Goal: Task Accomplishment & Management: Manage account settings

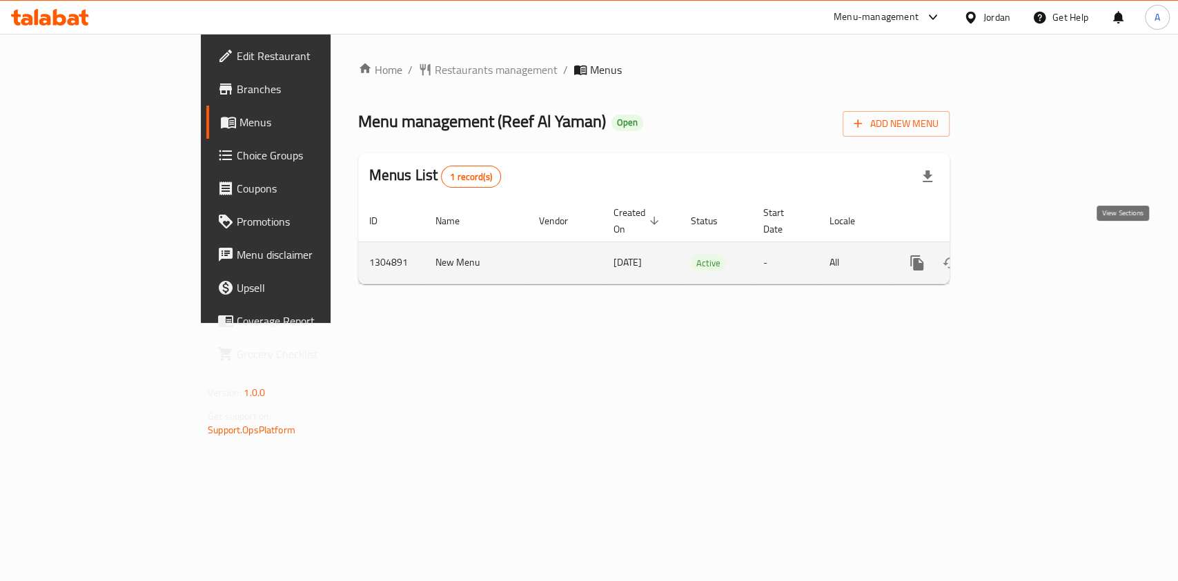
click at [1024, 255] on icon "enhanced table" at bounding box center [1016, 263] width 17 height 17
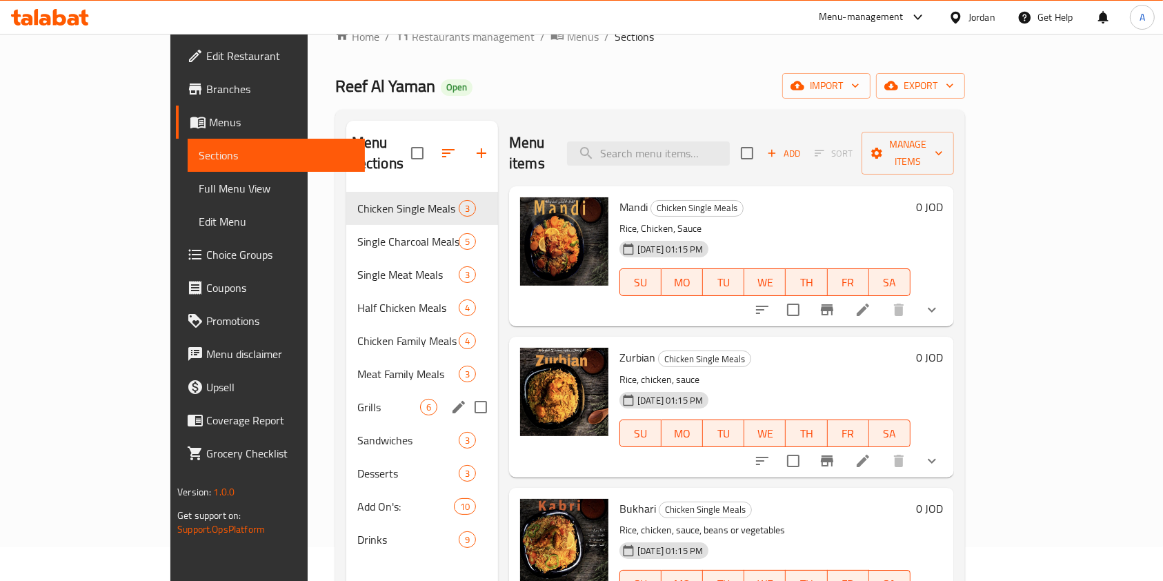
scroll to position [33, 0]
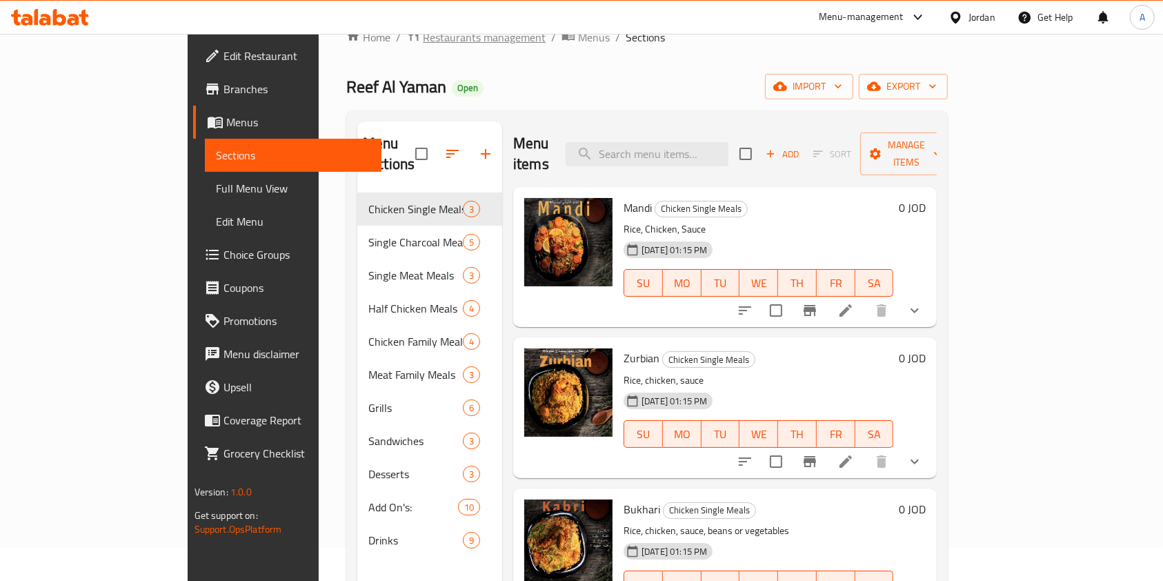
click at [423, 38] on span "Restaurants management" at bounding box center [484, 37] width 123 height 17
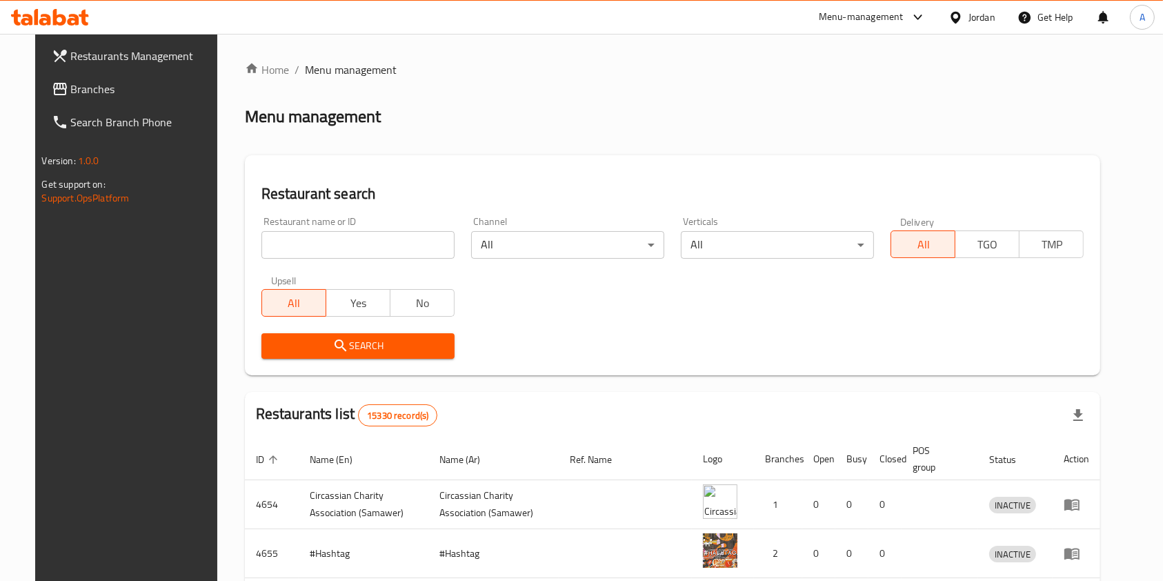
click at [332, 241] on input "search" at bounding box center [357, 245] width 193 height 28
type input "ش"
click button "Search" at bounding box center [357, 346] width 193 height 26
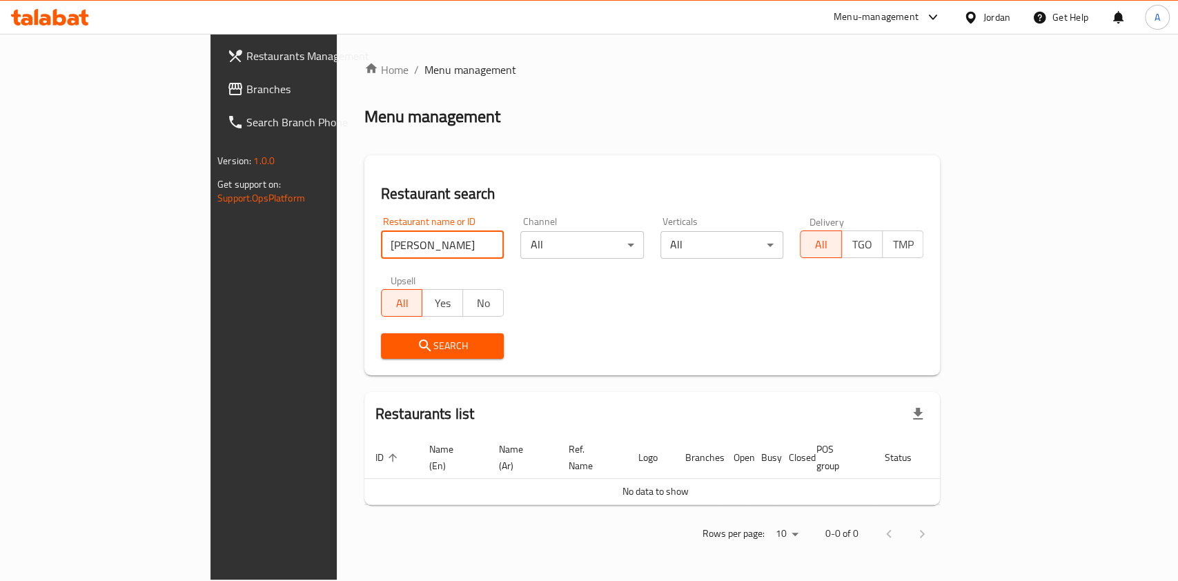
type input "[PERSON_NAME]"
click button "Search" at bounding box center [442, 346] width 123 height 26
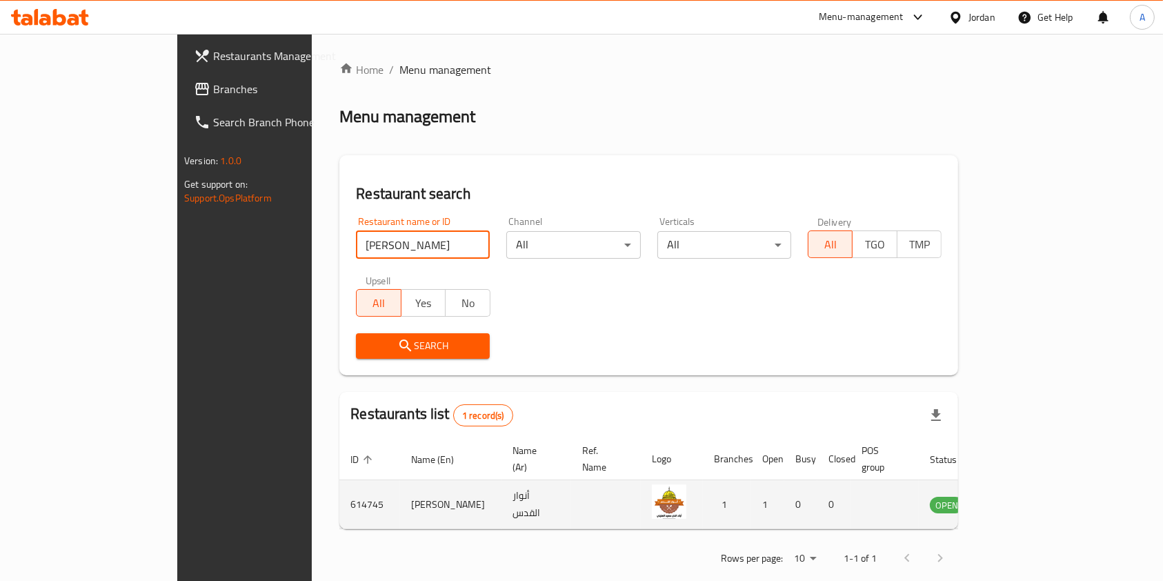
click at [339, 489] on td "614745" at bounding box center [369, 504] width 61 height 49
copy td "614745"
click at [1018, 499] on icon "enhanced table" at bounding box center [1010, 505] width 15 height 12
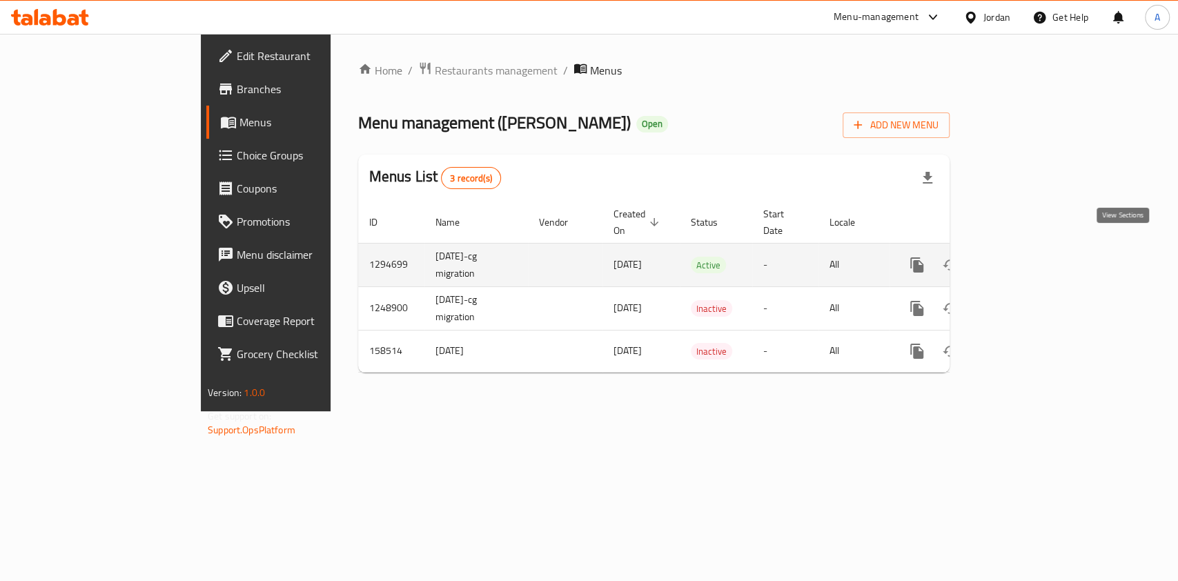
click at [1024, 257] on icon "enhanced table" at bounding box center [1016, 265] width 17 height 17
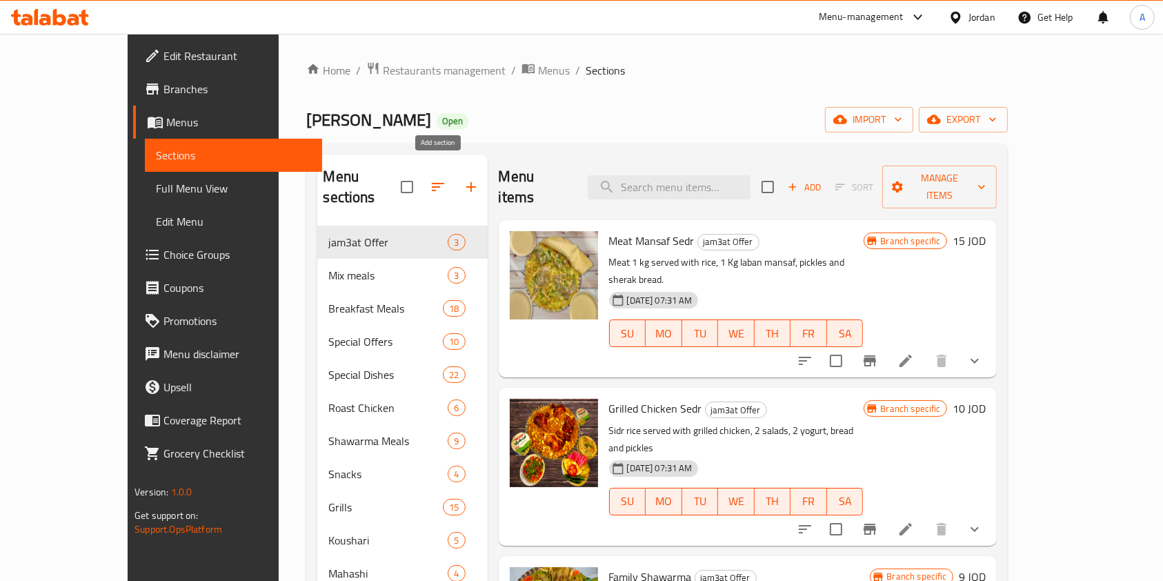
click at [463, 179] on icon "button" at bounding box center [471, 187] width 17 height 17
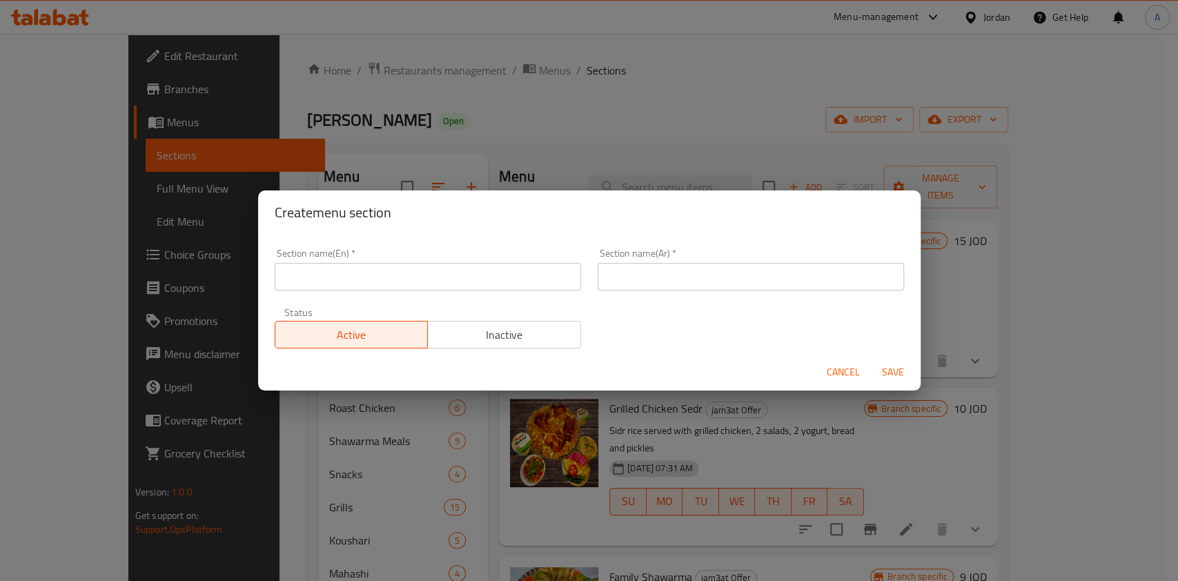
click at [364, 268] on input "text" at bounding box center [428, 277] width 306 height 28
type input "1JD offers"
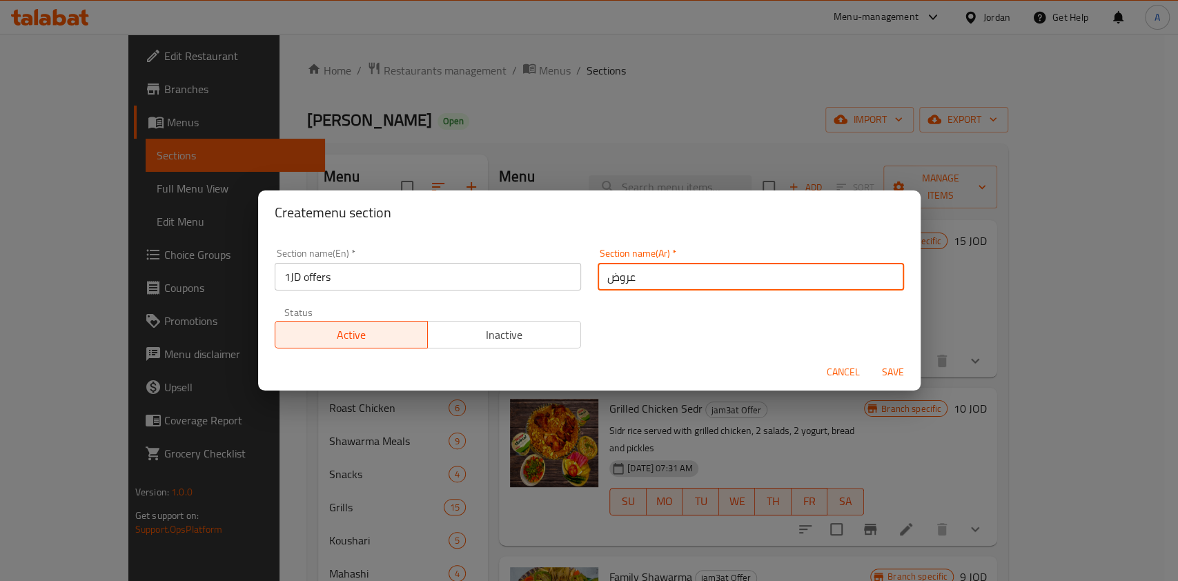
type input "عروض بدينار"
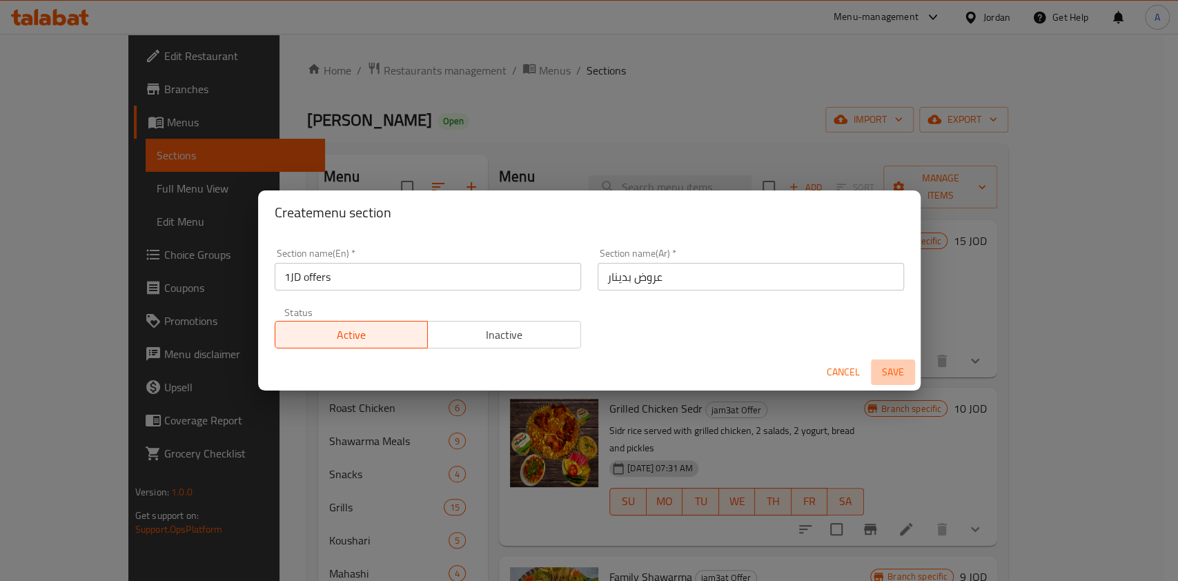
click at [888, 366] on span "Save" at bounding box center [892, 372] width 33 height 17
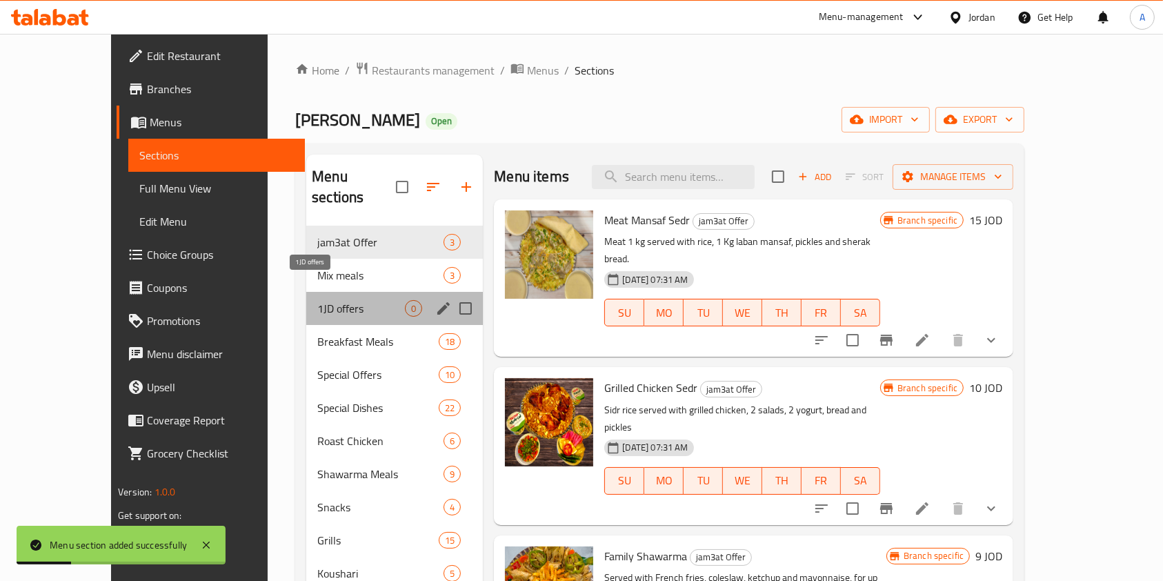
click at [321, 300] on span "1JD offers" at bounding box center [361, 308] width 88 height 17
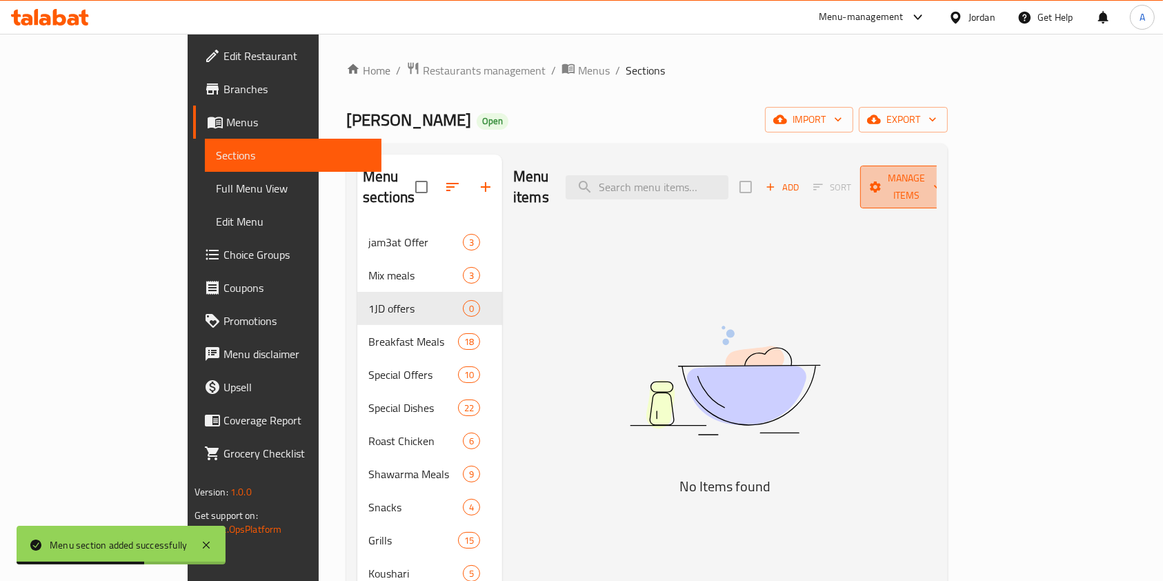
click at [942, 182] on span "Manage items" at bounding box center [906, 187] width 70 height 34
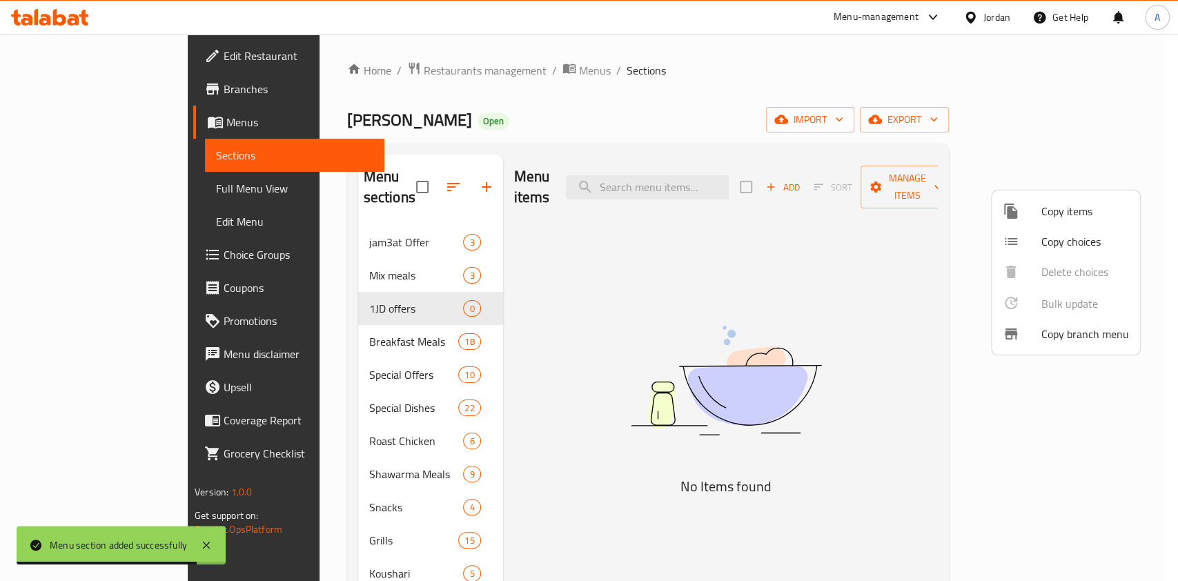
click at [1045, 215] on span "Copy items" at bounding box center [1085, 211] width 88 height 17
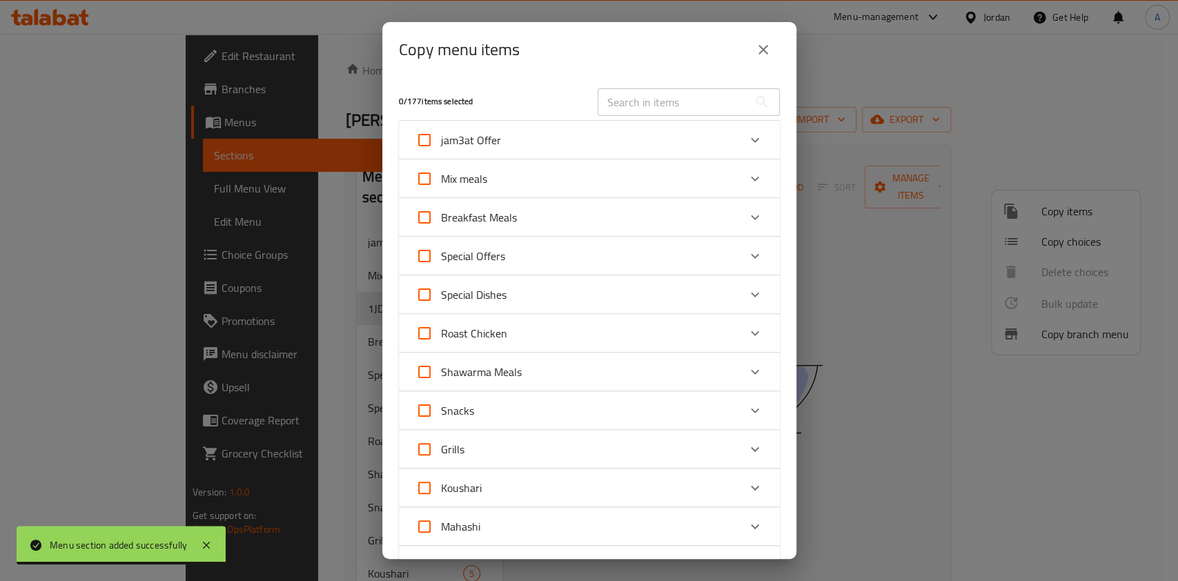
click at [657, 99] on input "text" at bounding box center [672, 102] width 150 height 28
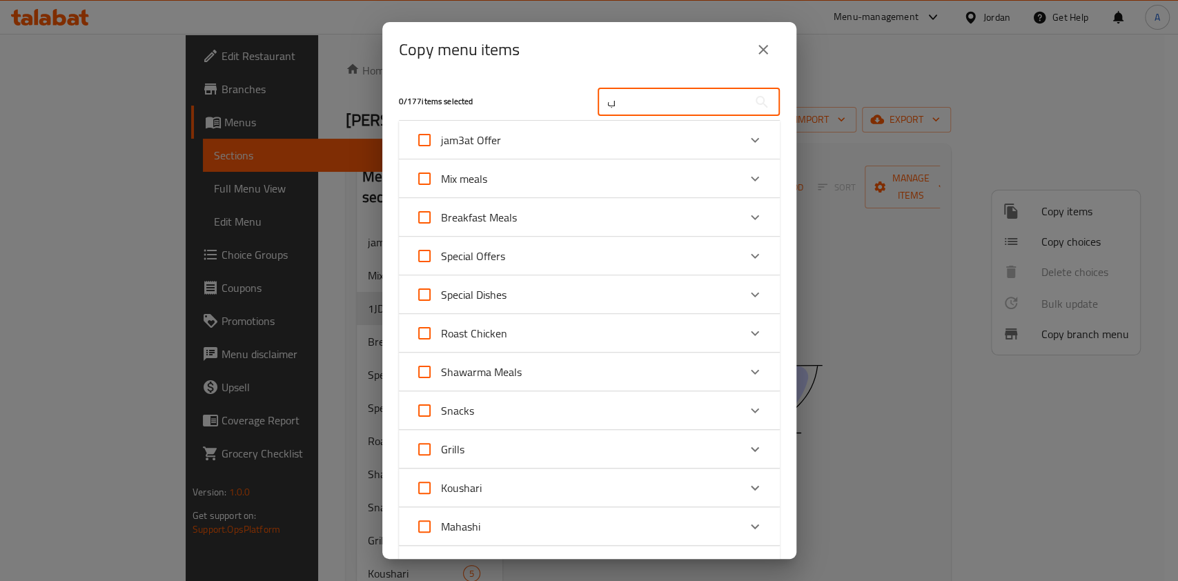
click at [706, 101] on input "ب" at bounding box center [672, 102] width 150 height 28
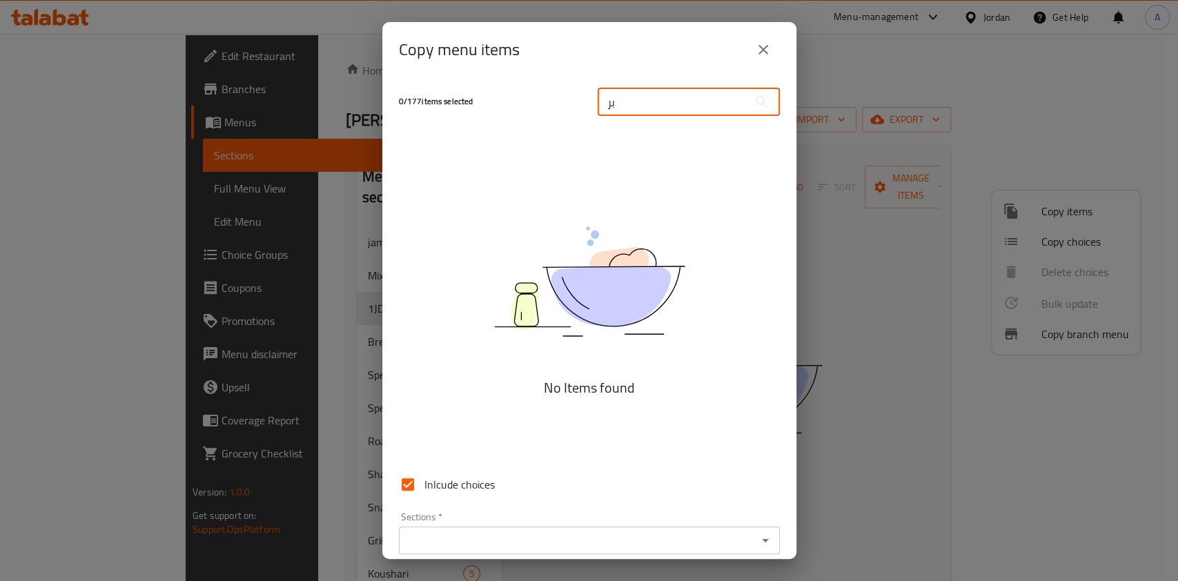
type input "ب"
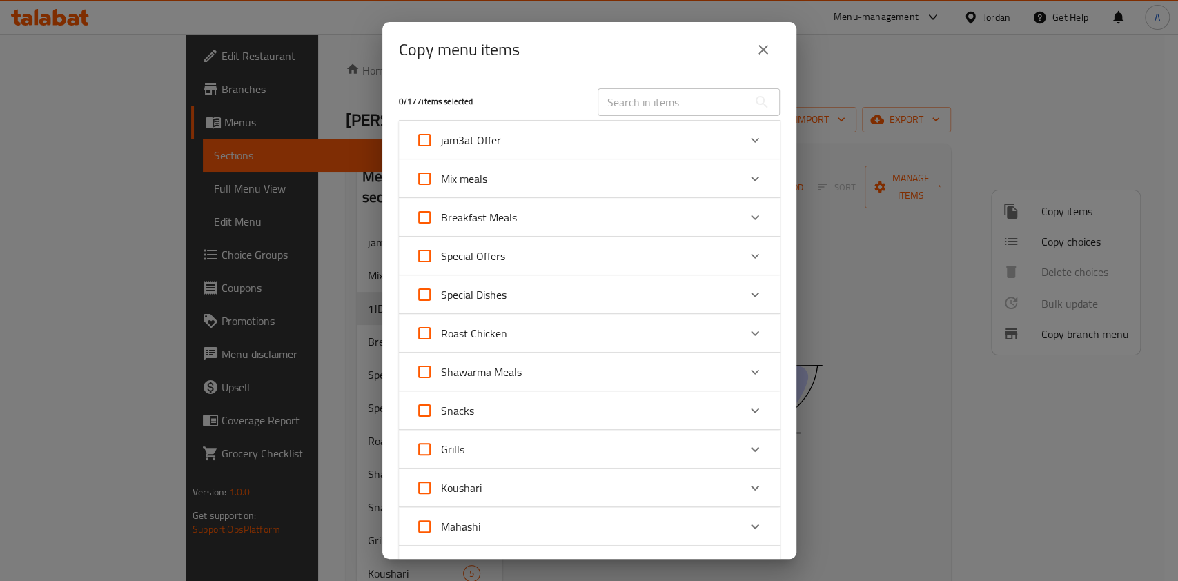
click at [589, 106] on div "​" at bounding box center [688, 102] width 199 height 44
click at [611, 103] on input "text" at bounding box center [672, 102] width 150 height 28
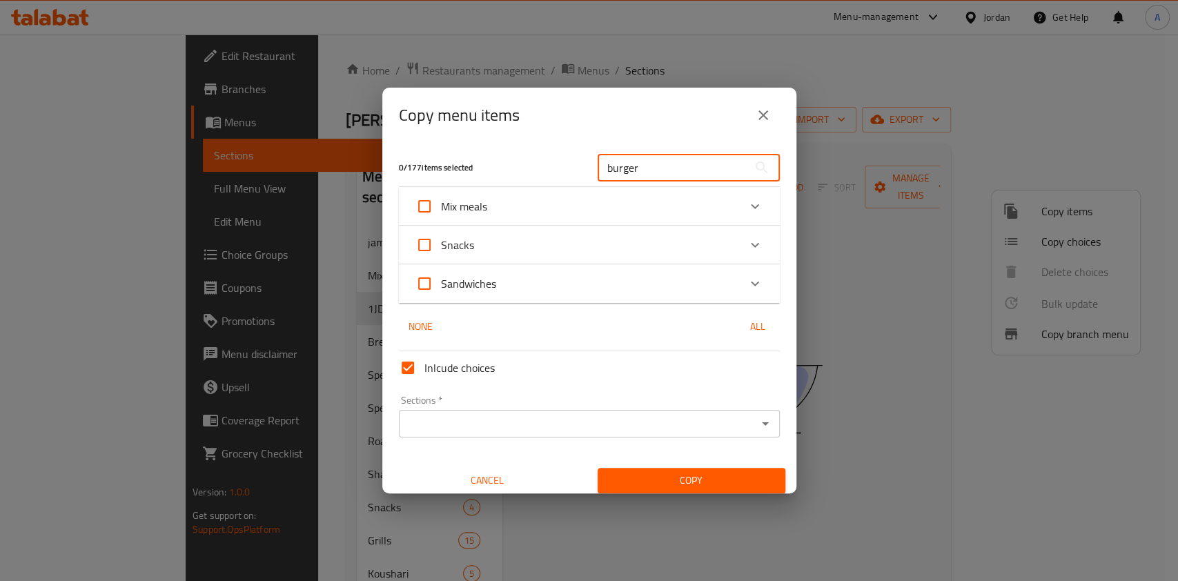
type input "burger"
click at [748, 273] on div "Expand" at bounding box center [754, 283] width 33 height 33
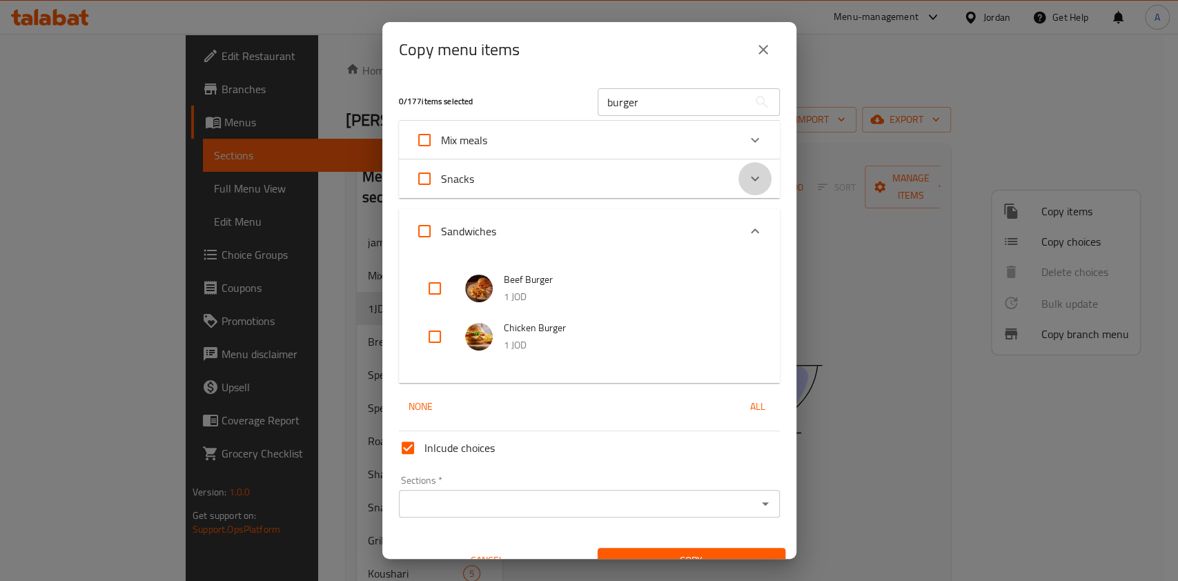
click at [746, 174] on icon "Expand" at bounding box center [754, 178] width 17 height 17
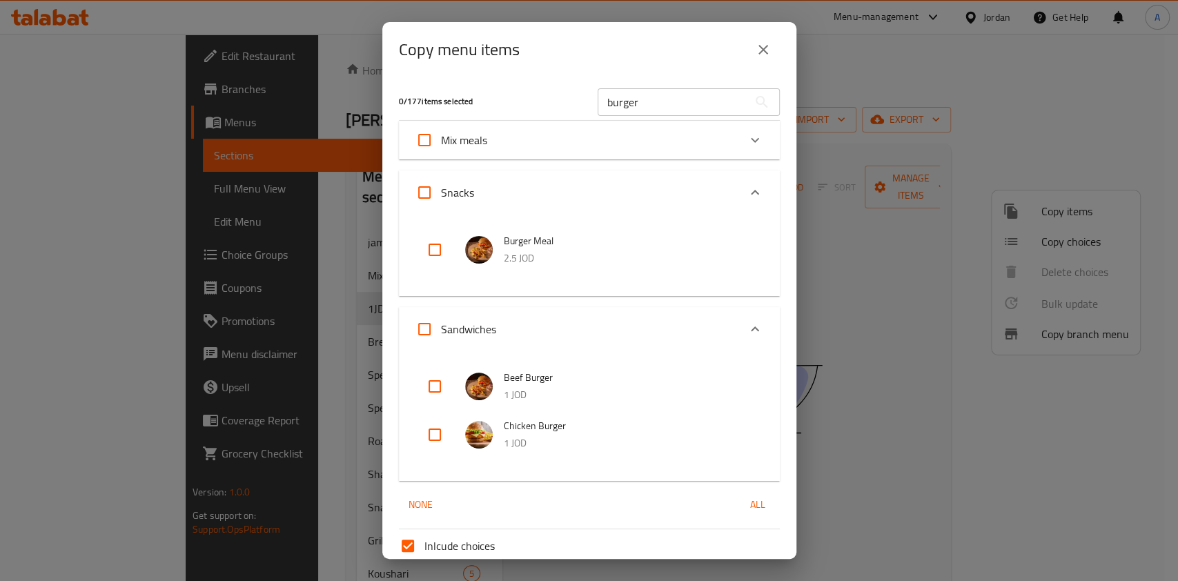
click at [746, 140] on icon "Expand" at bounding box center [754, 140] width 17 height 17
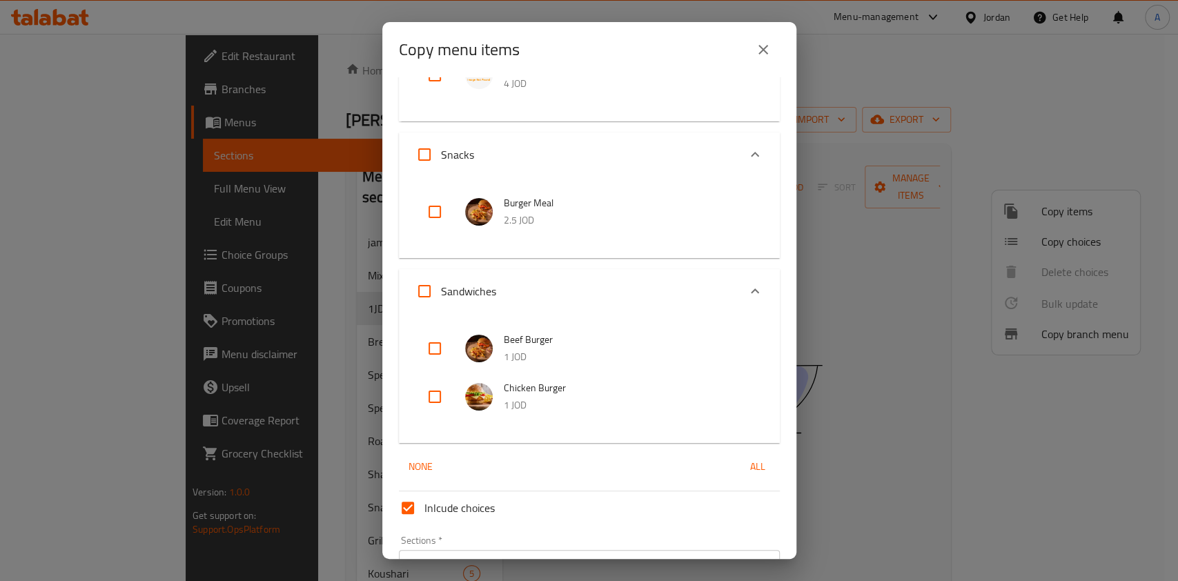
scroll to position [138, 0]
click at [438, 347] on input "checkbox" at bounding box center [434, 346] width 33 height 33
checkbox input "true"
click at [445, 399] on input "checkbox" at bounding box center [434, 394] width 33 height 33
checkbox input "true"
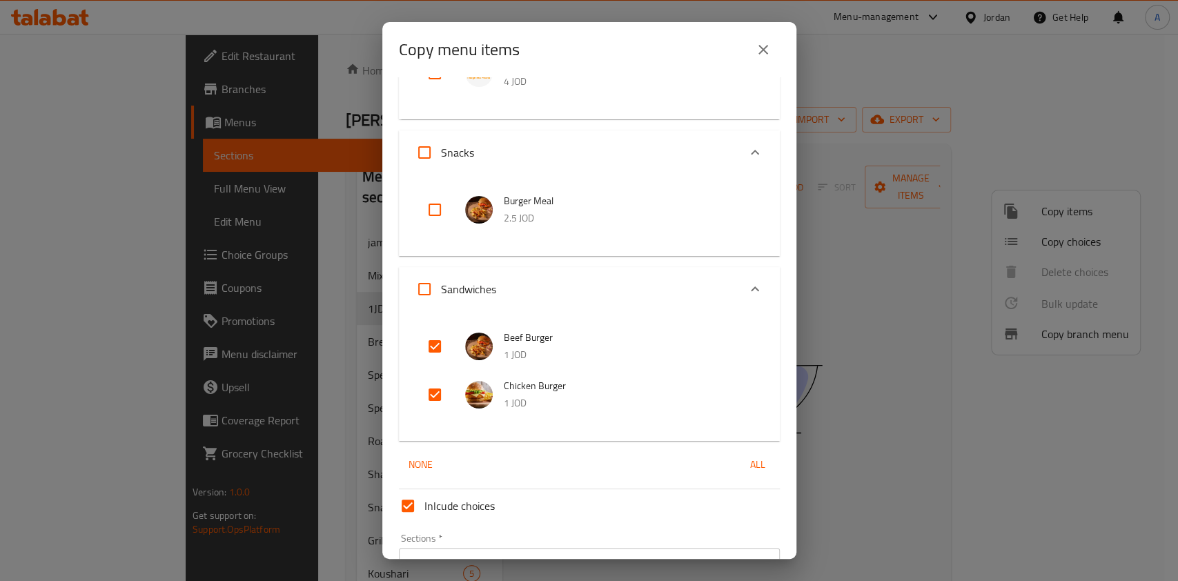
scroll to position [0, 0]
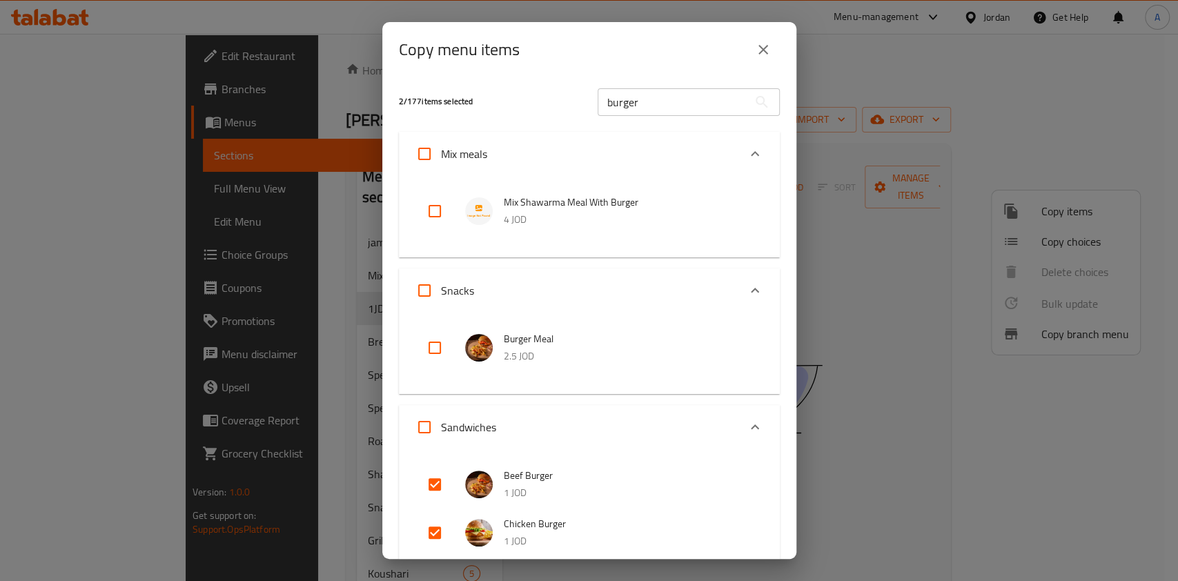
click at [662, 102] on input "burger" at bounding box center [672, 102] width 150 height 28
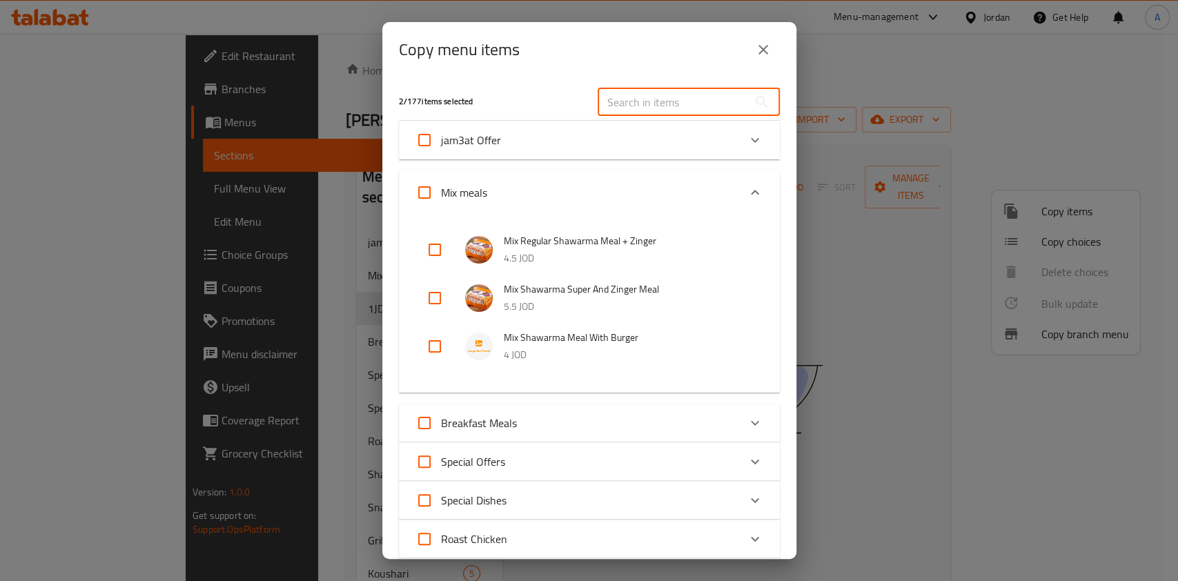
type input "ع"
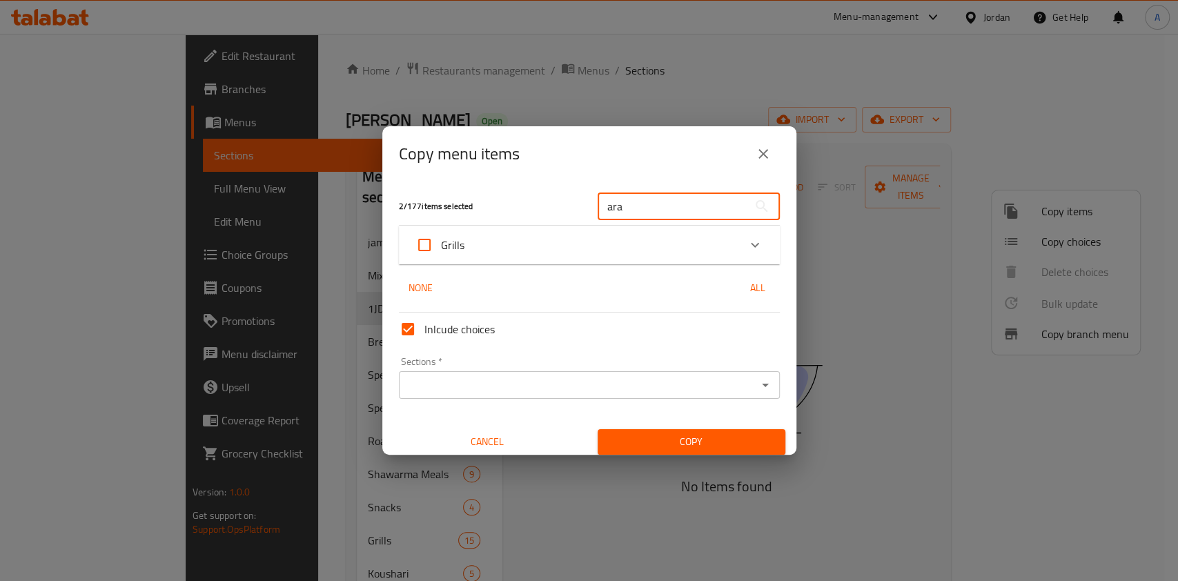
type input "ara"
click at [593, 239] on div "Grills" at bounding box center [576, 244] width 323 height 33
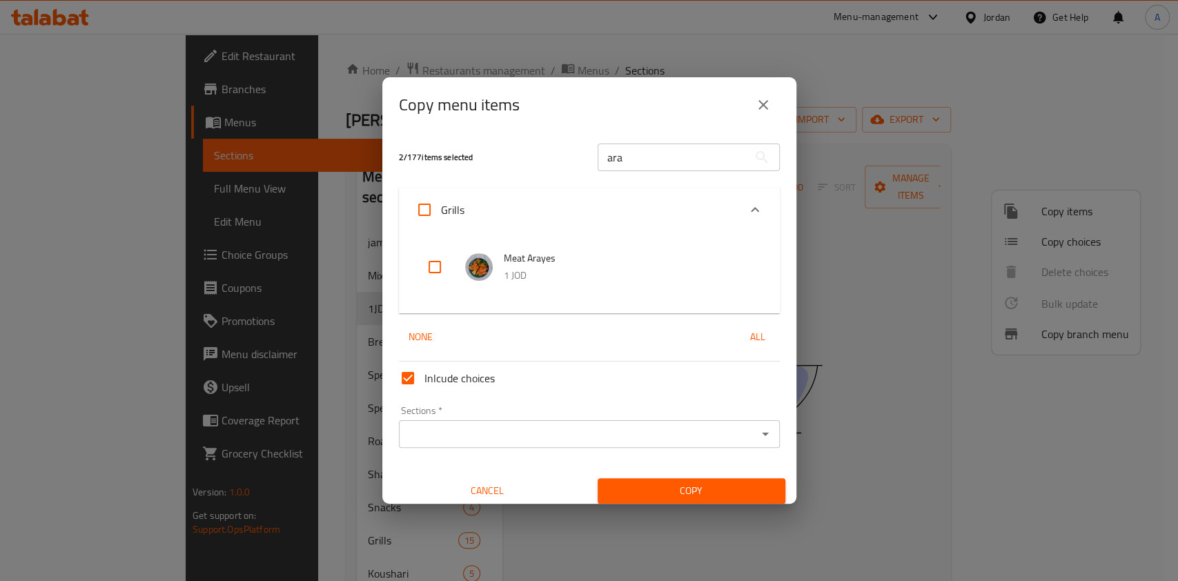
click at [435, 268] on input "checkbox" at bounding box center [434, 266] width 33 height 33
checkbox input "true"
click at [633, 153] on input "ara" at bounding box center [672, 157] width 150 height 28
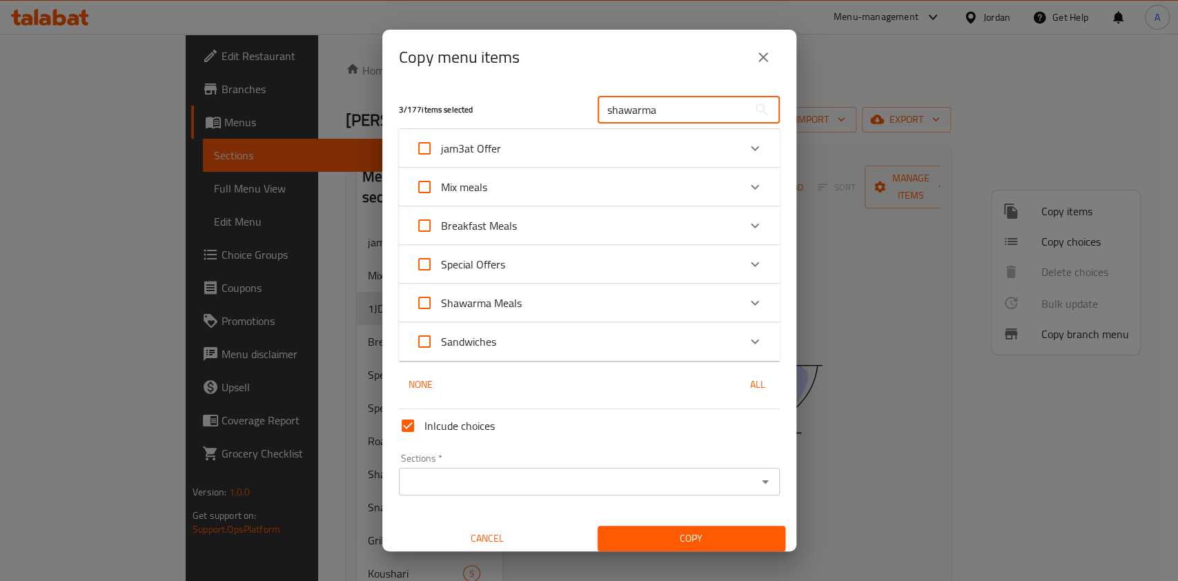
type input "shawarma"
click at [747, 339] on icon "Expand" at bounding box center [754, 341] width 17 height 17
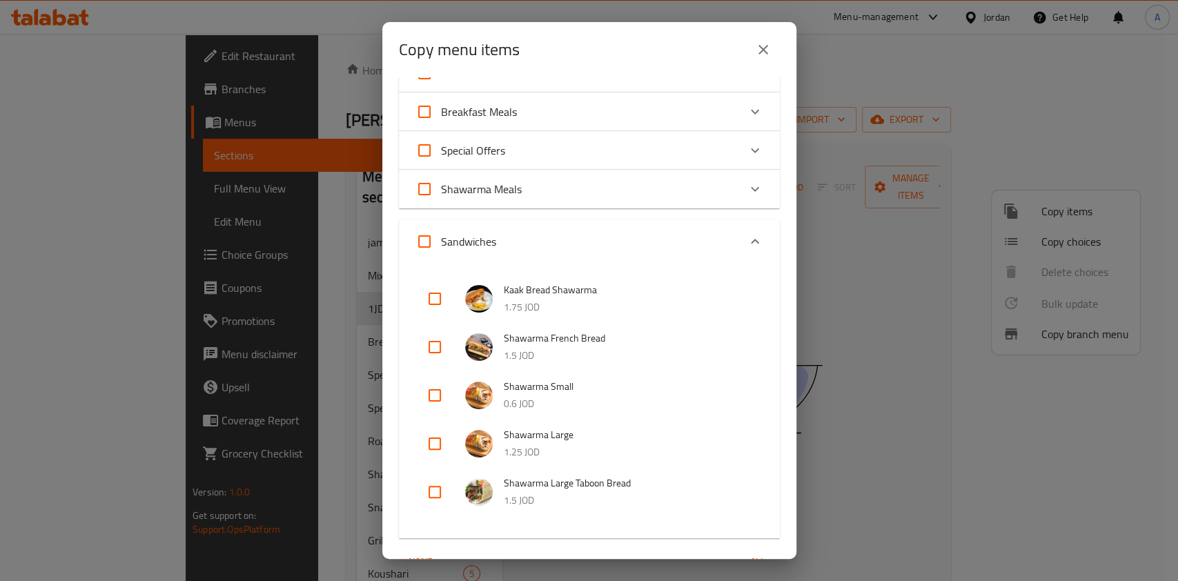
scroll to position [106, 0]
click at [436, 444] on input "checkbox" at bounding box center [434, 442] width 33 height 33
checkbox input "true"
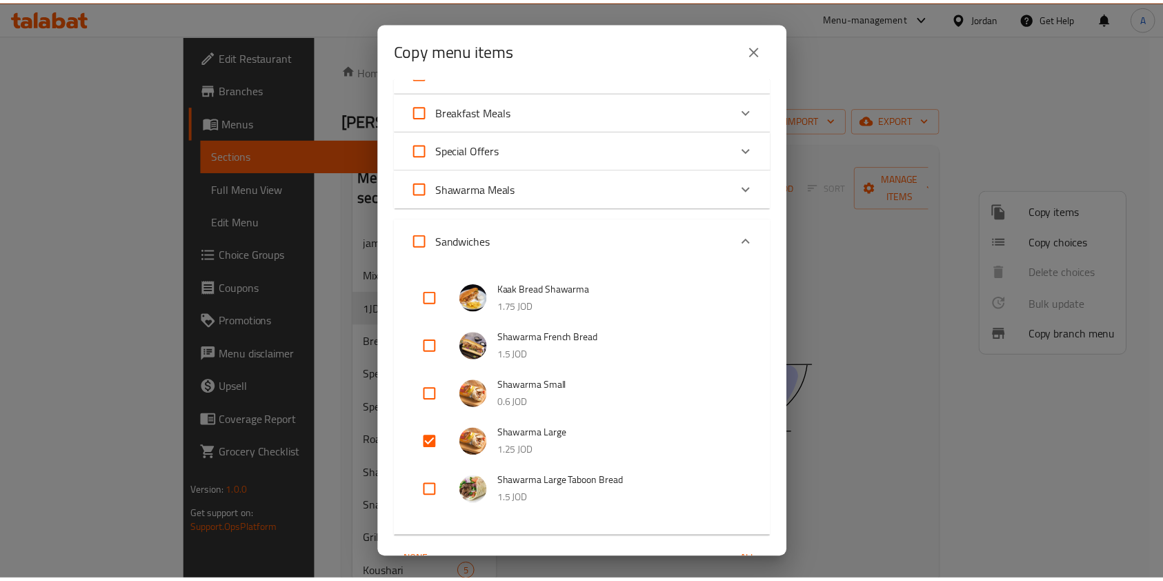
scroll to position [284, 0]
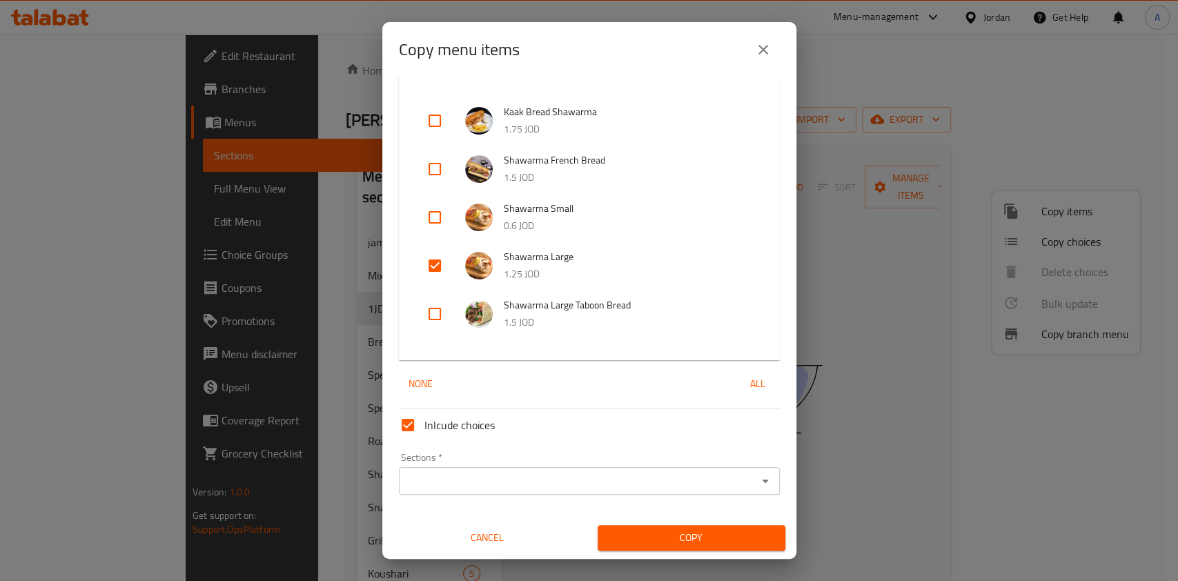
click at [658, 478] on input "Sections   *" at bounding box center [578, 480] width 350 height 19
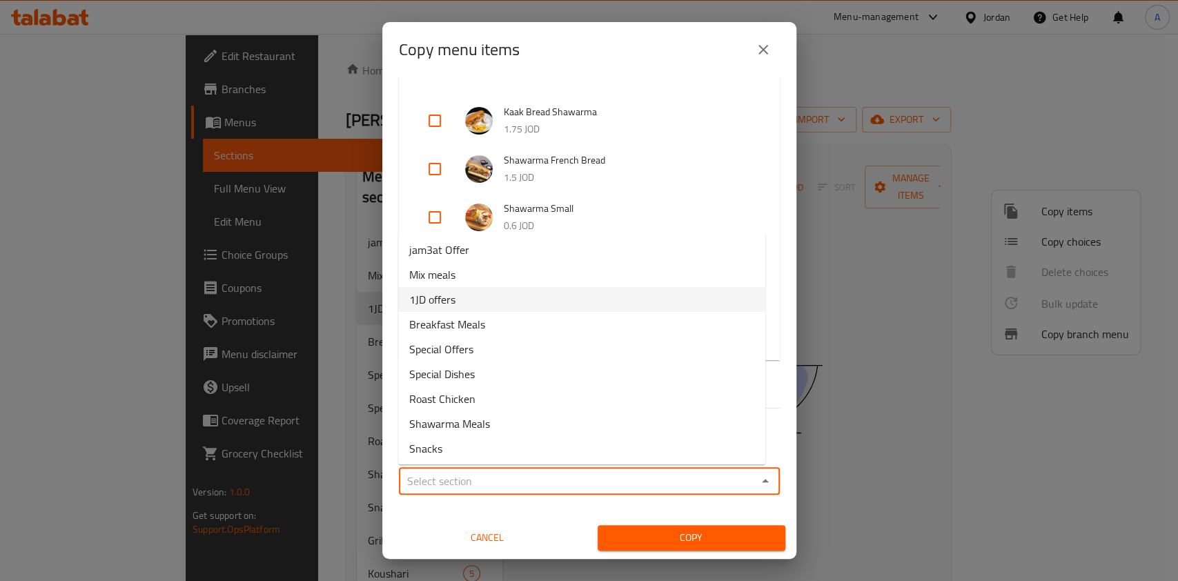
click at [436, 295] on span "1JD offers" at bounding box center [432, 299] width 46 height 17
type input "1JD offers"
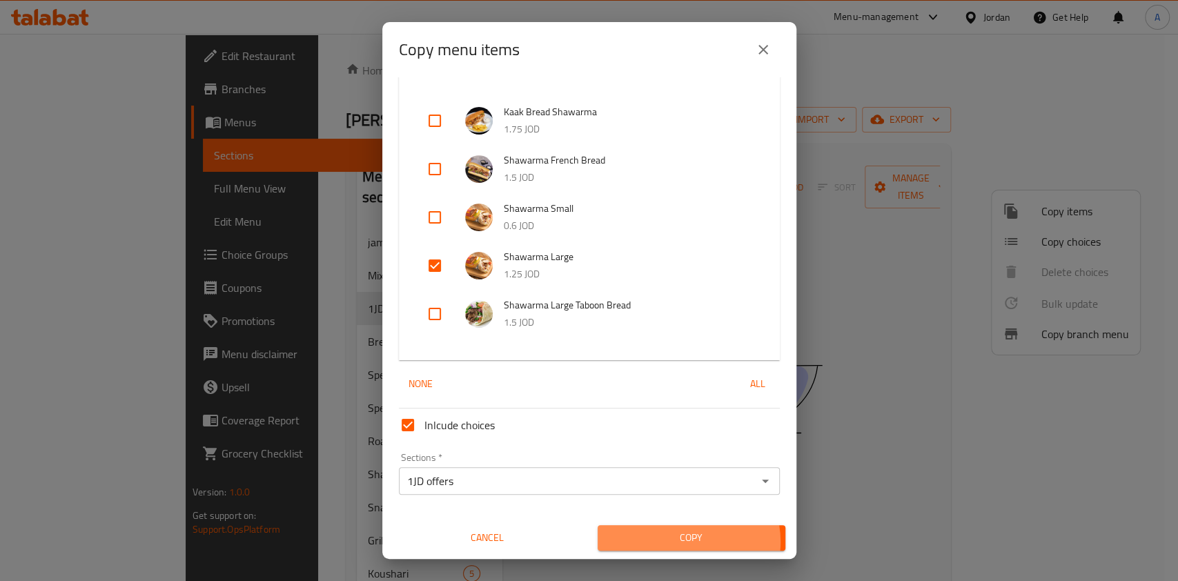
click at [676, 542] on span "Copy" at bounding box center [691, 537] width 166 height 17
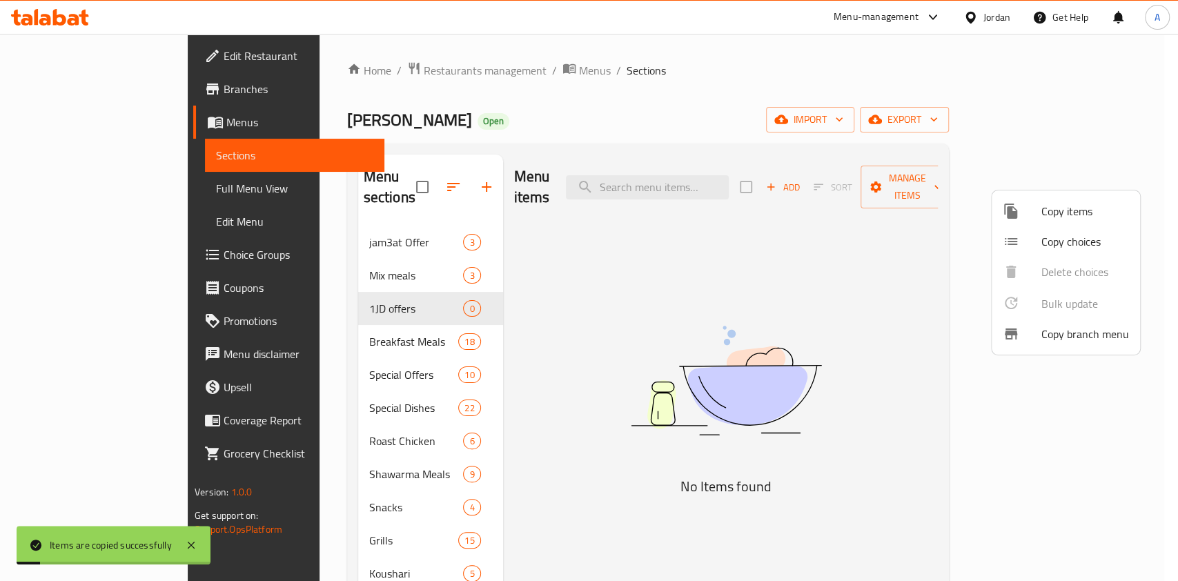
click at [330, 258] on div at bounding box center [589, 290] width 1178 height 581
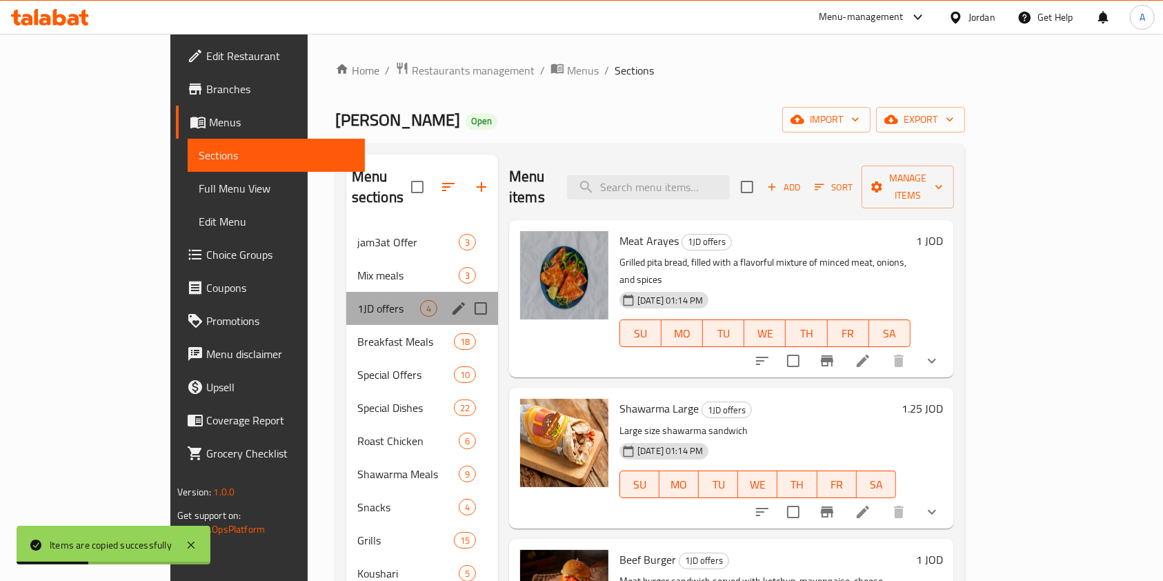
click at [346, 297] on div "1JD offers 4" at bounding box center [422, 308] width 152 height 33
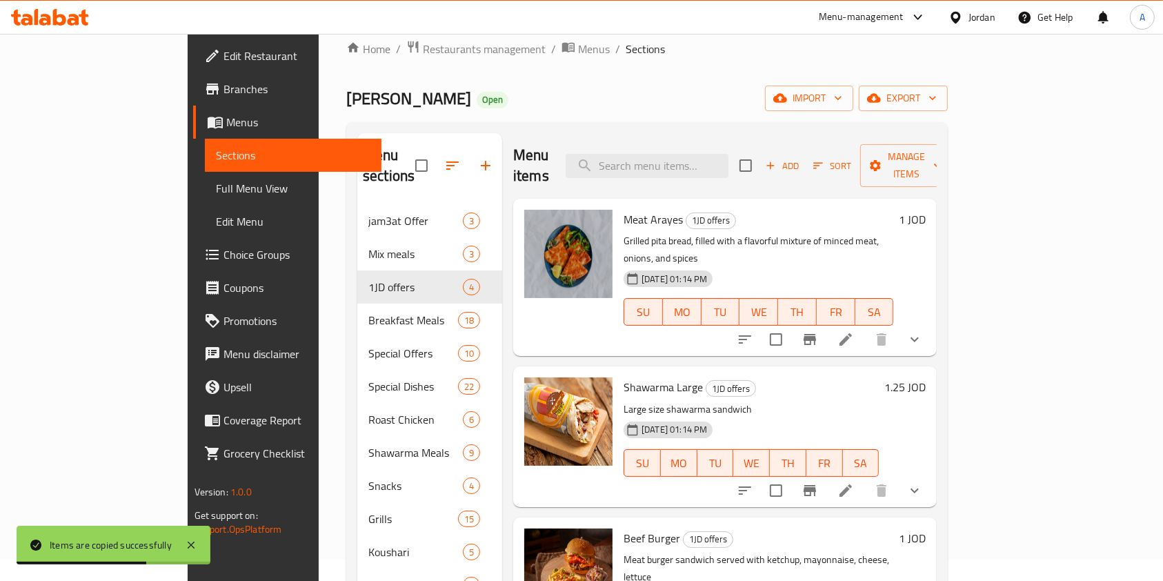
scroll to position [22, 0]
click at [818, 330] on icon "Branch-specific-item" at bounding box center [810, 338] width 17 height 17
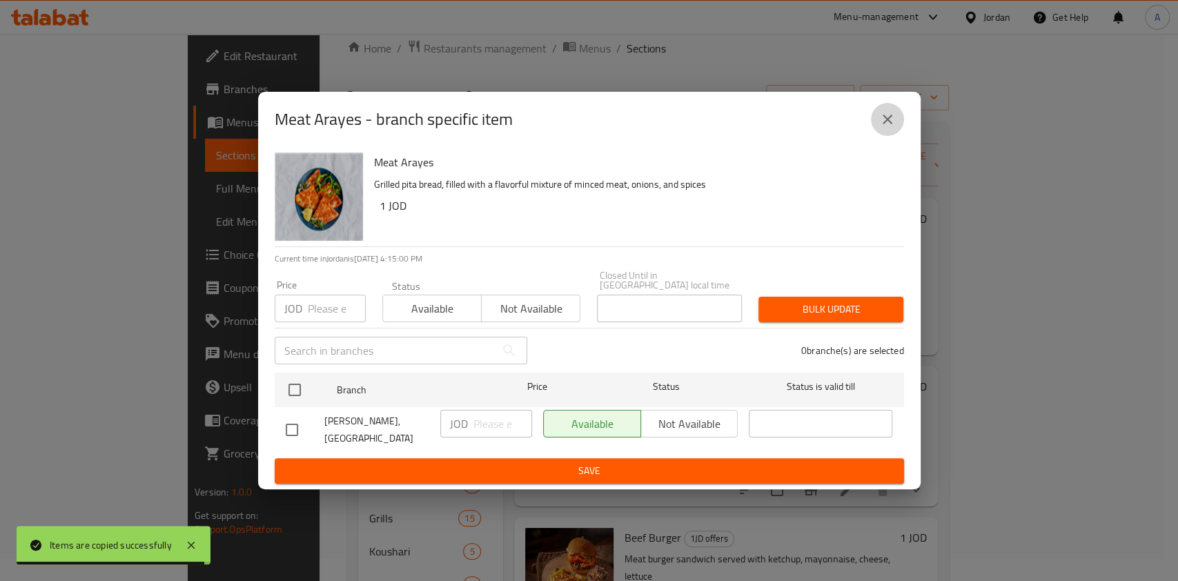
click at [893, 128] on icon "close" at bounding box center [887, 119] width 17 height 17
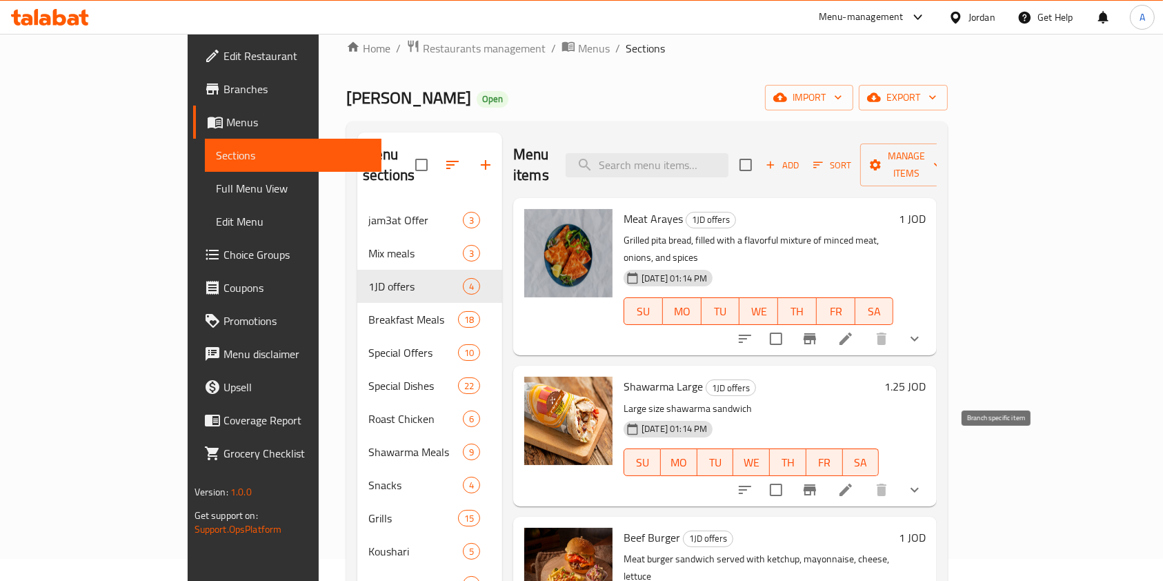
click at [816, 484] on icon "Branch-specific-item" at bounding box center [810, 489] width 12 height 11
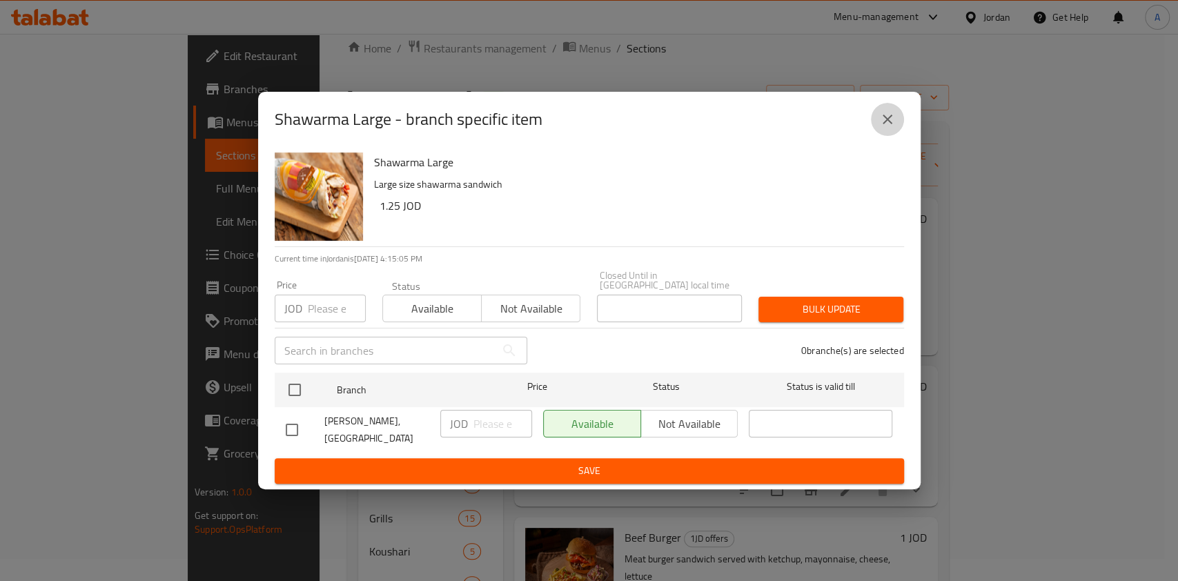
click at [889, 119] on icon "close" at bounding box center [887, 119] width 17 height 17
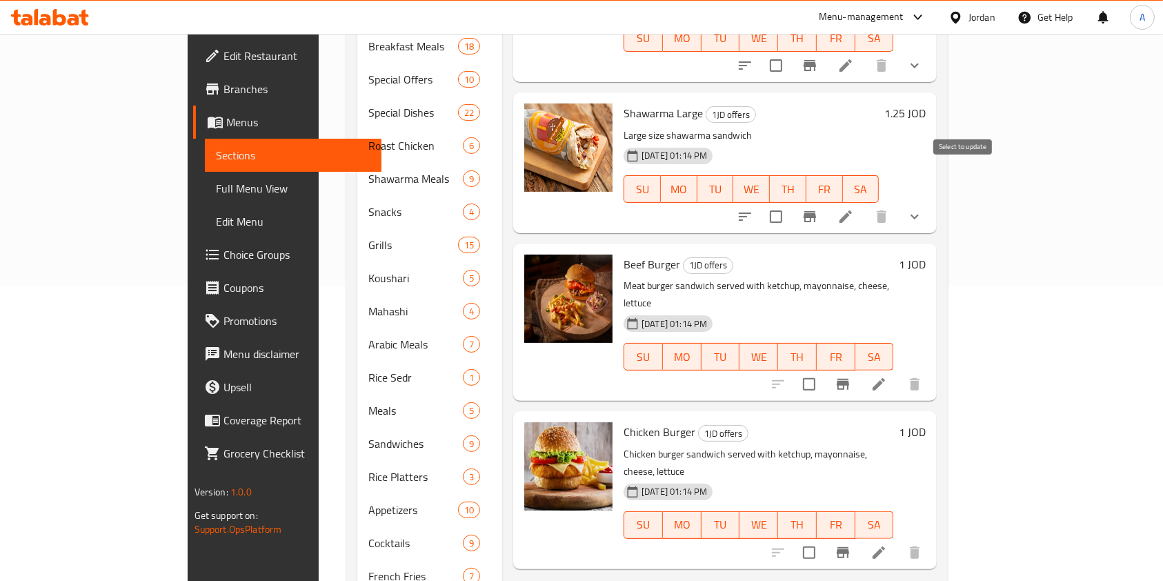
scroll to position [307, 0]
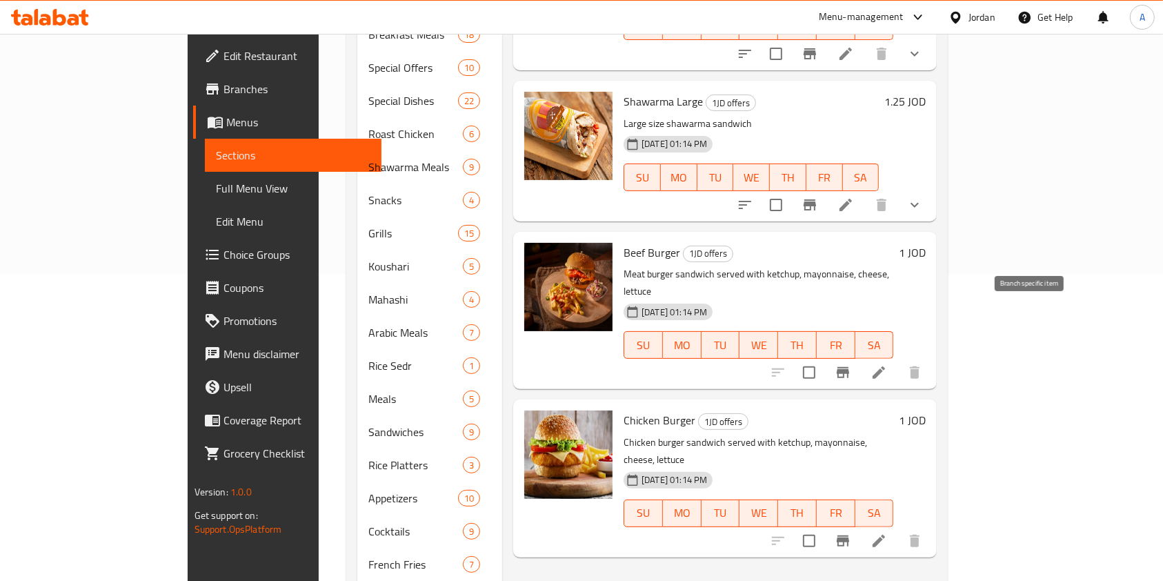
click at [851, 364] on icon "Branch-specific-item" at bounding box center [843, 372] width 17 height 17
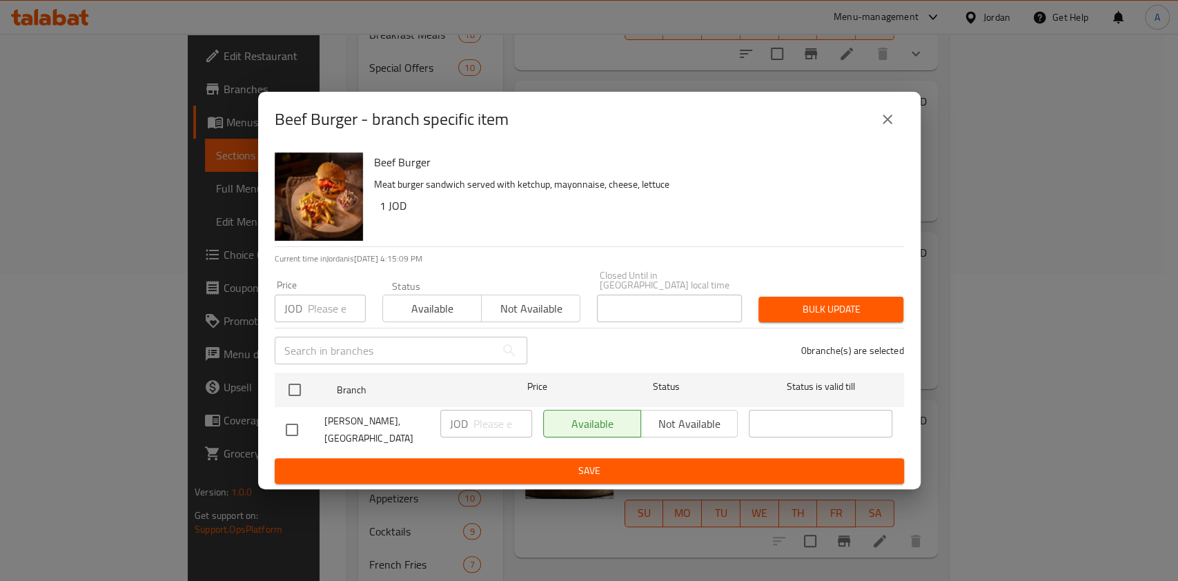
click at [885, 117] on icon "close" at bounding box center [887, 119] width 17 height 17
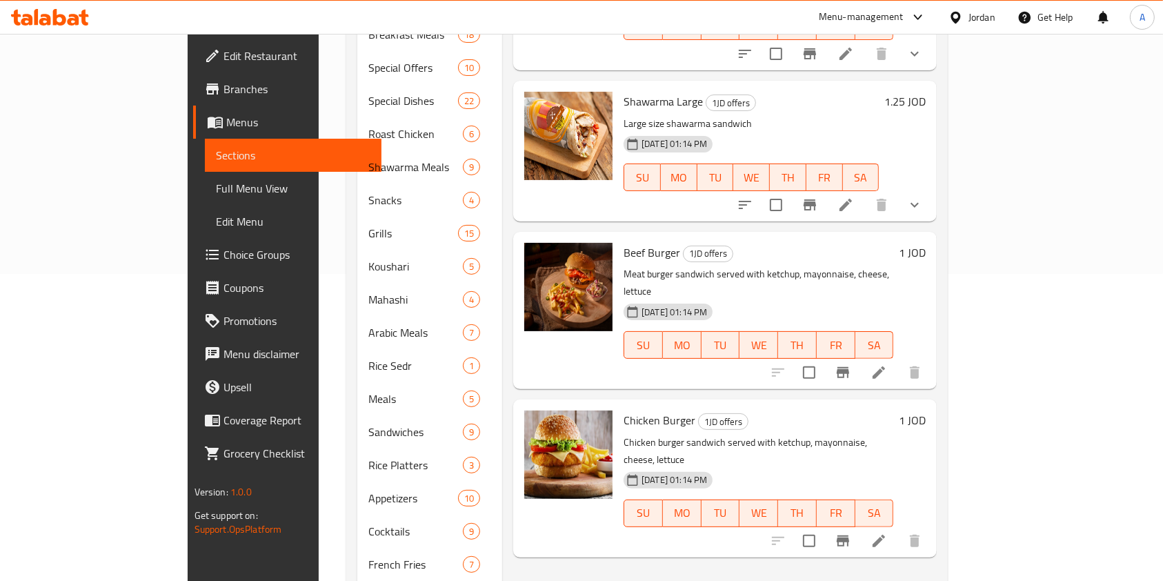
click at [887, 364] on icon at bounding box center [879, 372] width 17 height 17
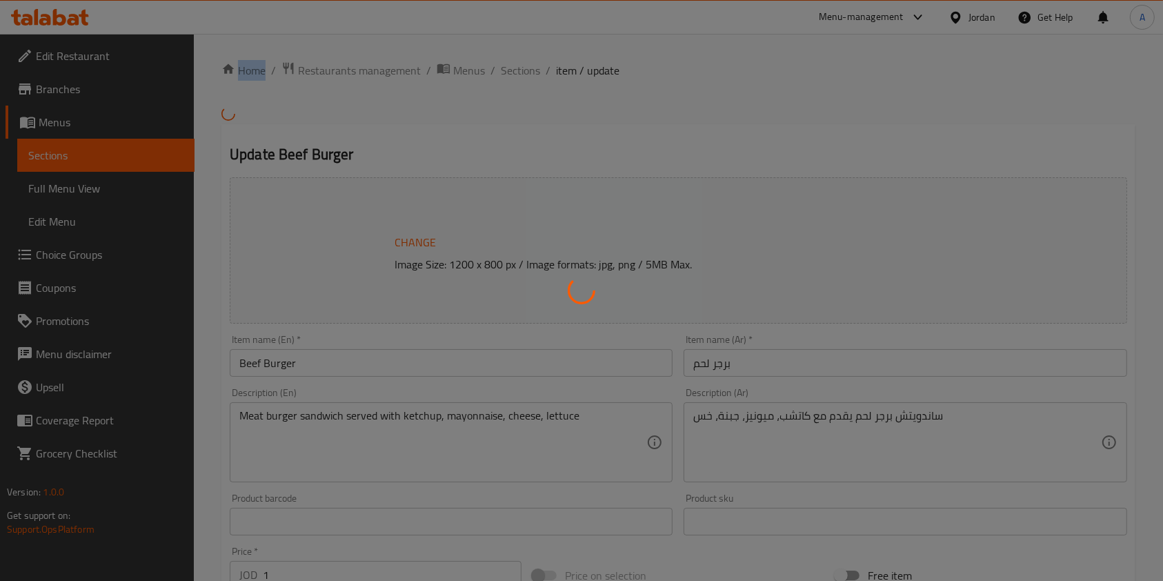
click at [878, 329] on div at bounding box center [581, 290] width 1163 height 581
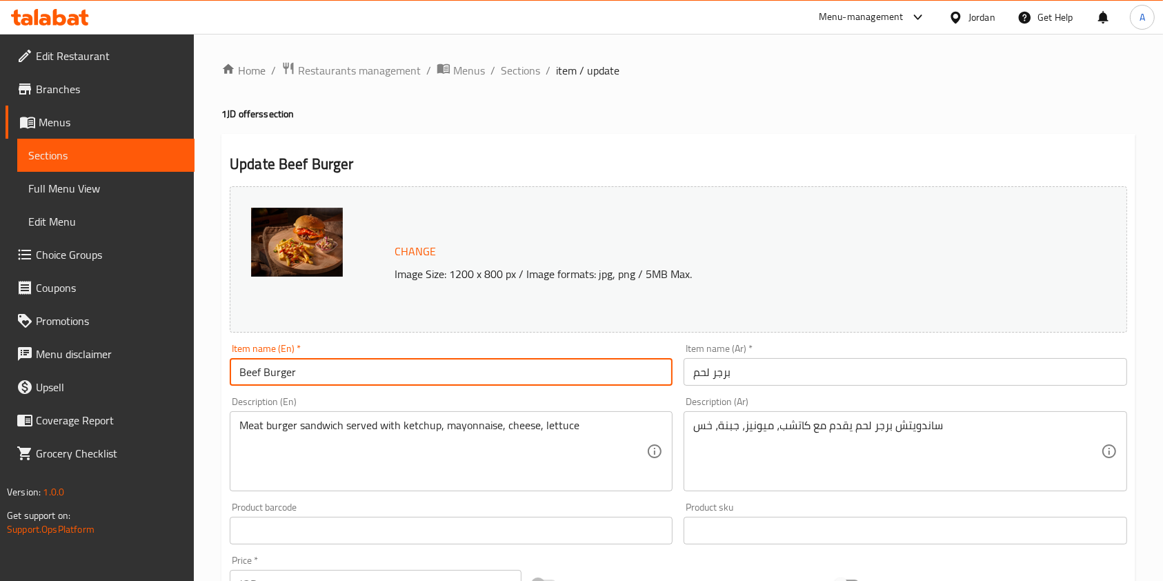
click at [519, 380] on input "Beef Burger" at bounding box center [451, 372] width 443 height 28
type input "Beef Burger with fries"
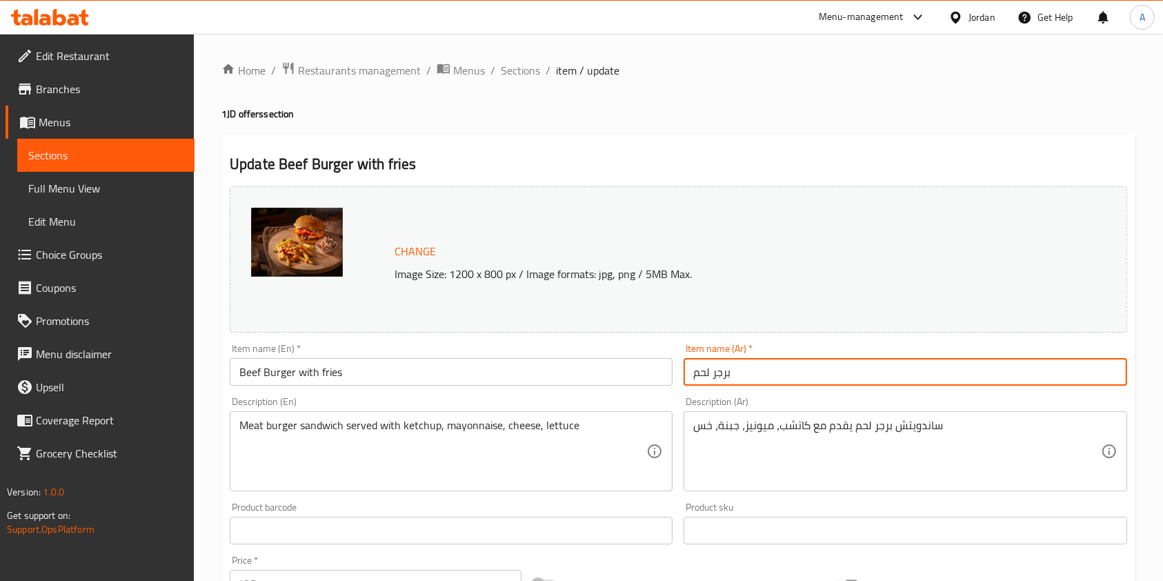
click at [765, 378] on input "برجر لحم" at bounding box center [905, 372] width 443 height 28
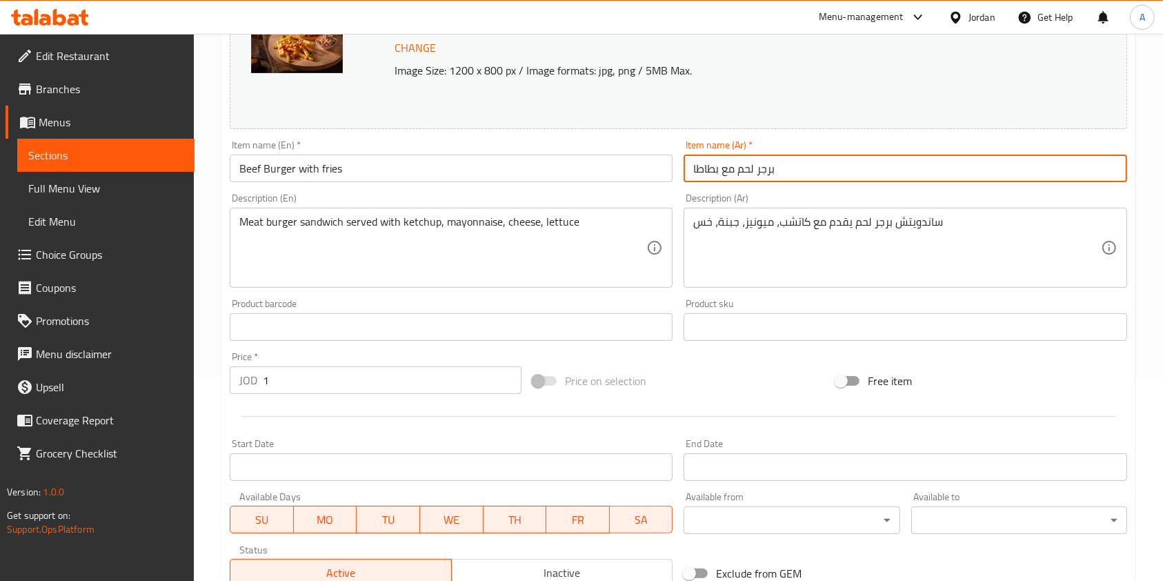
scroll to position [414, 0]
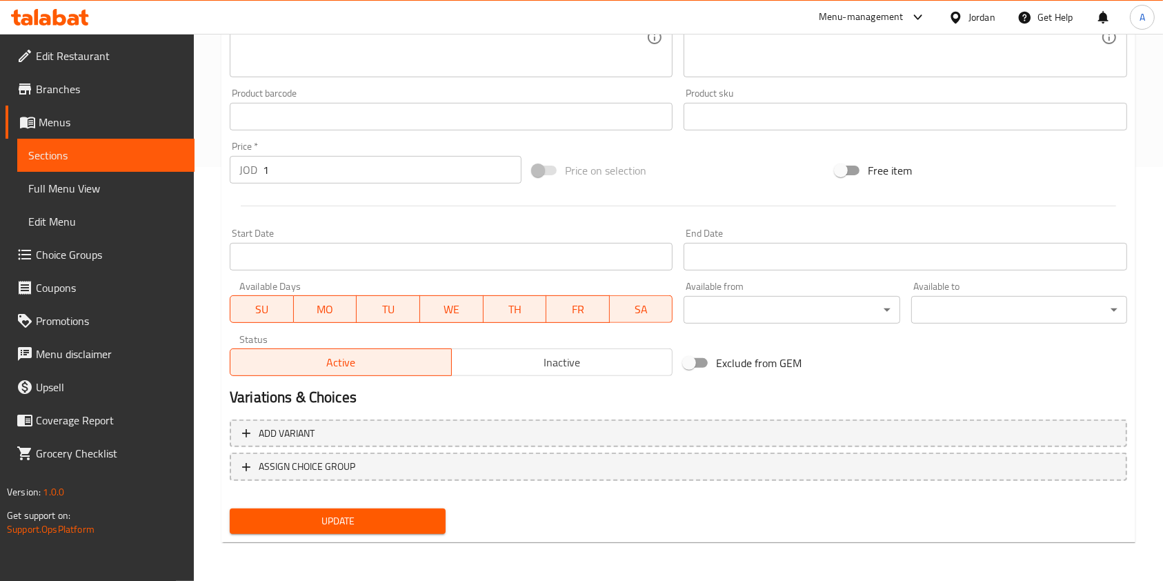
type input "برجر لحم مع بطاطا"
click at [372, 515] on span "Update" at bounding box center [338, 521] width 194 height 17
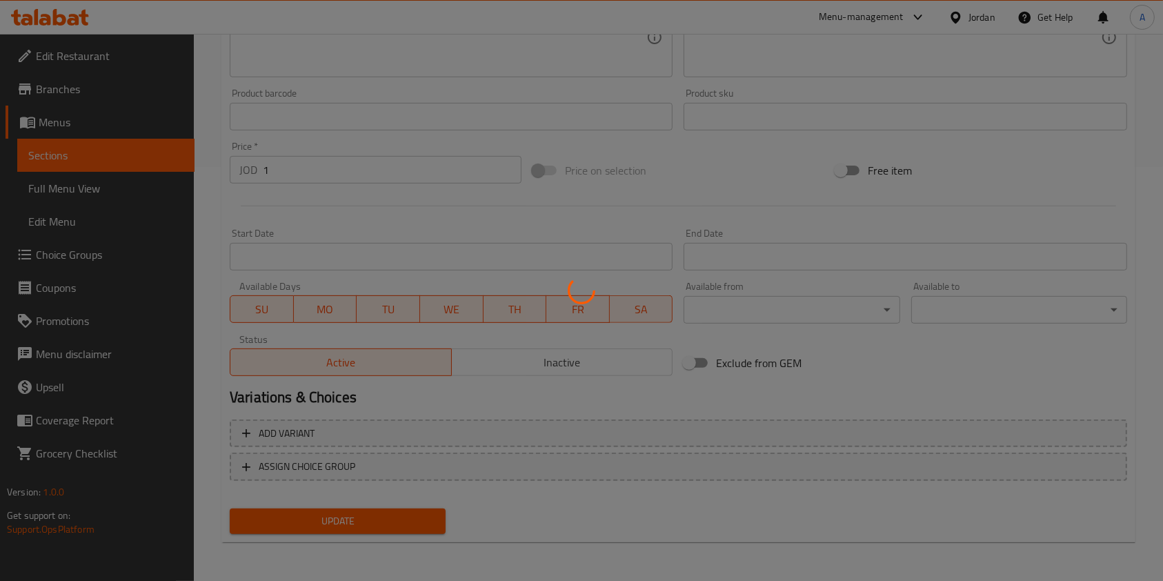
scroll to position [0, 0]
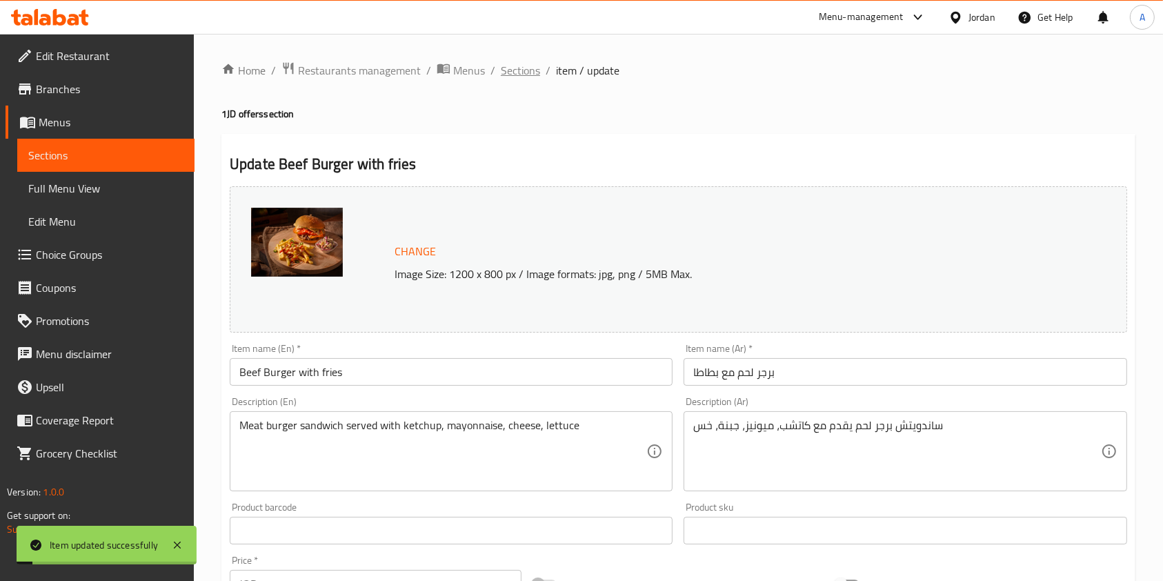
click at [522, 69] on span "Sections" at bounding box center [520, 70] width 39 height 17
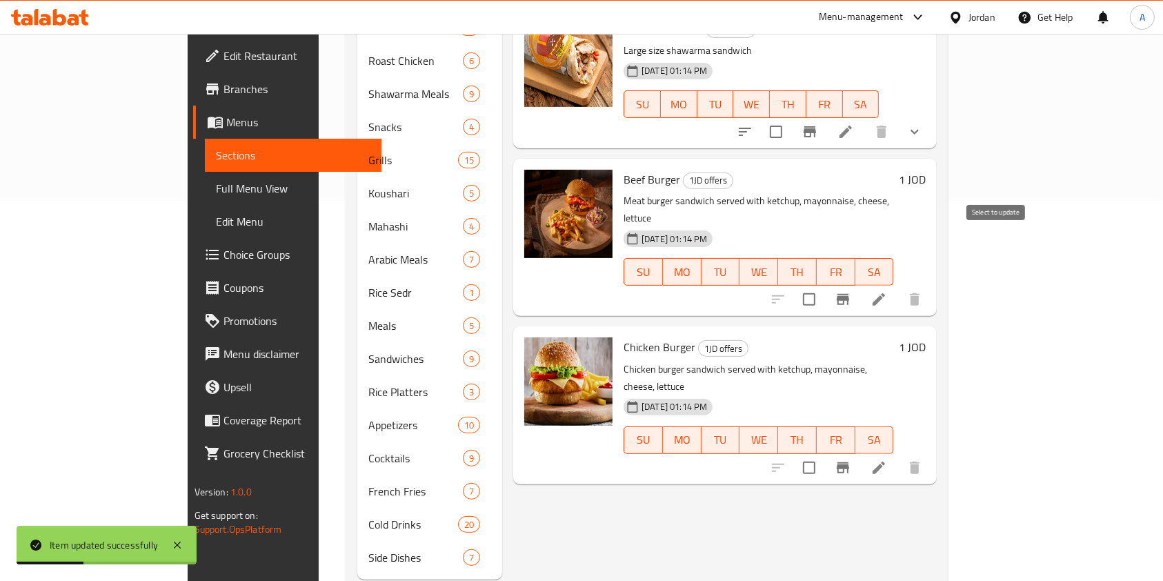
scroll to position [382, 0]
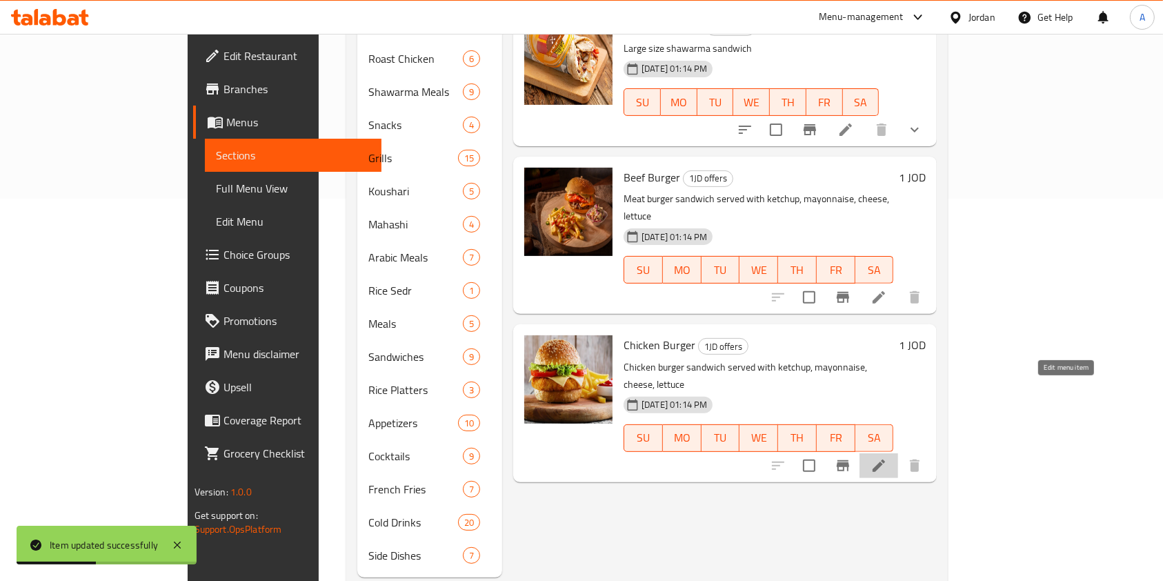
click at [887, 457] on icon at bounding box center [879, 465] width 17 height 17
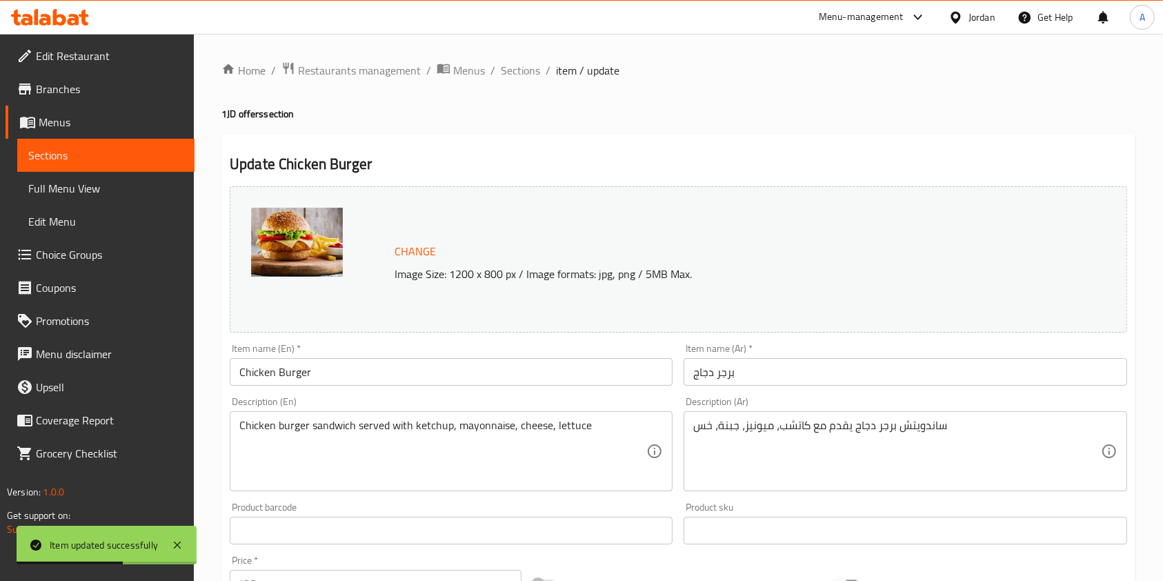
click at [544, 367] on input "Chicken Burger" at bounding box center [451, 372] width 443 height 28
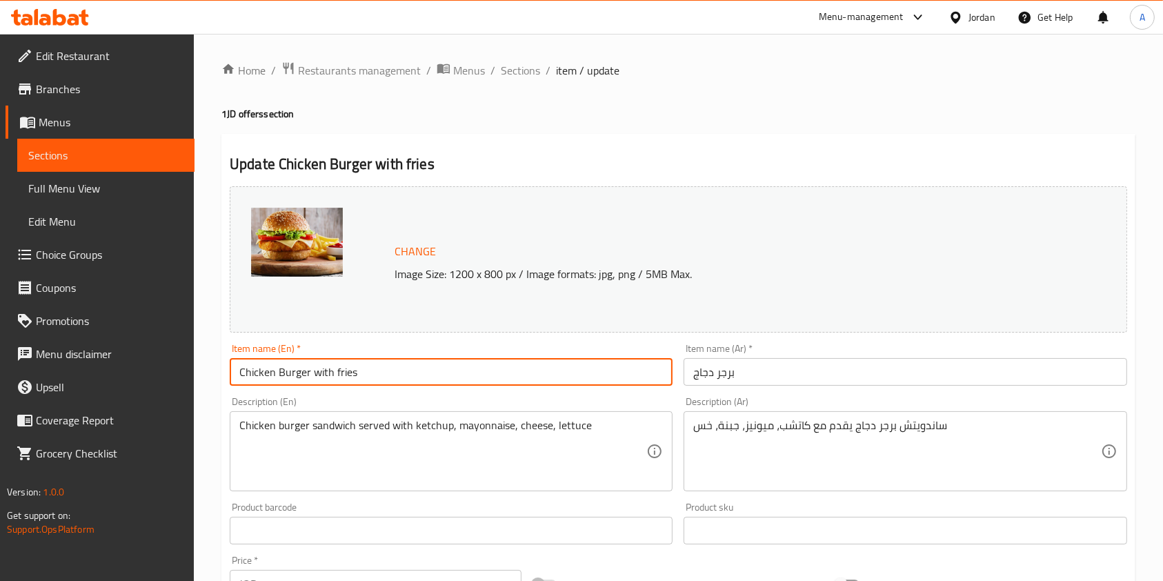
type input "Chicken Burger with fries"
click at [792, 368] on input "برجر دجاج" at bounding box center [905, 372] width 443 height 28
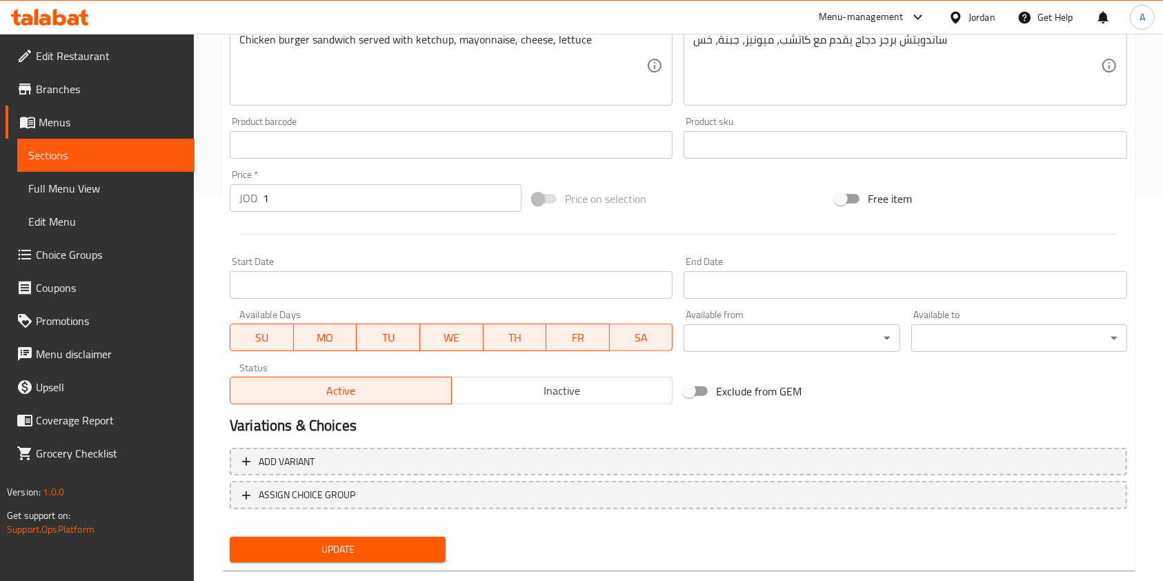
scroll to position [414, 0]
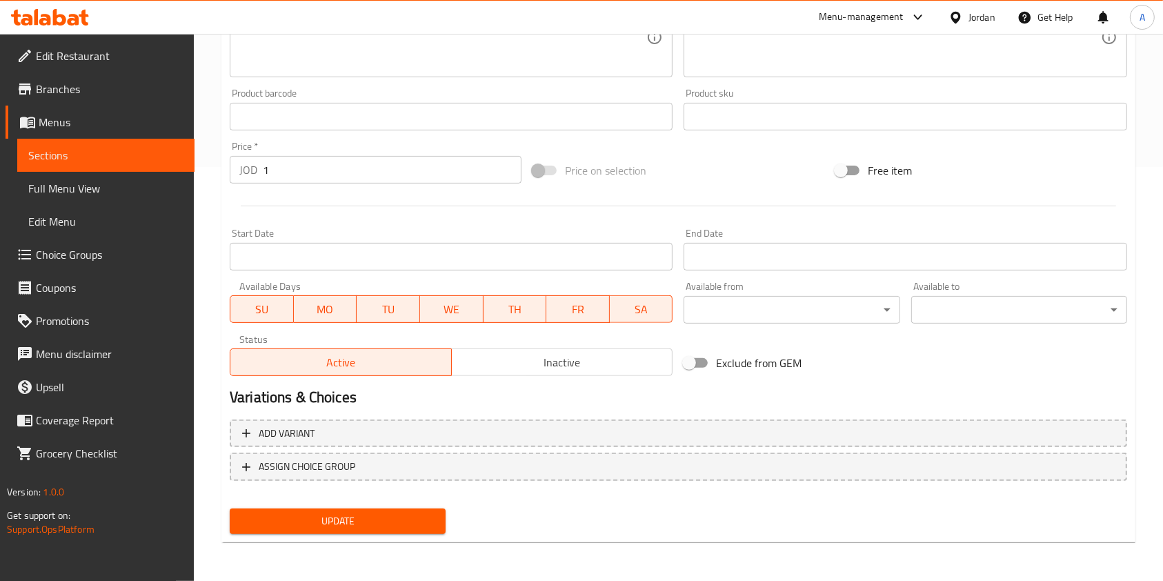
type input "برجر دجاج مع بطاطا"
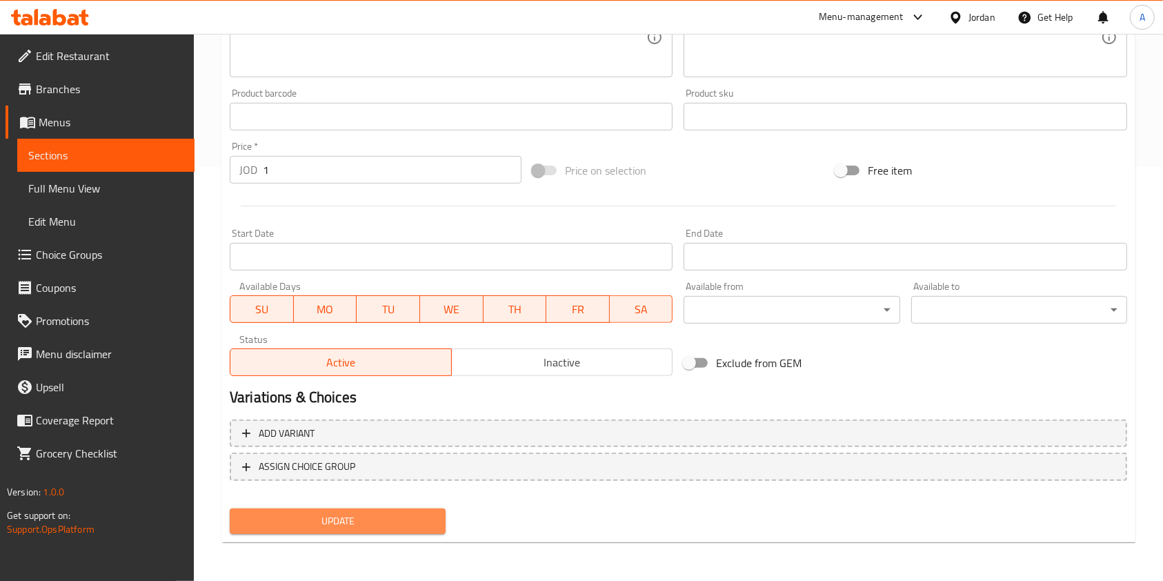
click at [406, 516] on span "Update" at bounding box center [338, 521] width 194 height 17
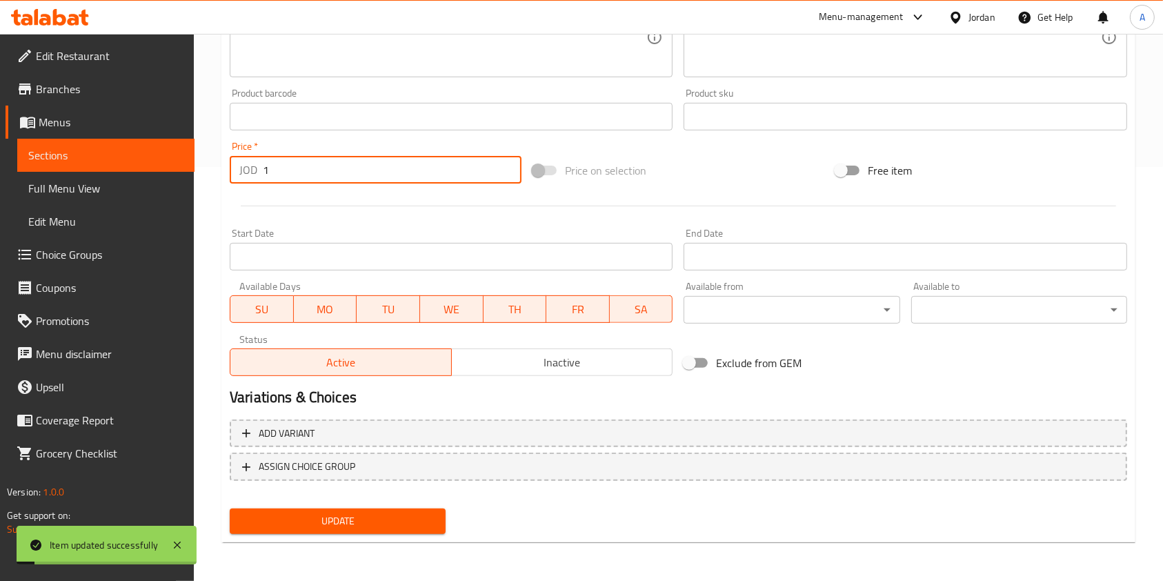
click at [395, 168] on input "1" at bounding box center [392, 170] width 259 height 28
type input "1.5"
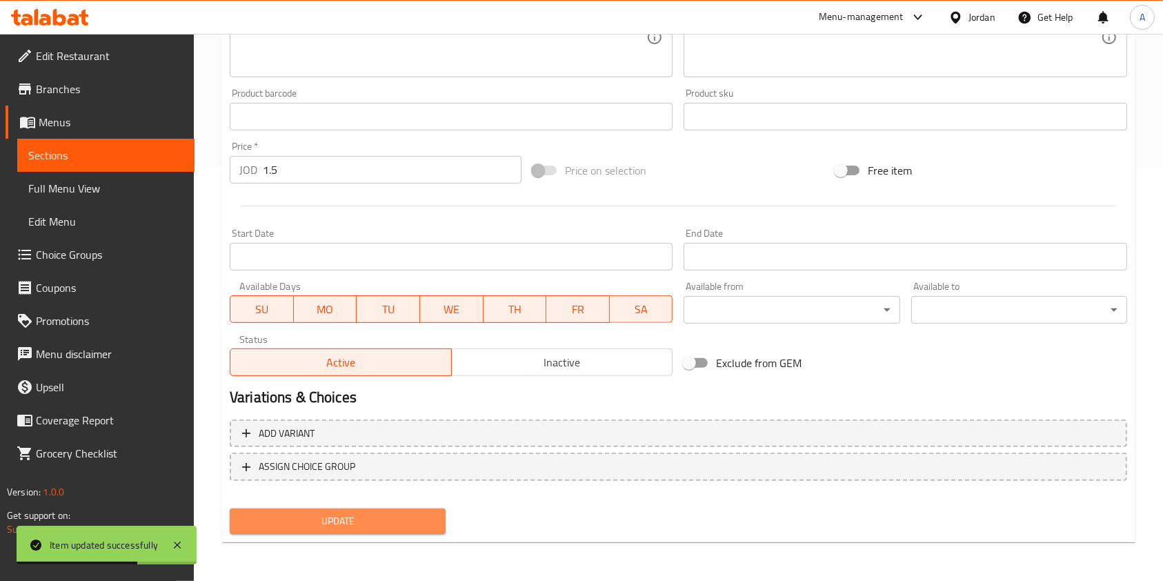
click at [310, 515] on span "Update" at bounding box center [338, 521] width 194 height 17
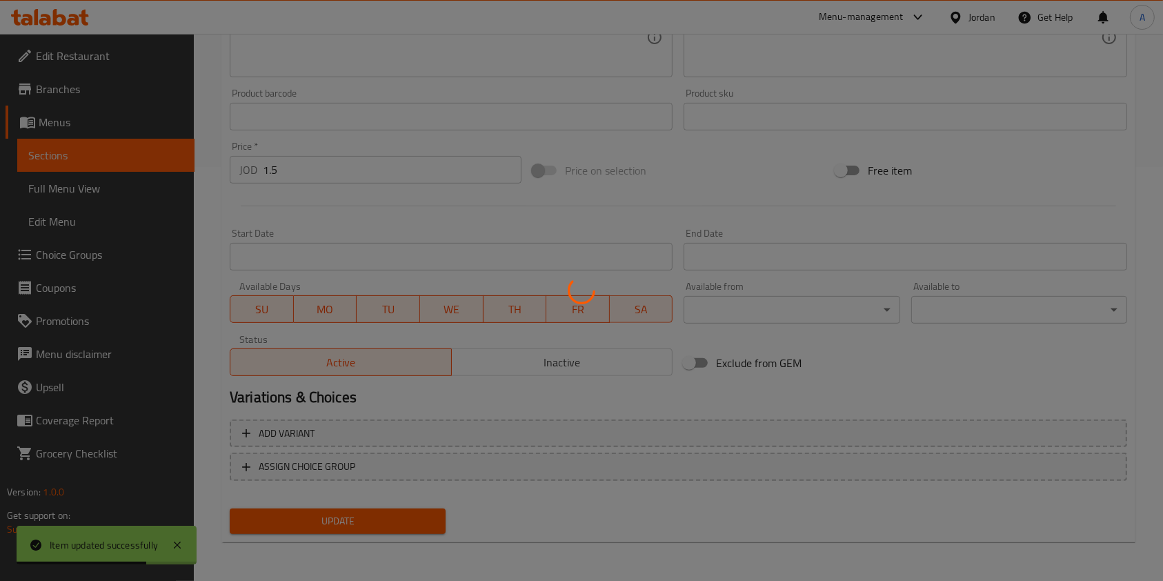
scroll to position [0, 0]
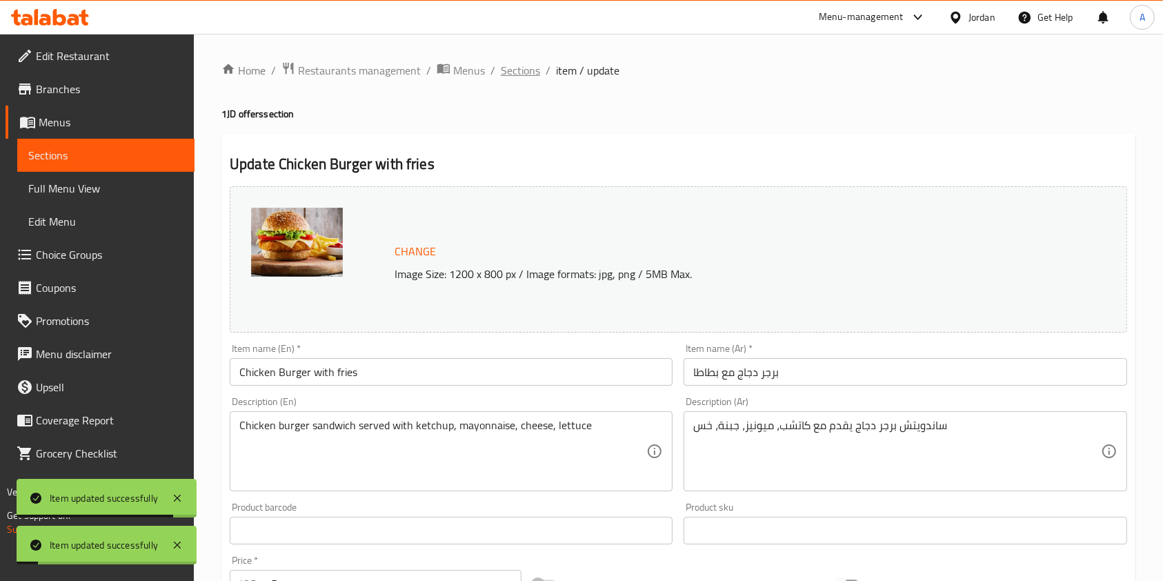
click at [525, 62] on span "Sections" at bounding box center [520, 70] width 39 height 17
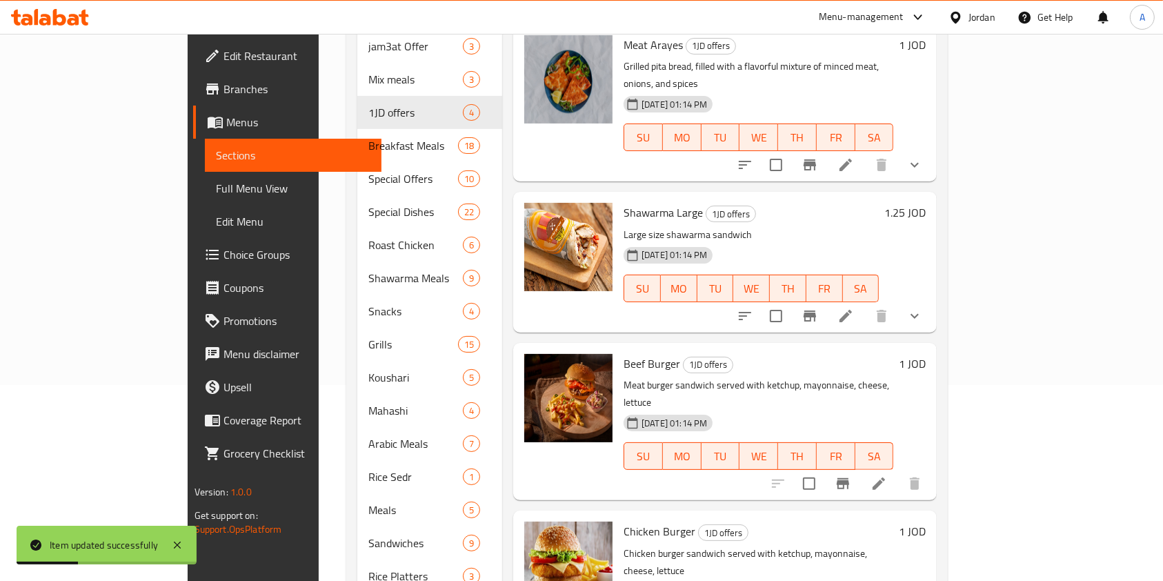
scroll to position [210, 0]
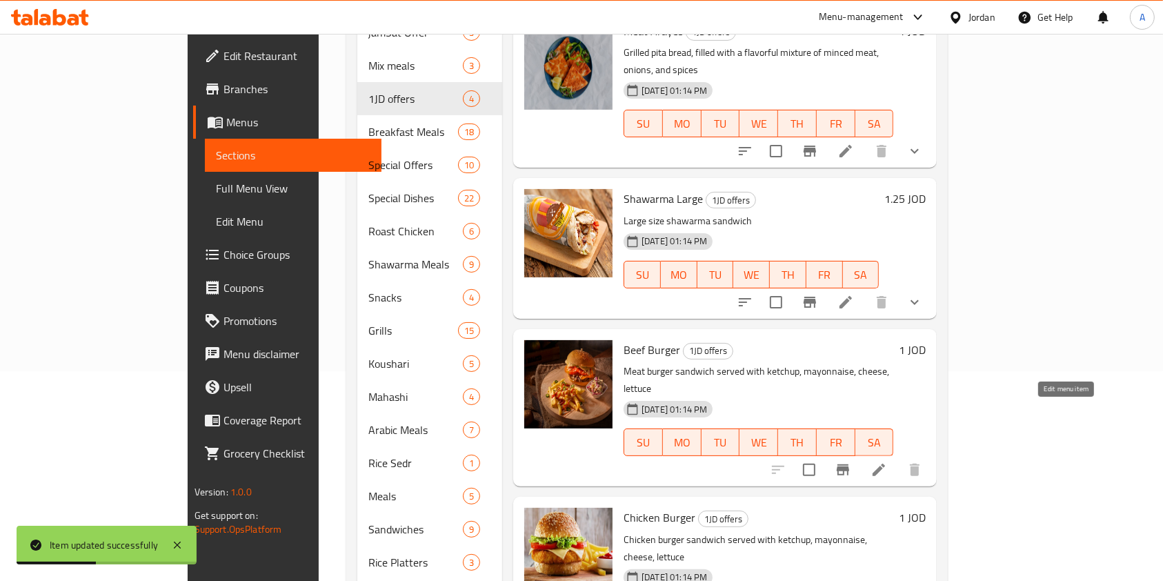
click at [887, 462] on icon at bounding box center [879, 470] width 17 height 17
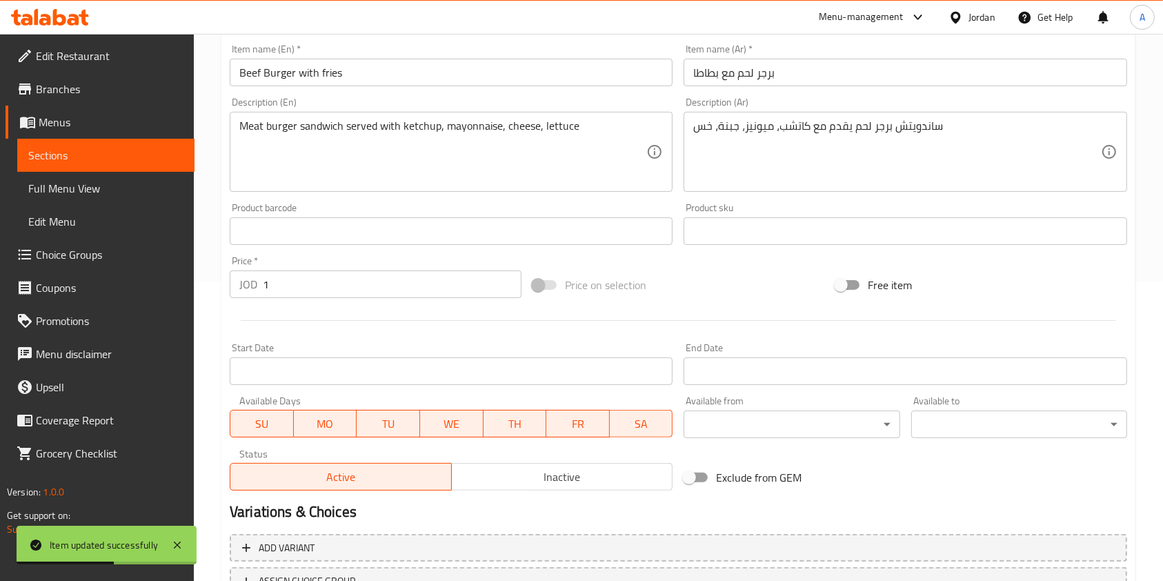
scroll to position [310, 0]
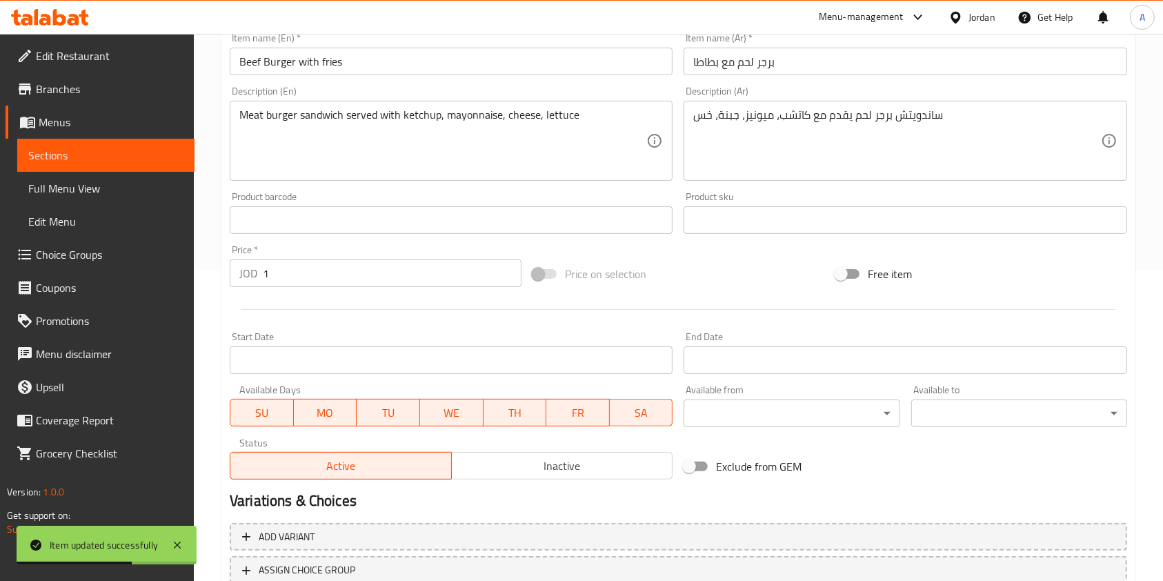
click at [429, 269] on input "1" at bounding box center [392, 273] width 259 height 28
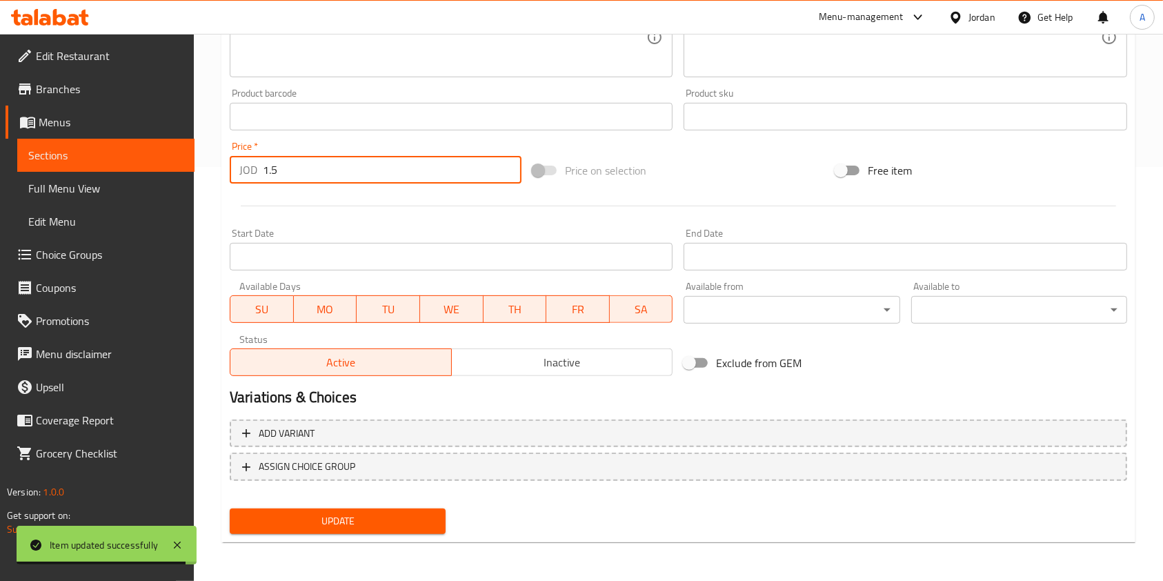
type input "1.5"
click at [333, 496] on nav at bounding box center [679, 491] width 898 height 11
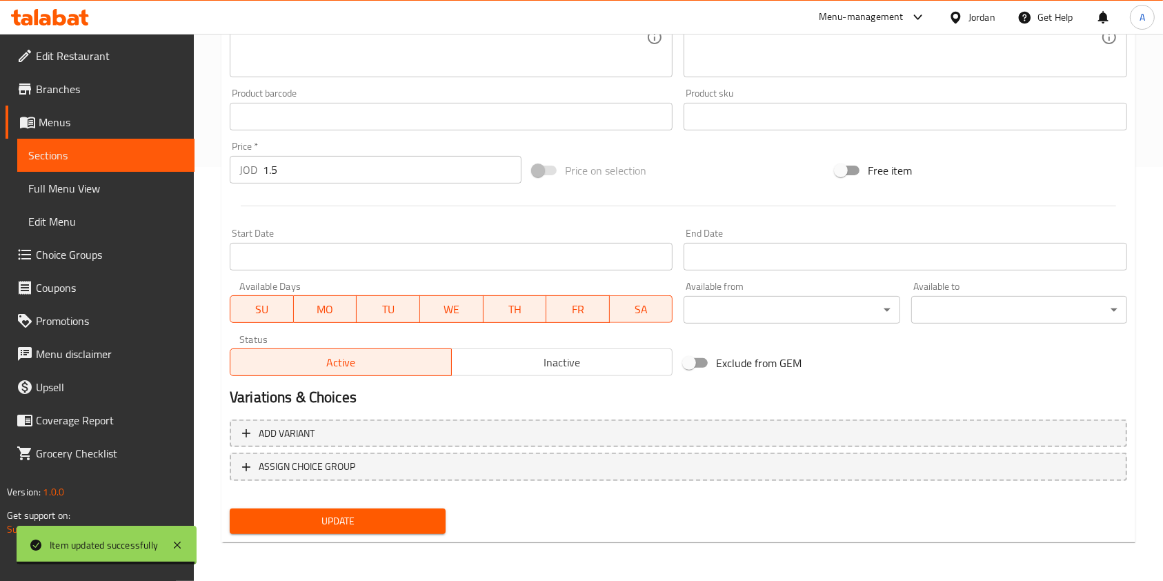
click at [334, 508] on button "Update" at bounding box center [338, 521] width 216 height 26
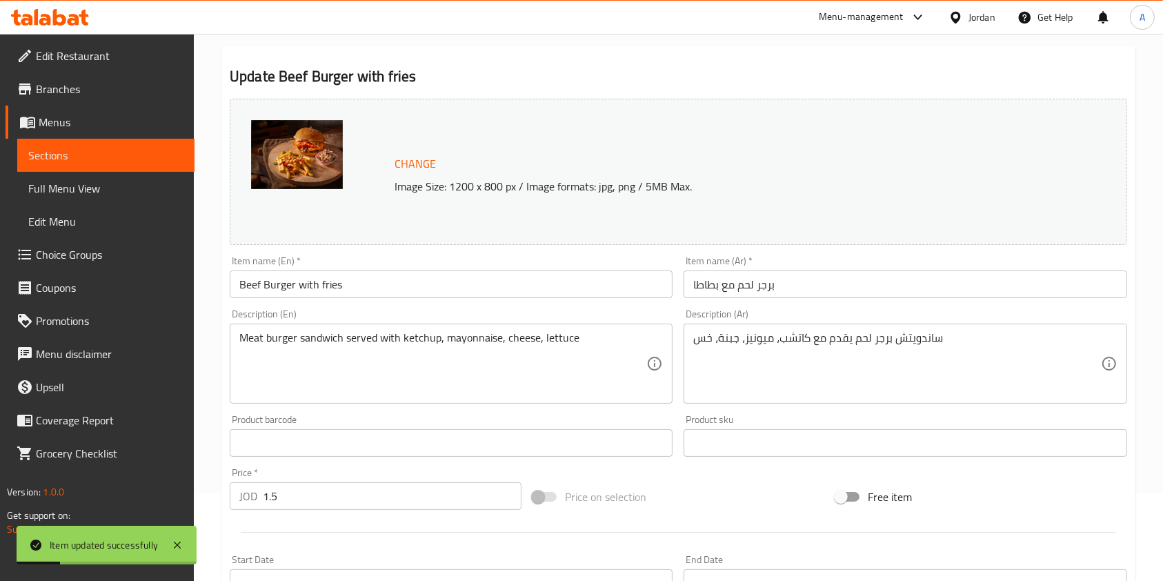
scroll to position [0, 0]
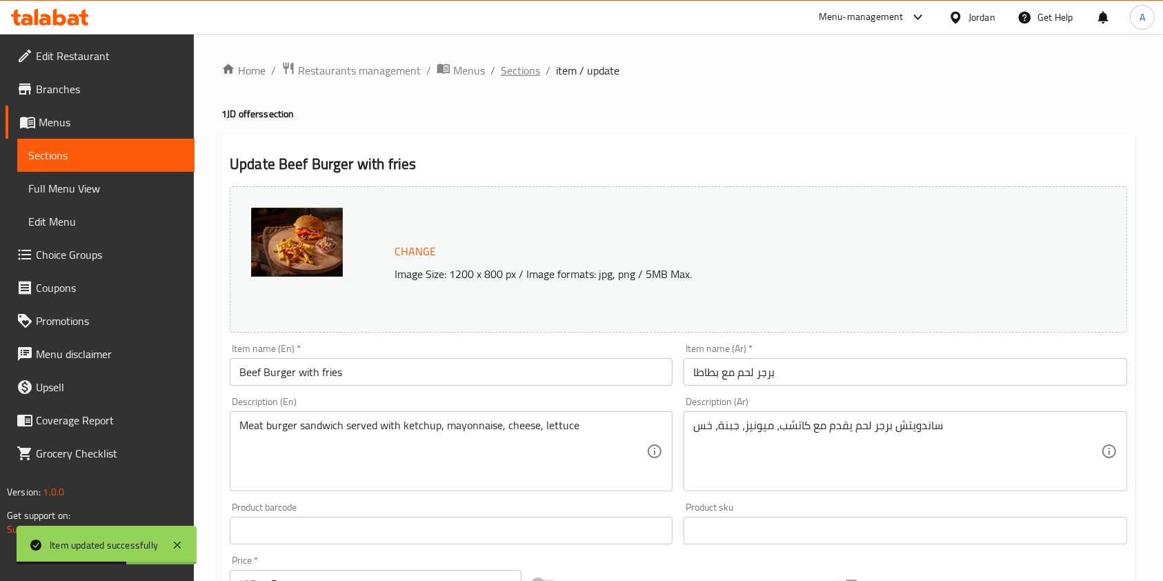
click at [528, 72] on span "Sections" at bounding box center [520, 70] width 39 height 17
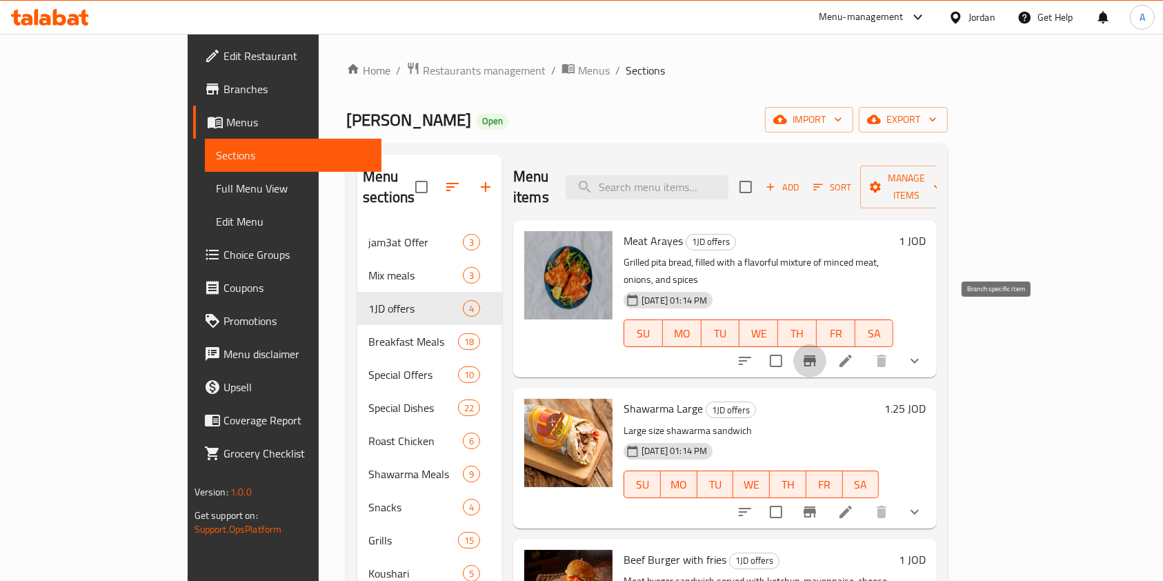
click at [816, 355] on icon "Branch-specific-item" at bounding box center [810, 360] width 12 height 11
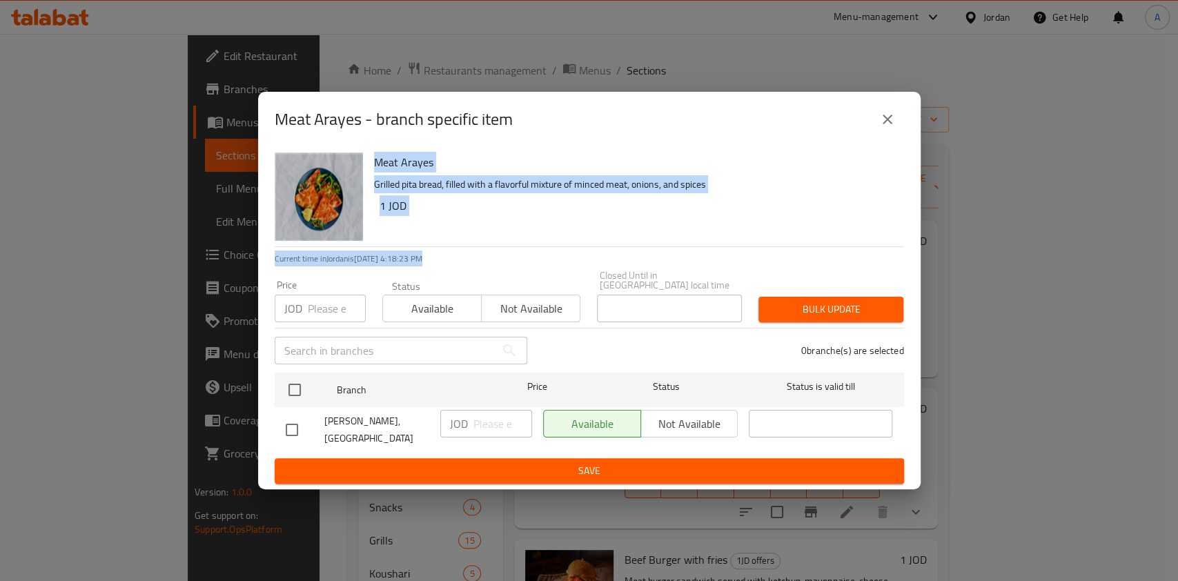
drag, startPoint x: 918, startPoint y: 315, endPoint x: 889, endPoint y: 121, distance: 196.8
click at [889, 121] on div "Meat Arayes - branch specific item Meat Arayes Grilled pita bread, filled with …" at bounding box center [589, 290] width 662 height 397
click at [889, 121] on icon "close" at bounding box center [887, 119] width 17 height 17
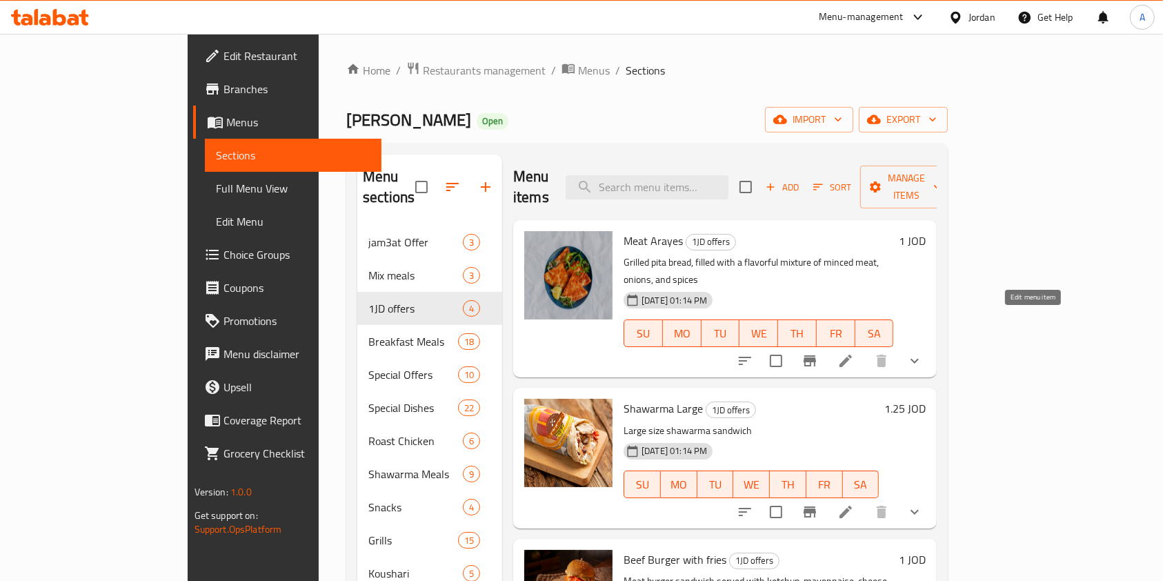
click at [854, 353] on icon at bounding box center [845, 361] width 17 height 17
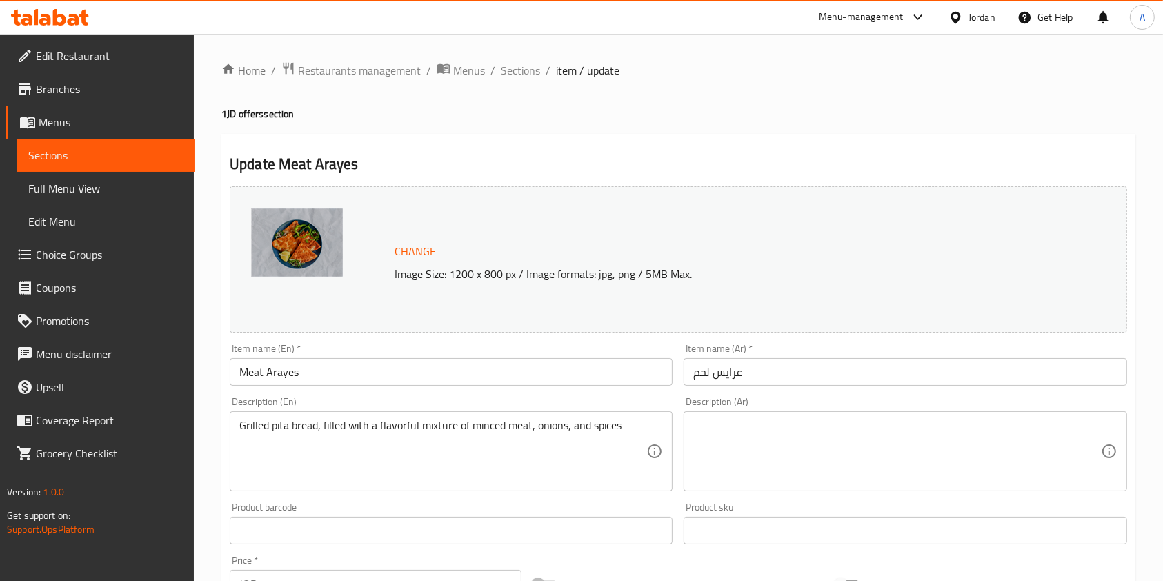
scroll to position [72, 0]
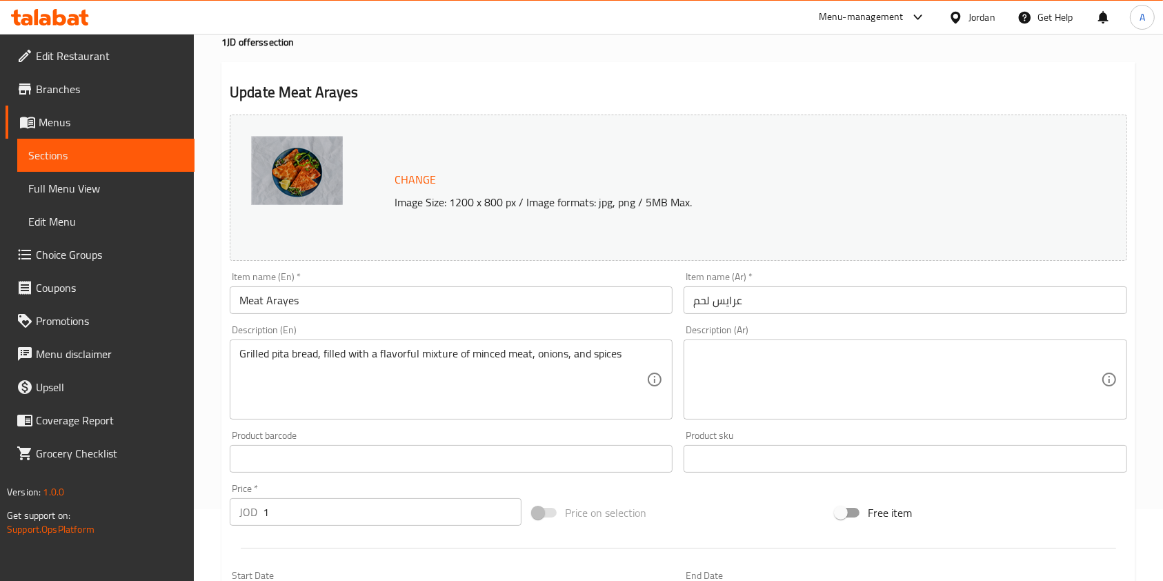
click at [301, 502] on input "1" at bounding box center [392, 512] width 259 height 28
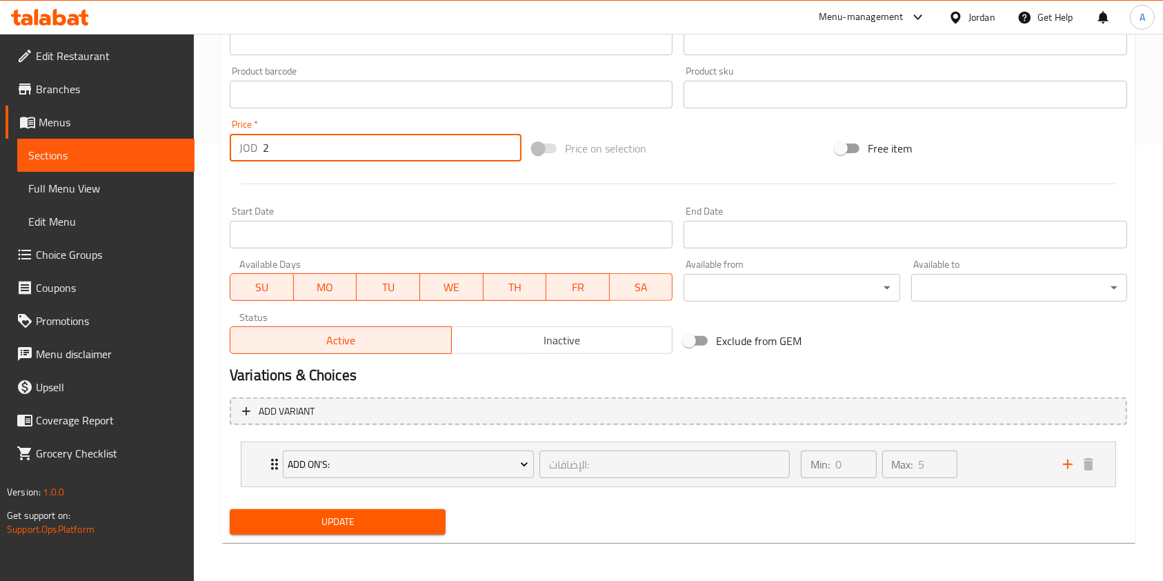
type input "2"
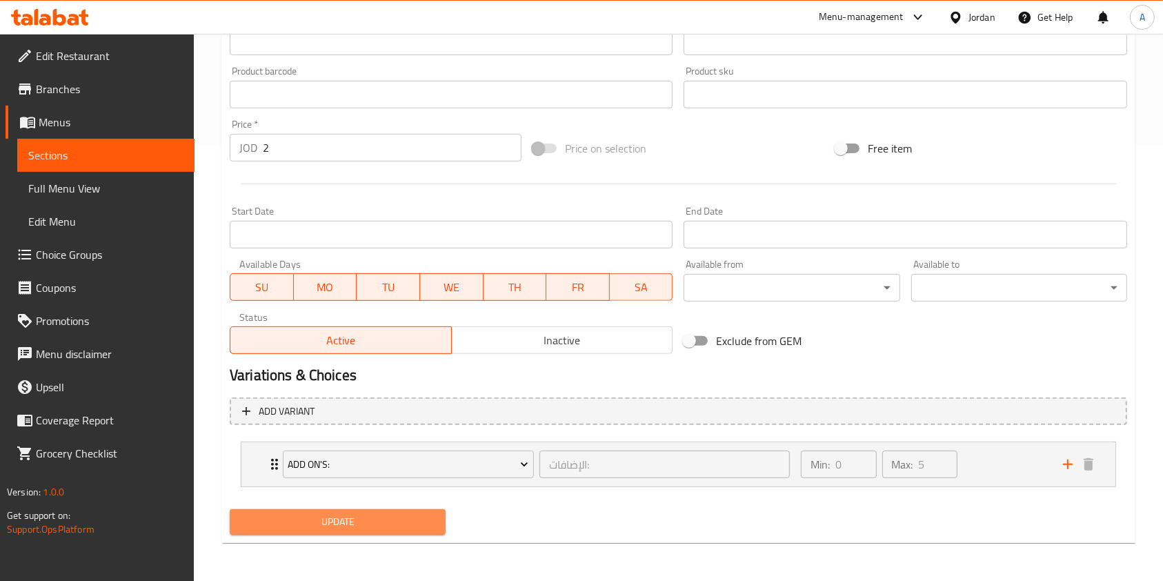
click at [350, 530] on span "Update" at bounding box center [338, 521] width 194 height 17
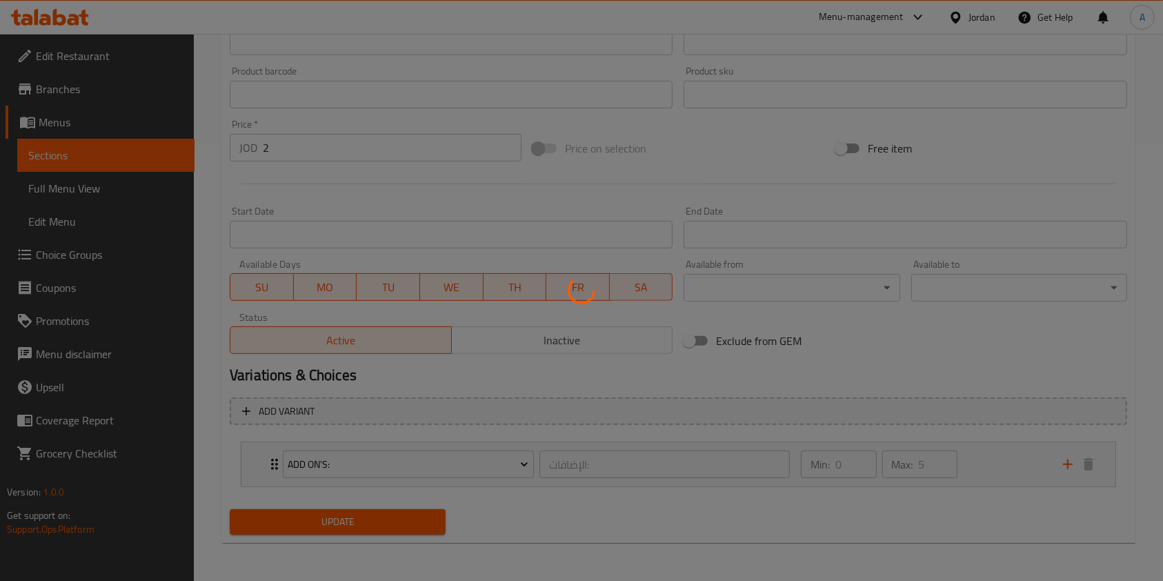
scroll to position [37, 0]
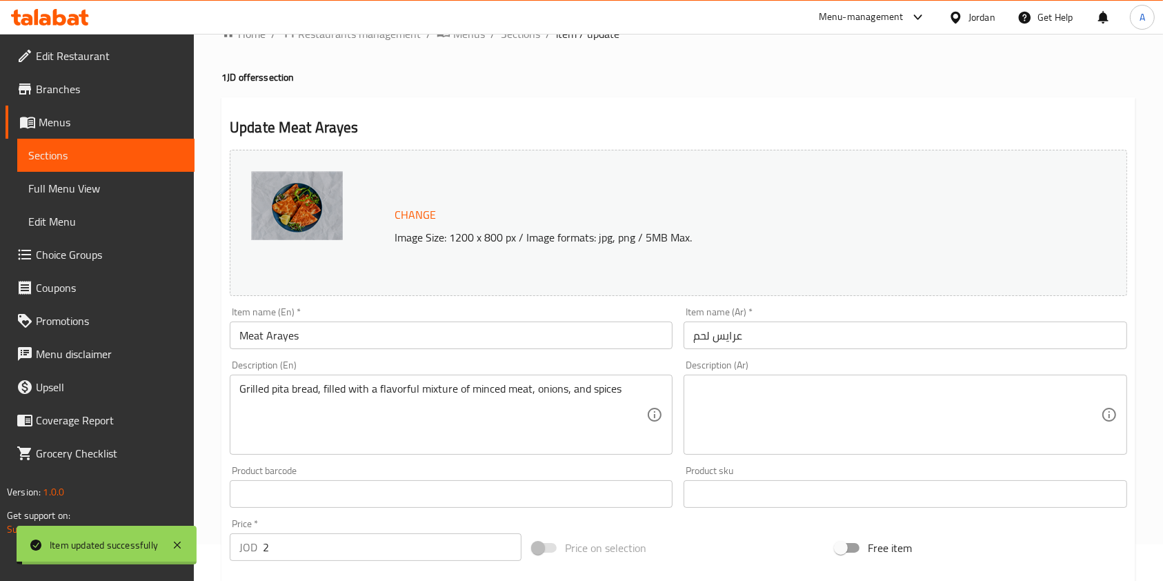
click at [562, 104] on div "Update Meat Arayes Change Image Size: 1200 x 800 px / Image formats: jpg, png /…" at bounding box center [678, 520] width 914 height 846
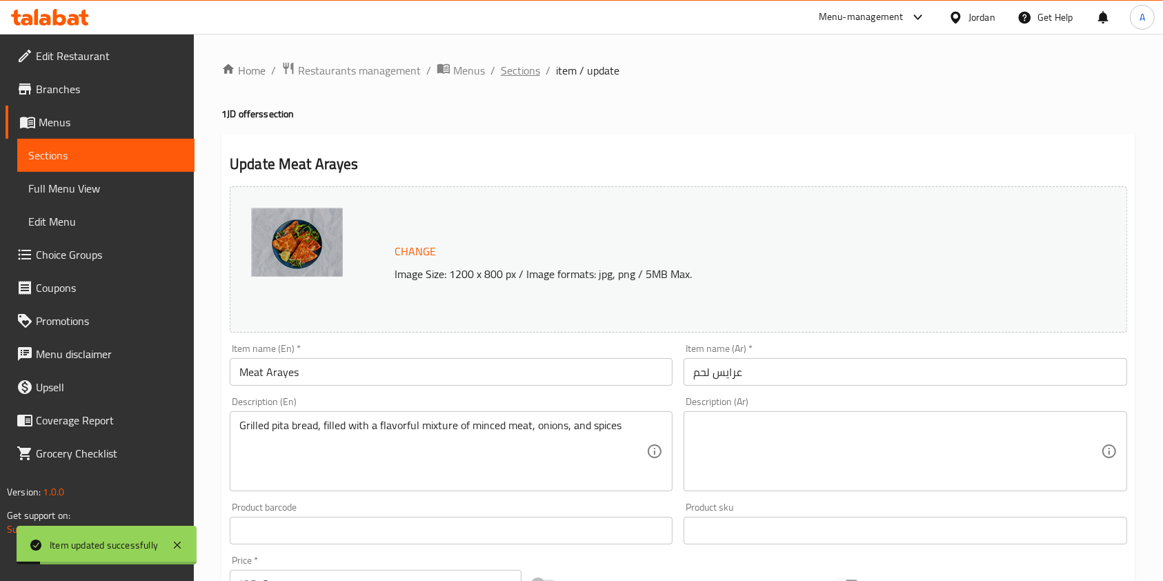
click at [535, 69] on span "Sections" at bounding box center [520, 70] width 39 height 17
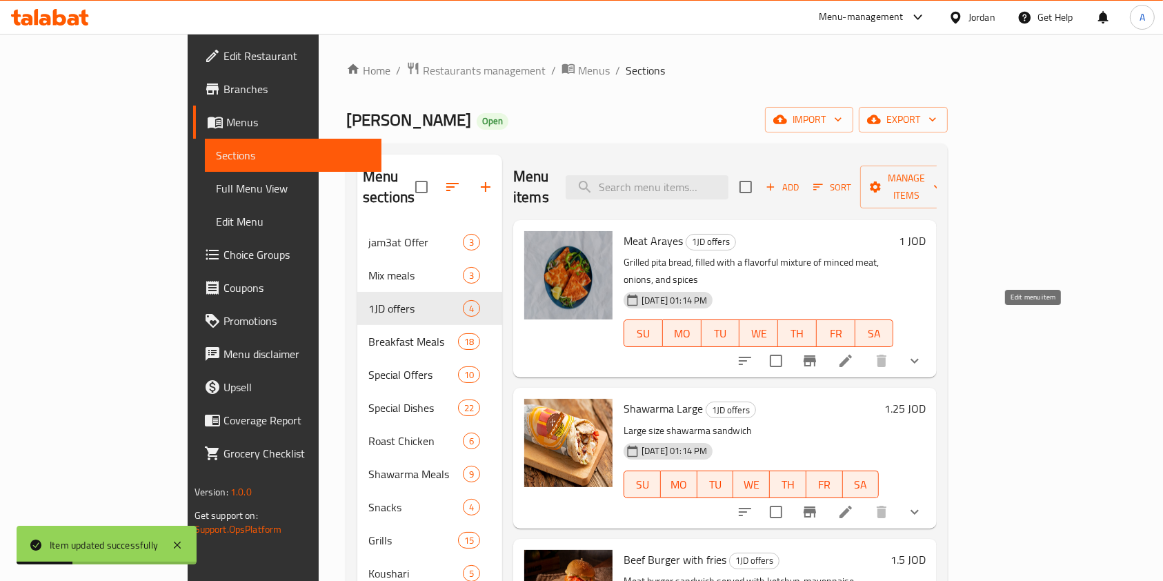
click at [852, 355] on icon at bounding box center [846, 361] width 12 height 12
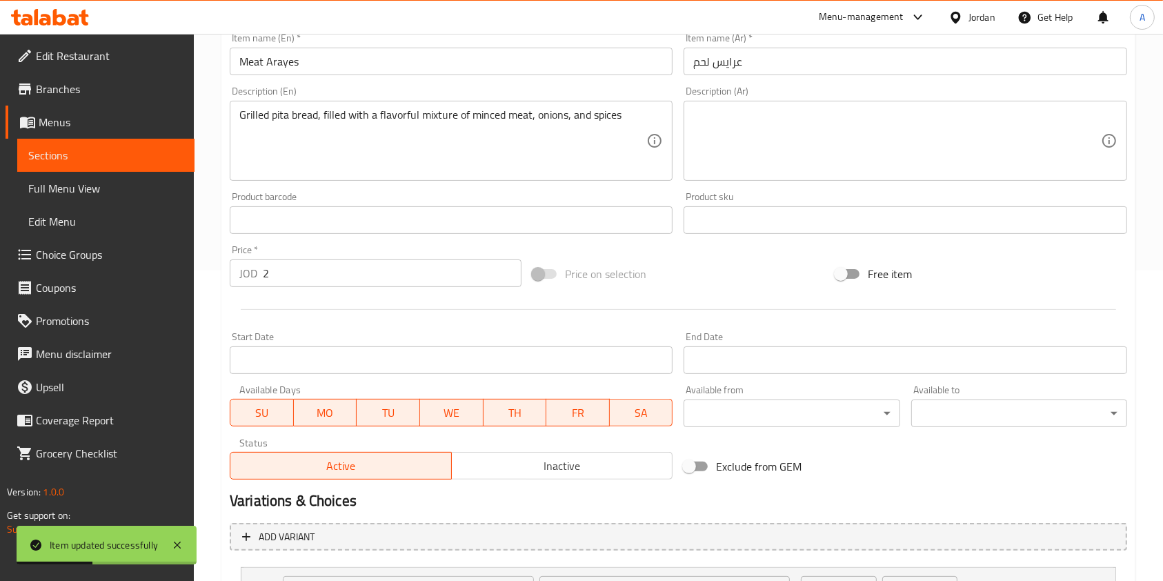
scroll to position [436, 0]
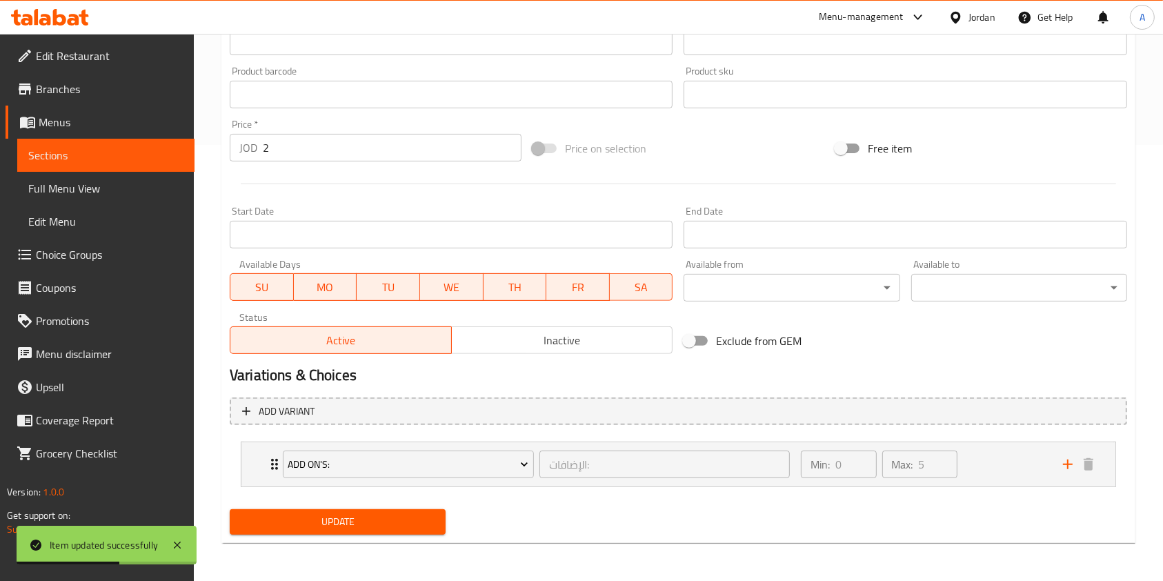
click at [329, 225] on input "Start Date" at bounding box center [451, 235] width 443 height 28
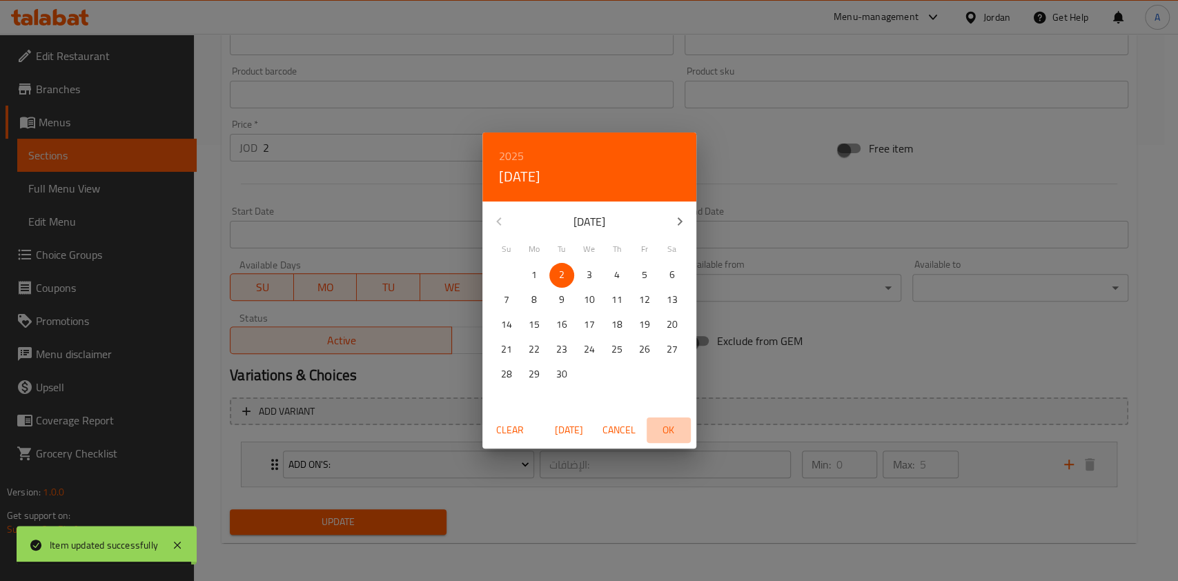
click at [666, 428] on span "OK" at bounding box center [668, 430] width 33 height 17
type input "[DATE]"
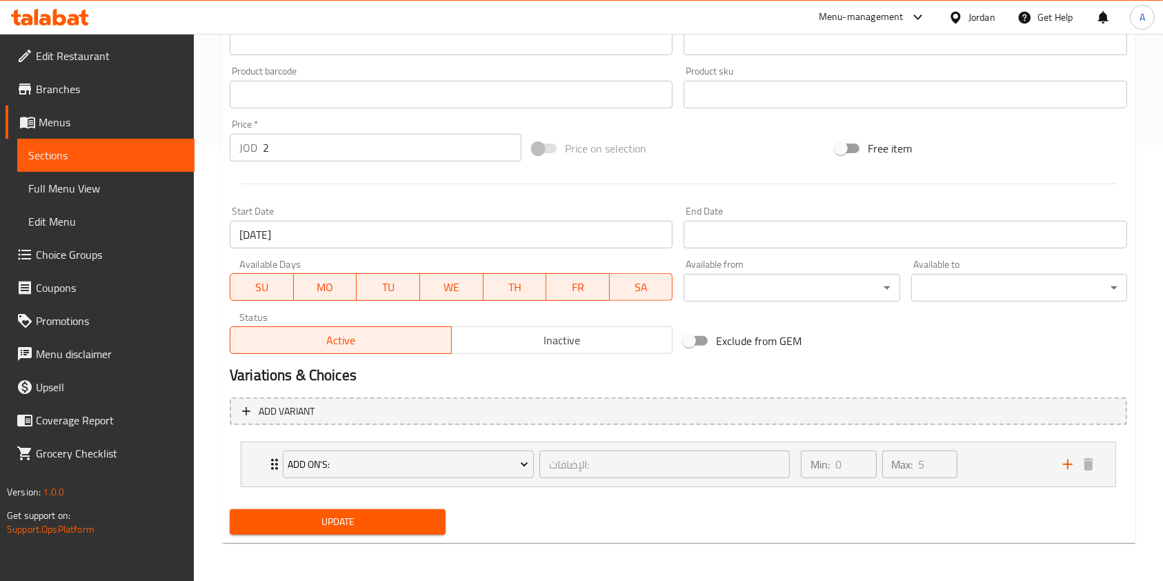
click at [735, 219] on div "End Date End Date" at bounding box center [905, 227] width 443 height 42
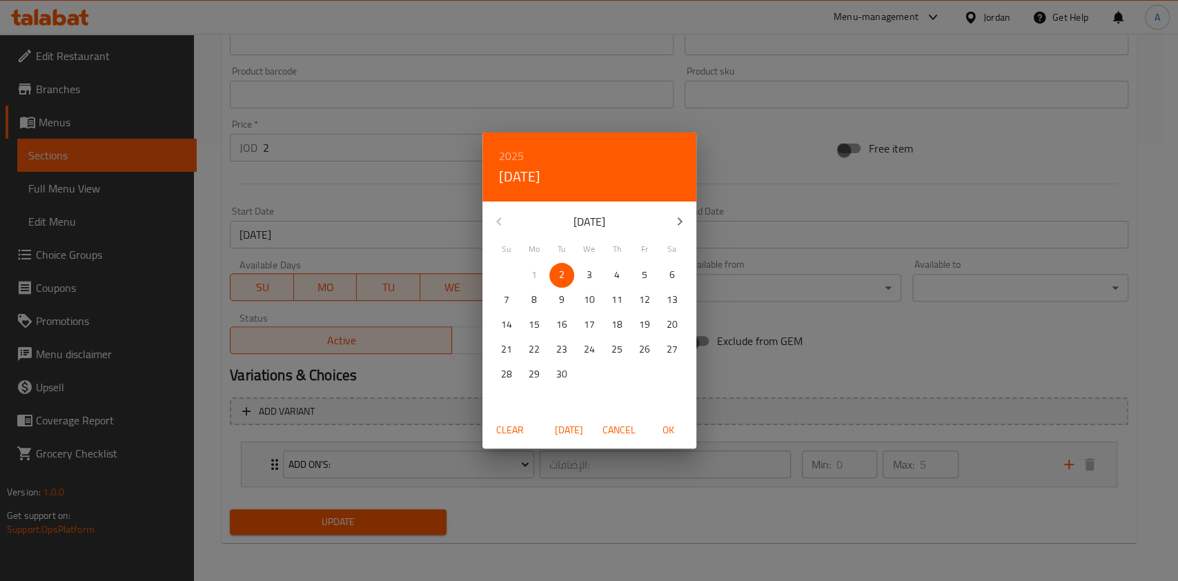
click at [635, 433] on span "Cancel" at bounding box center [618, 430] width 33 height 17
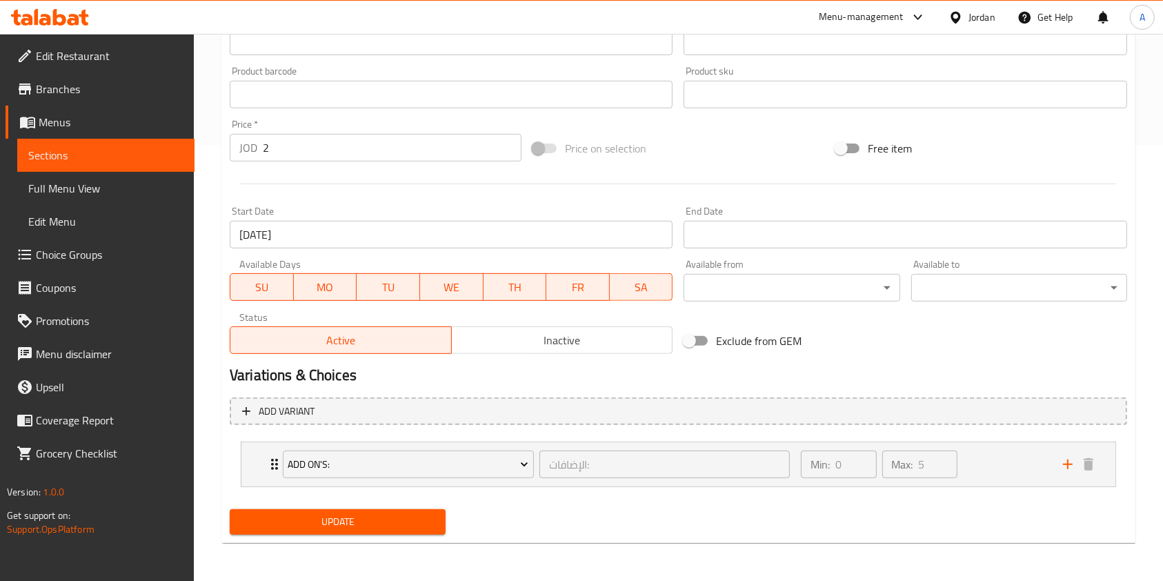
click at [728, 224] on input "Start Date" at bounding box center [905, 235] width 443 height 28
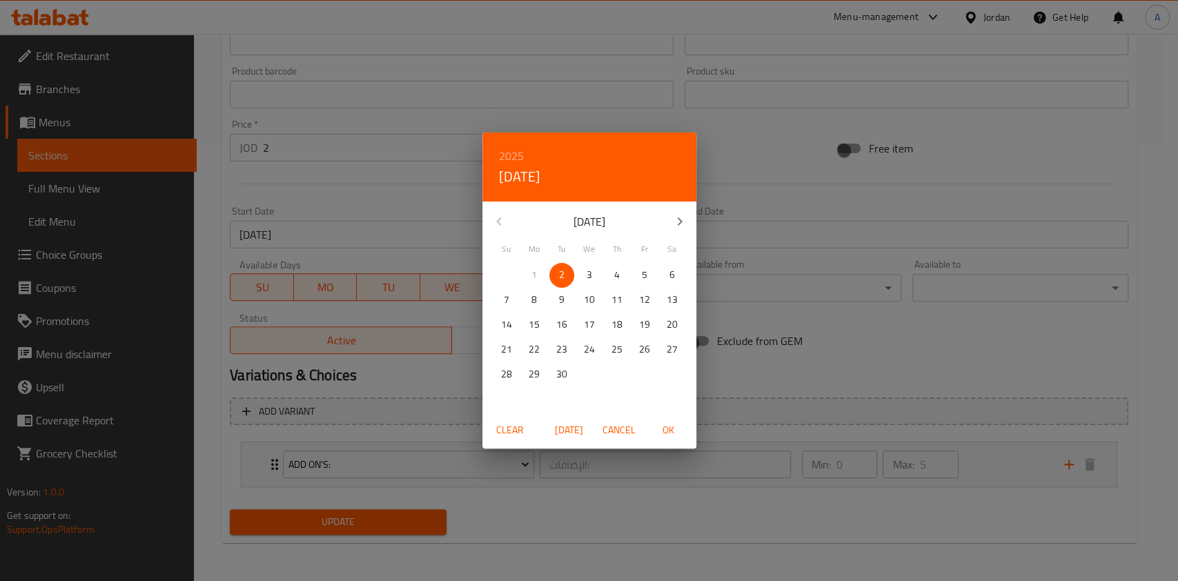
click at [557, 373] on p "30" at bounding box center [561, 374] width 11 height 17
click at [510, 348] on p "21" at bounding box center [506, 349] width 11 height 17
click at [662, 431] on span "OK" at bounding box center [668, 430] width 33 height 17
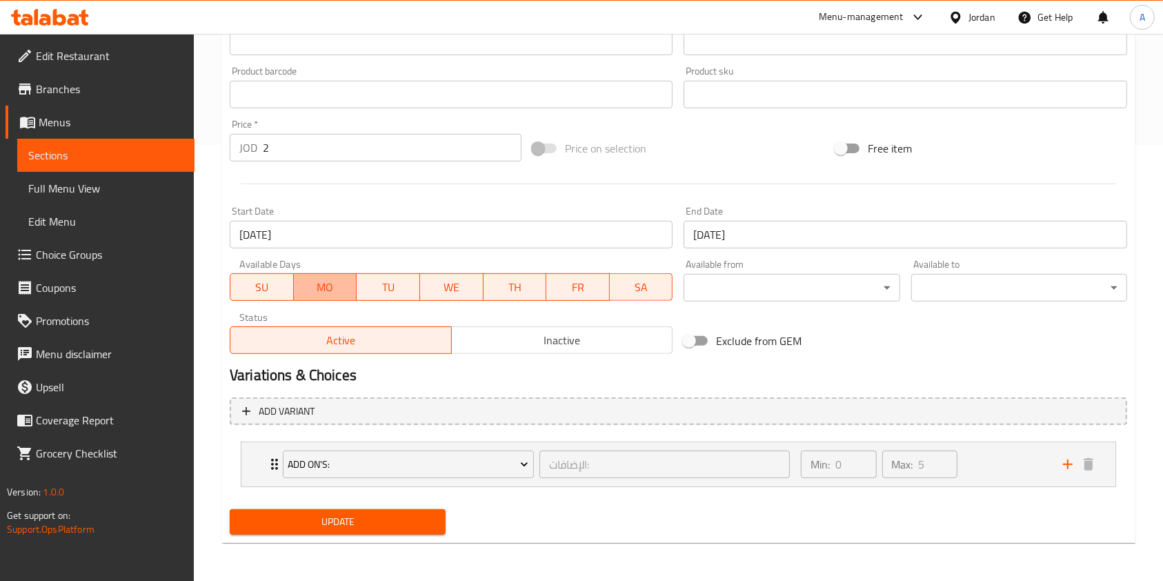
drag, startPoint x: 318, startPoint y: 286, endPoint x: 350, endPoint y: 291, distance: 32.2
click at [319, 286] on span "MO" at bounding box center [325, 287] width 52 height 20
click at [391, 292] on span "TU" at bounding box center [388, 287] width 52 height 20
click at [442, 290] on span "WE" at bounding box center [452, 287] width 52 height 20
click at [530, 286] on span "TH" at bounding box center [514, 287] width 52 height 20
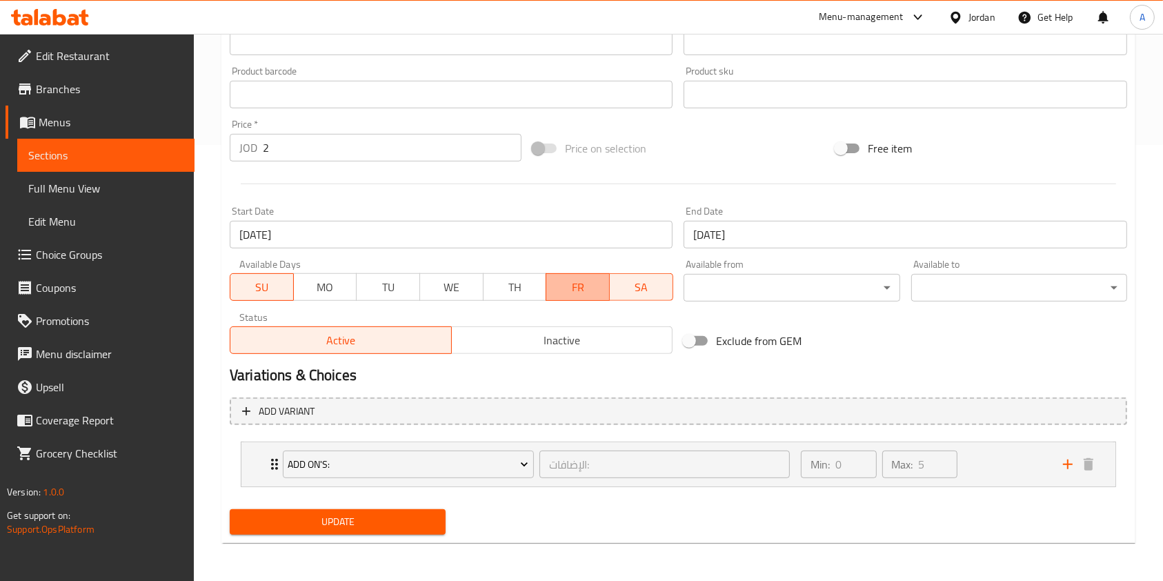
click at [580, 290] on span "FR" at bounding box center [578, 287] width 52 height 20
click at [635, 294] on span "SA" at bounding box center [641, 287] width 52 height 20
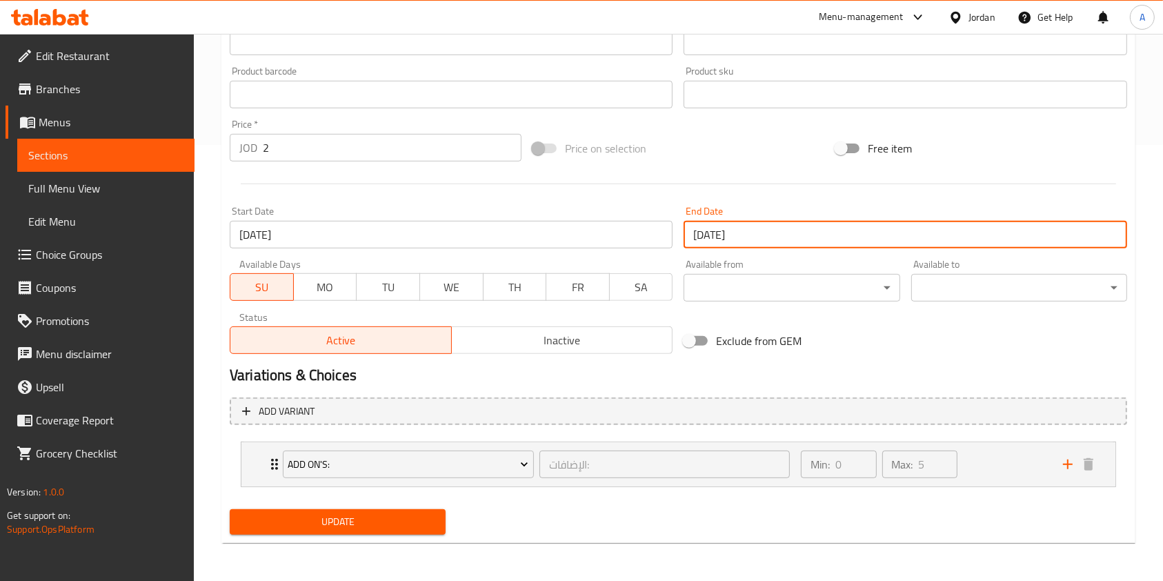
click at [744, 230] on input "[DATE]" at bounding box center [905, 235] width 443 height 28
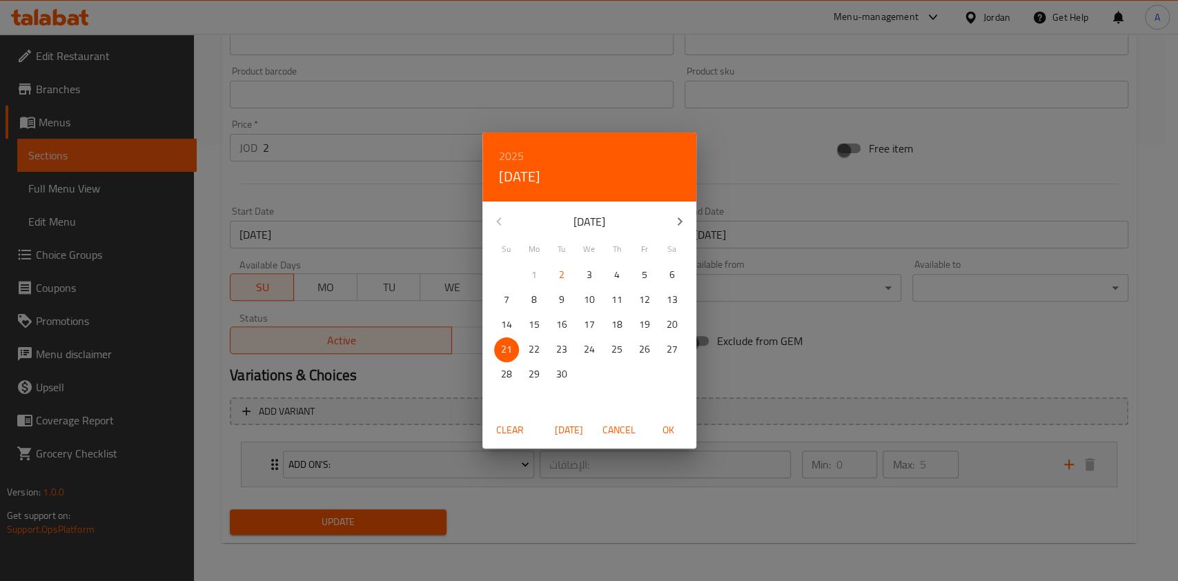
click at [526, 353] on span "22" at bounding box center [534, 349] width 25 height 17
click at [660, 426] on span "OK" at bounding box center [668, 430] width 33 height 17
type input "[DATE]"
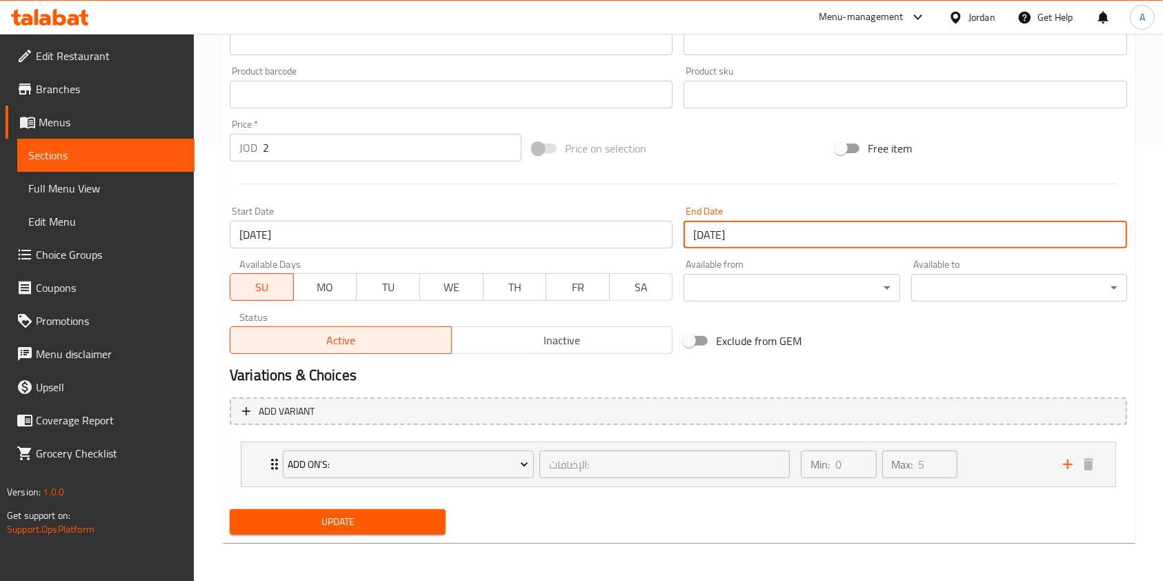
click at [318, 519] on span "Update" at bounding box center [338, 521] width 194 height 17
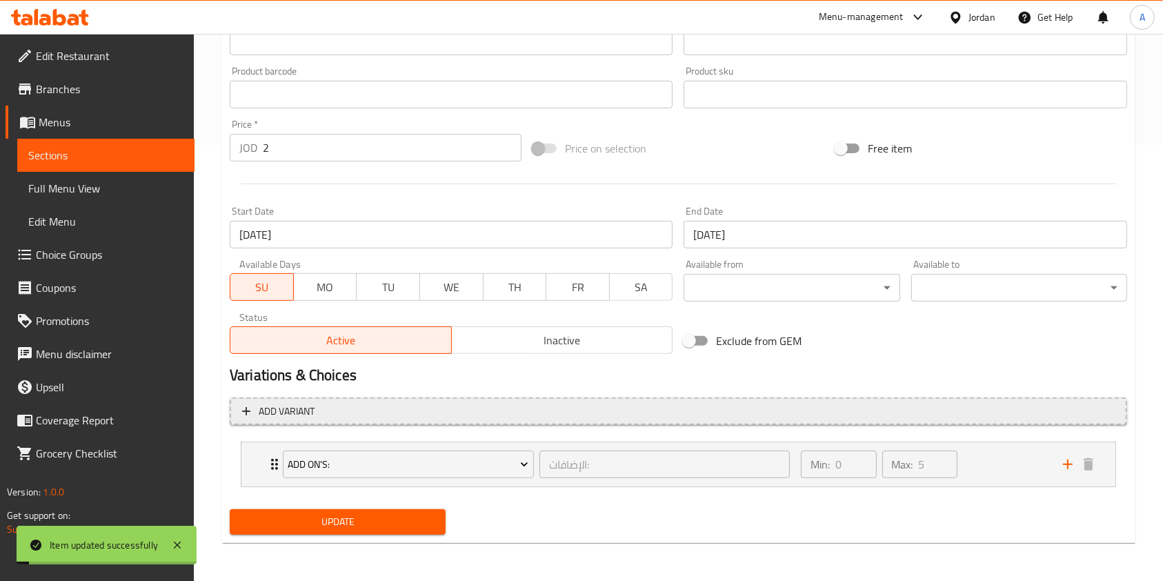
scroll to position [0, 0]
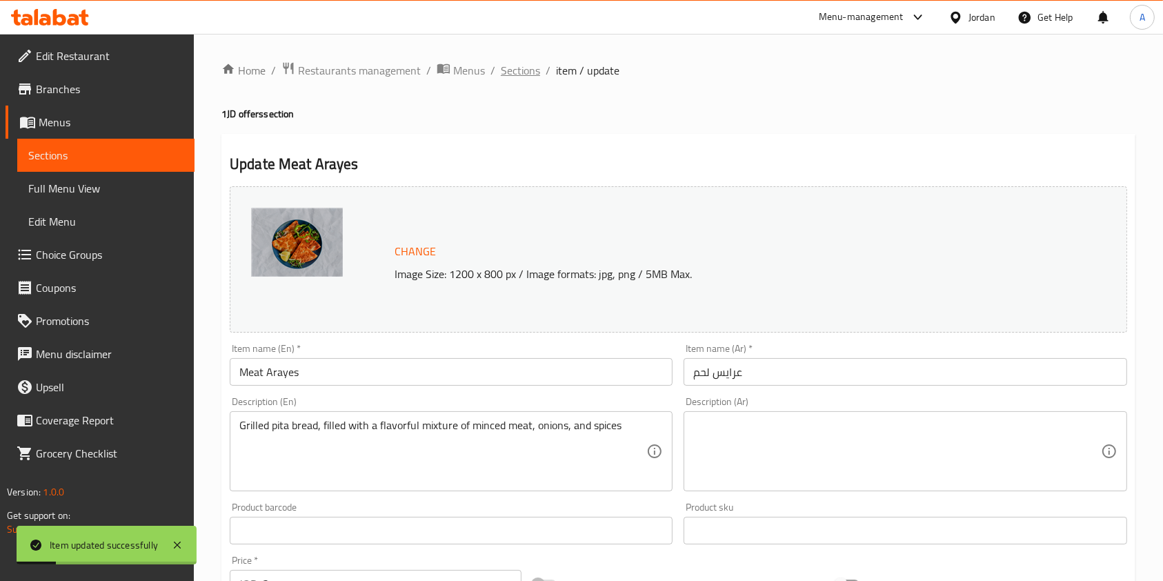
click at [527, 68] on span "Sections" at bounding box center [520, 70] width 39 height 17
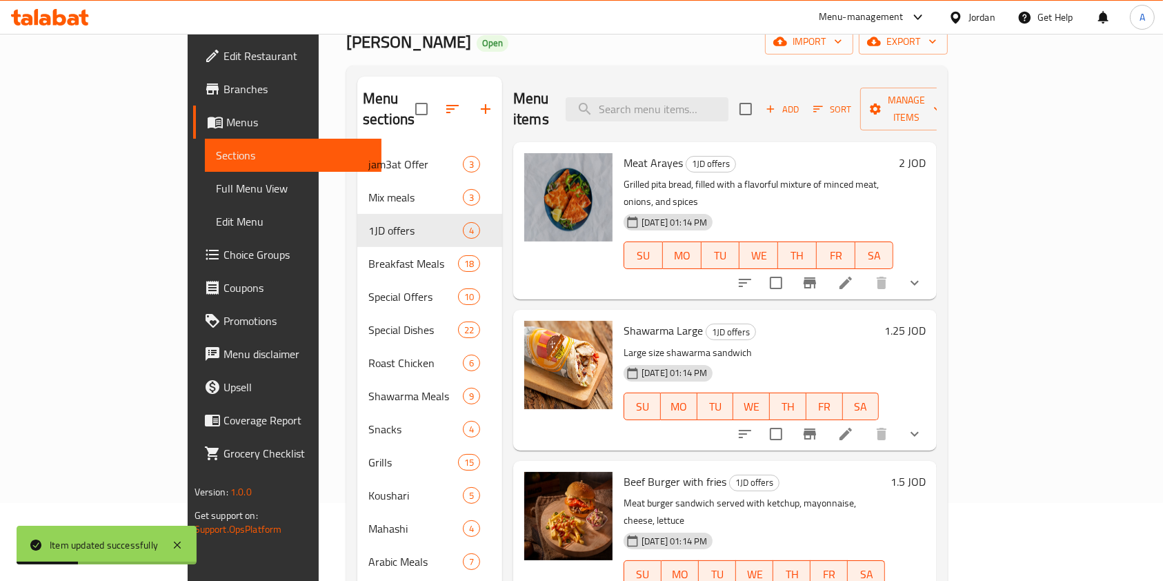
scroll to position [132, 0]
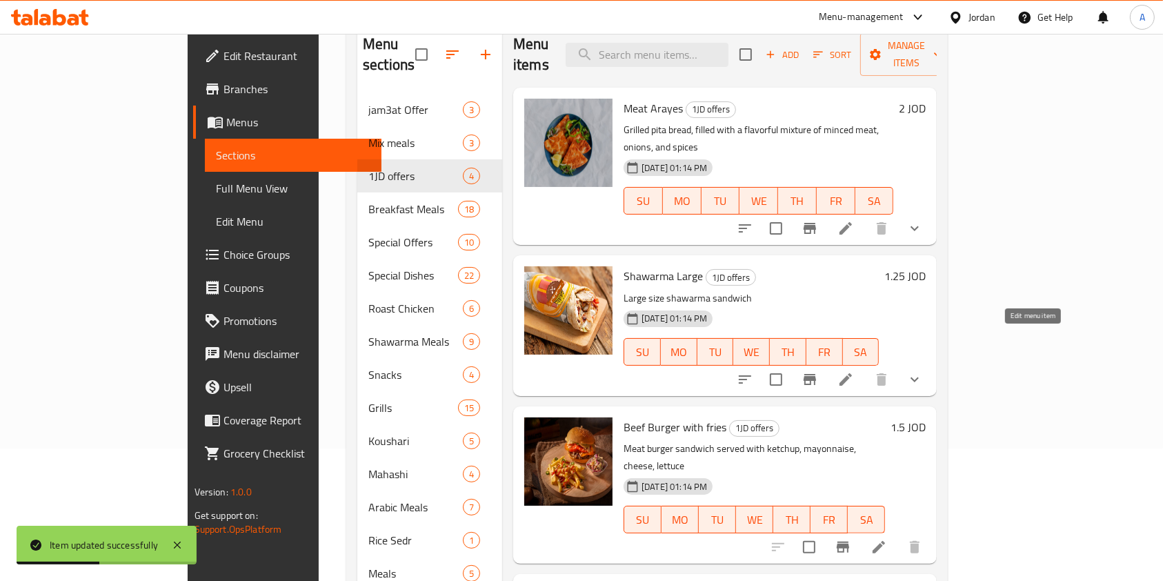
click at [854, 371] on icon at bounding box center [845, 379] width 17 height 17
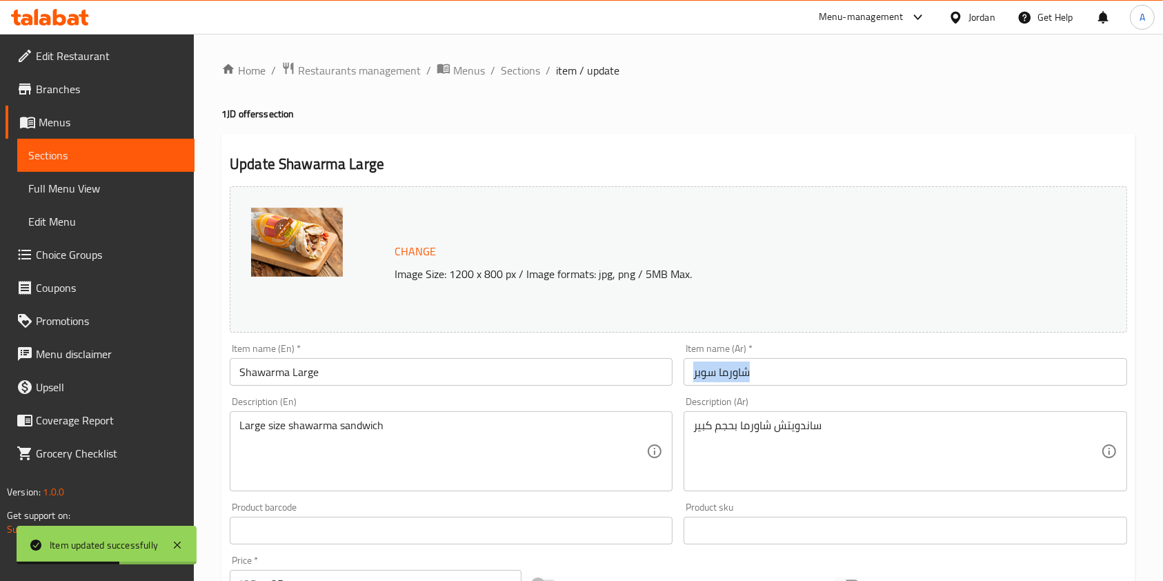
drag, startPoint x: 736, startPoint y: 356, endPoint x: 502, endPoint y: 404, distance: 239.5
click at [502, 404] on div "Change Image Size: 1200 x 800 px / Image formats: jpg, png / 5MB Max. Item name…" at bounding box center [678, 488] width 909 height 615
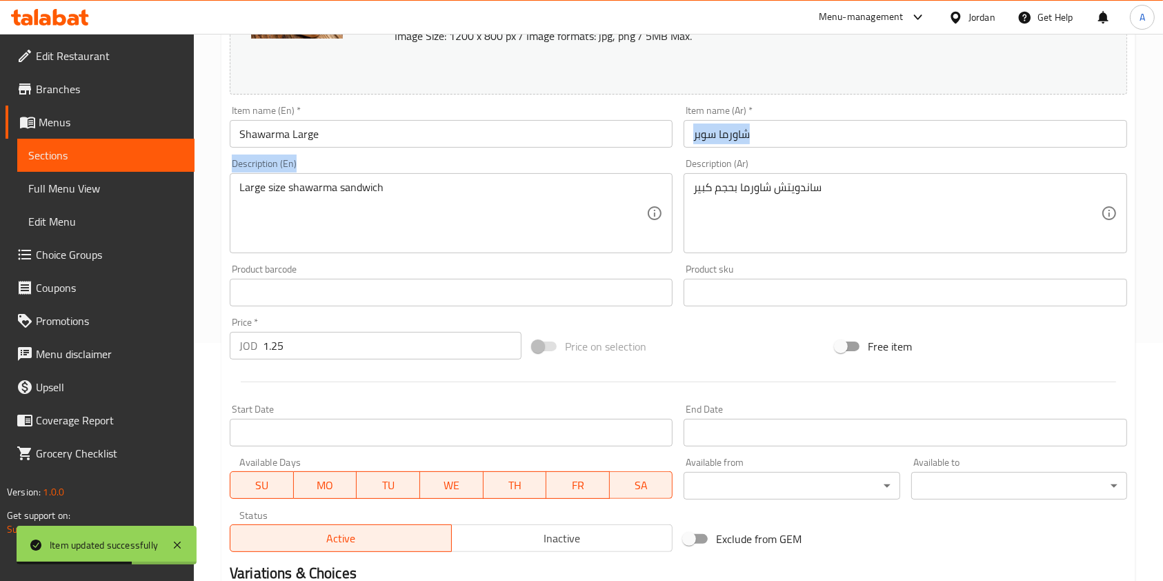
scroll to position [244, 0]
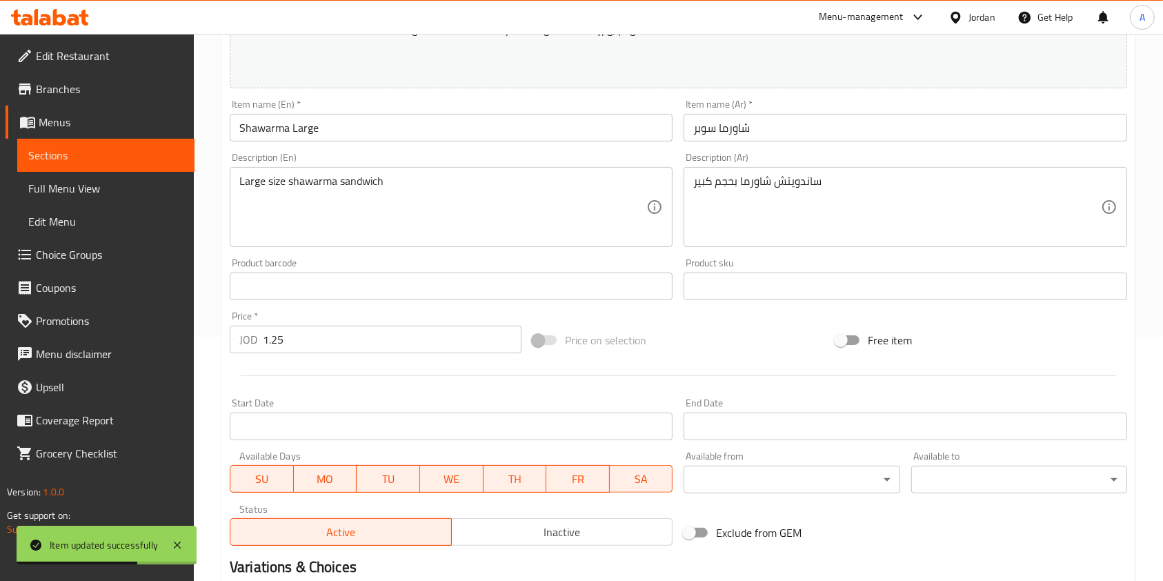
click at [394, 350] on input "1.25" at bounding box center [392, 340] width 259 height 28
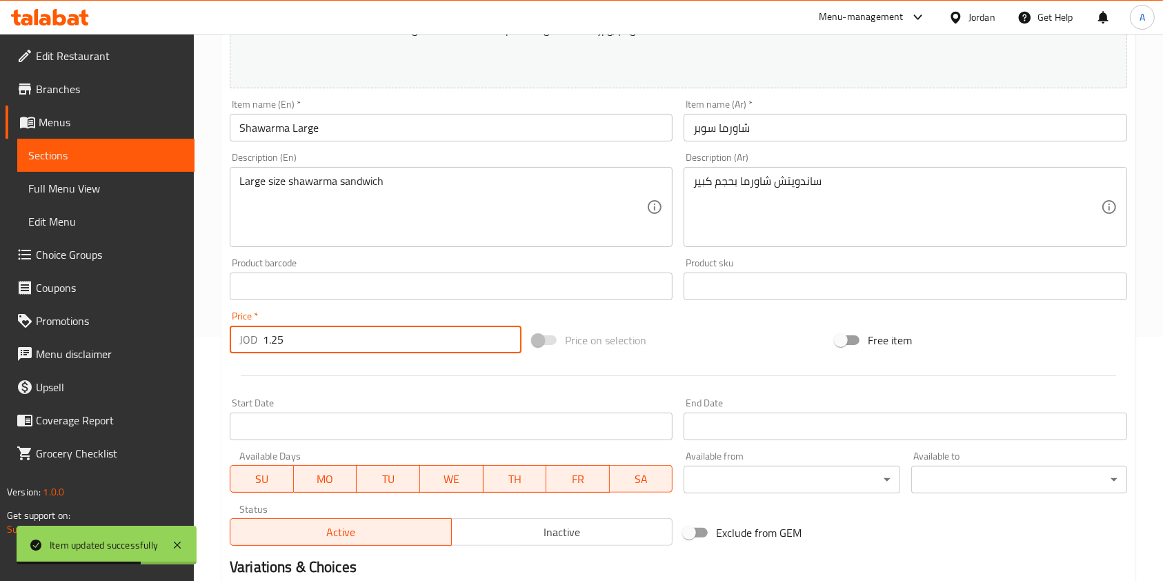
click at [394, 350] on input "1.25" at bounding box center [392, 340] width 259 height 28
type input "2"
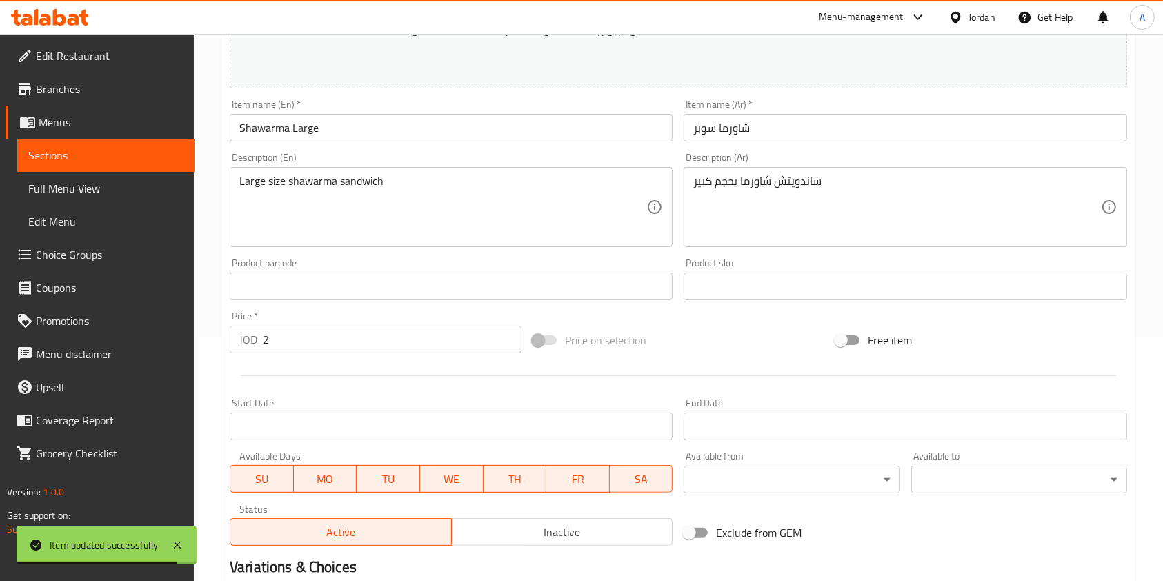
click at [396, 390] on div at bounding box center [678, 376] width 909 height 34
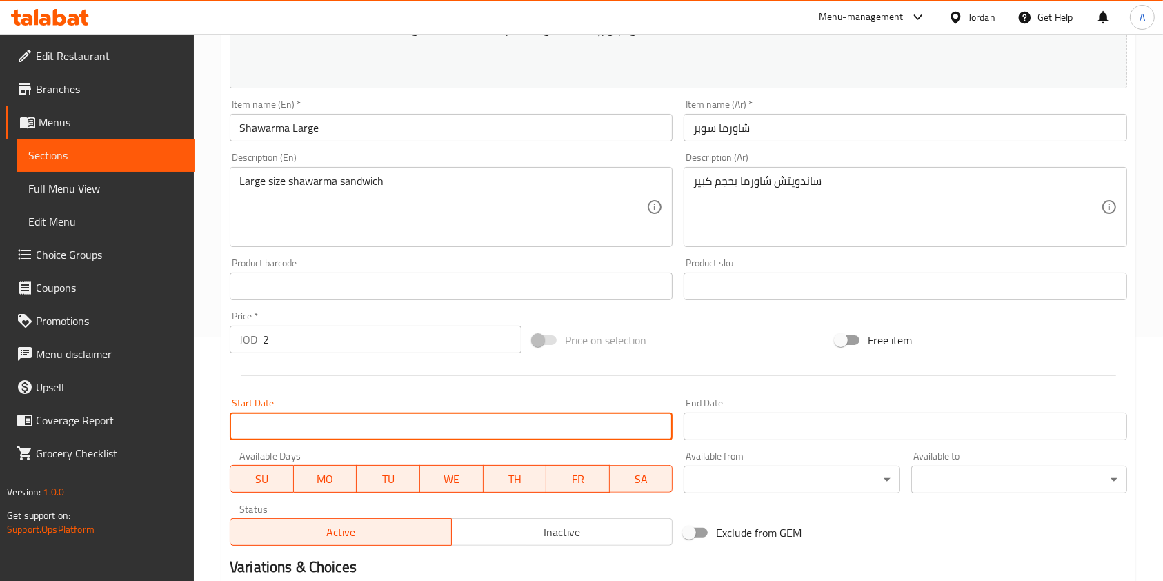
click at [397, 426] on input "Start Date" at bounding box center [451, 427] width 443 height 28
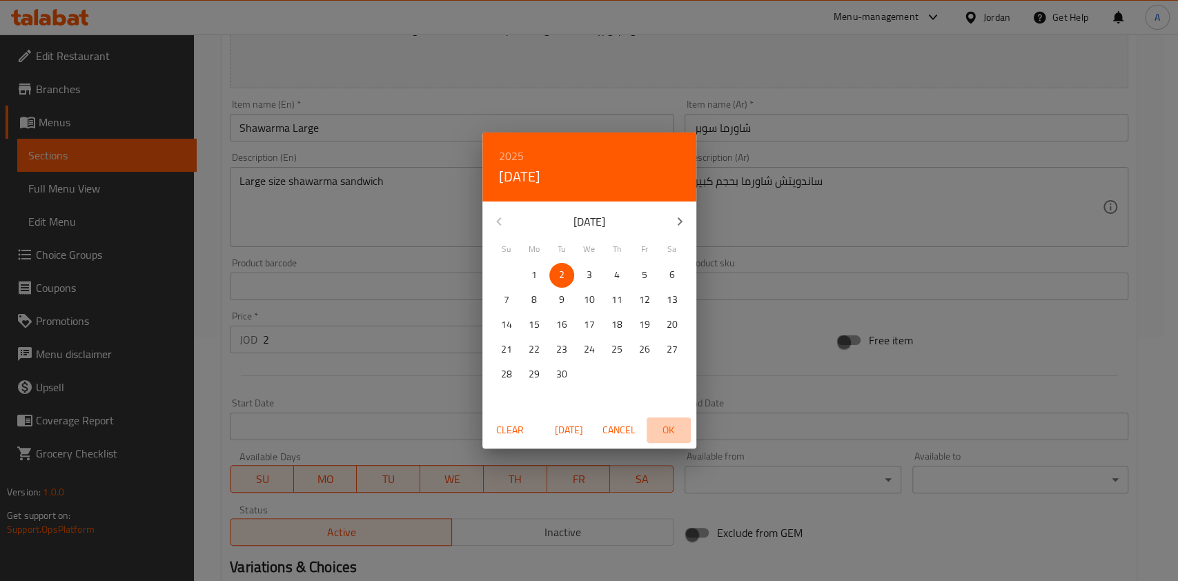
click at [673, 423] on span "OK" at bounding box center [668, 430] width 33 height 17
type input "[DATE]"
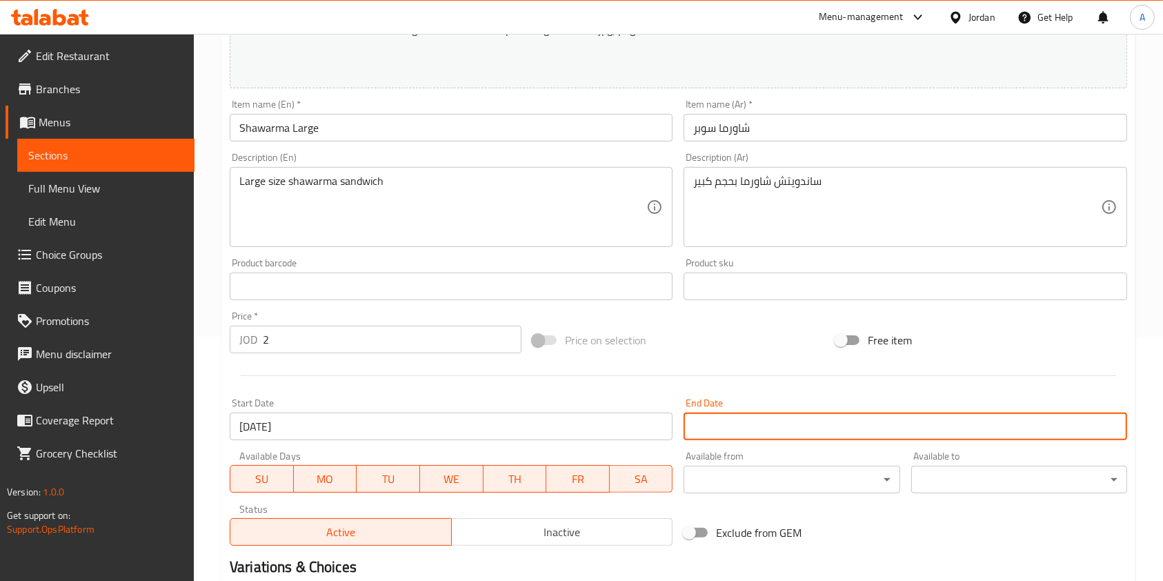
click at [814, 433] on input "Start Date" at bounding box center [905, 427] width 443 height 28
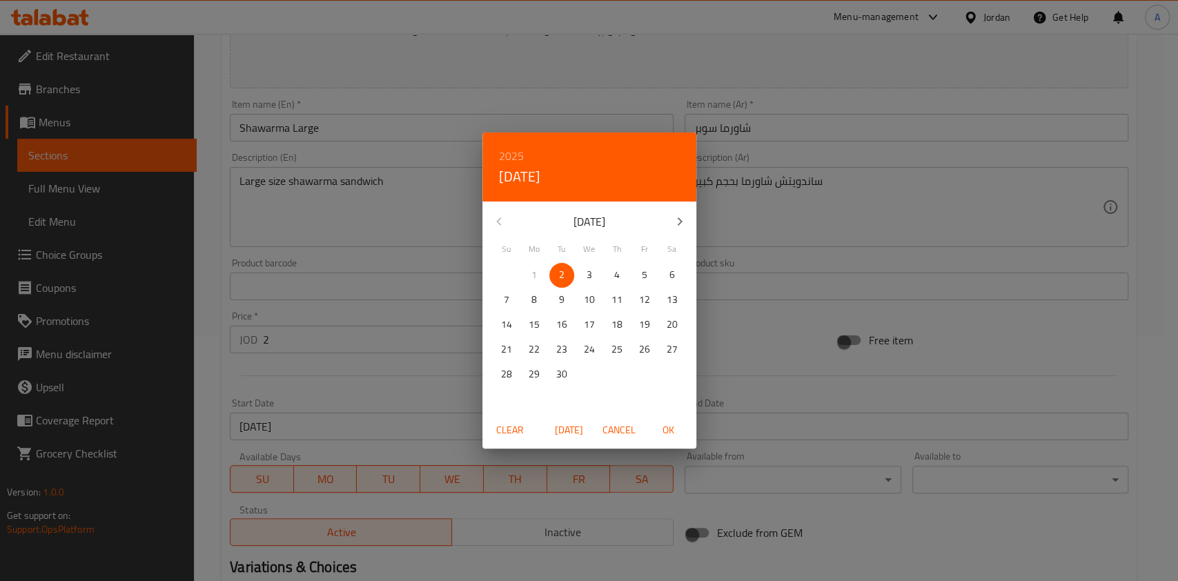
click at [533, 350] on p "22" at bounding box center [533, 349] width 11 height 17
click at [668, 428] on span "OK" at bounding box center [668, 430] width 33 height 17
type input "[DATE]"
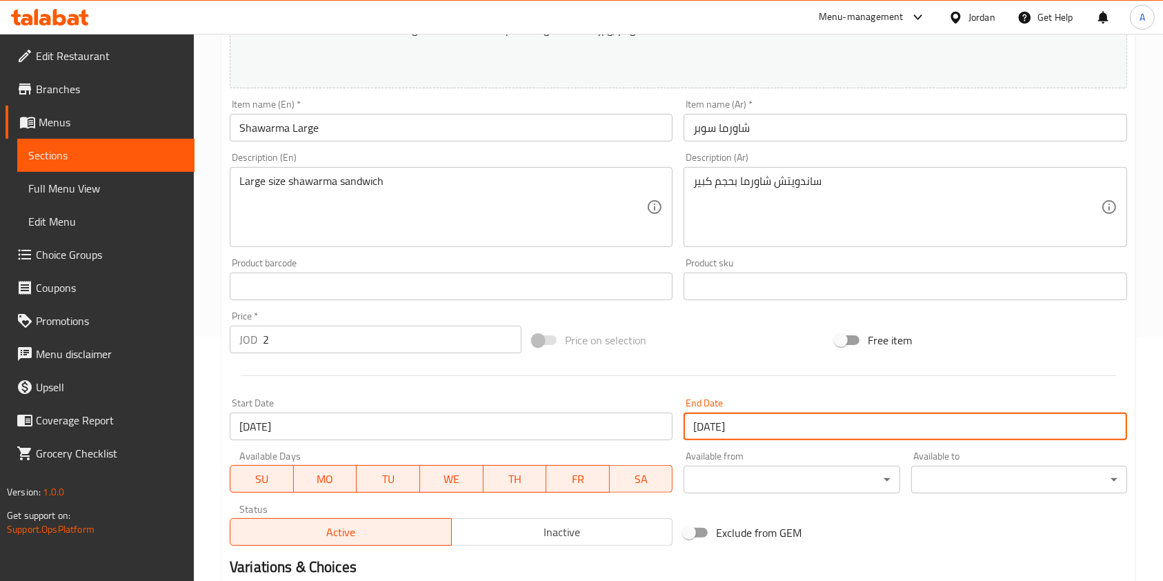
scroll to position [270, 0]
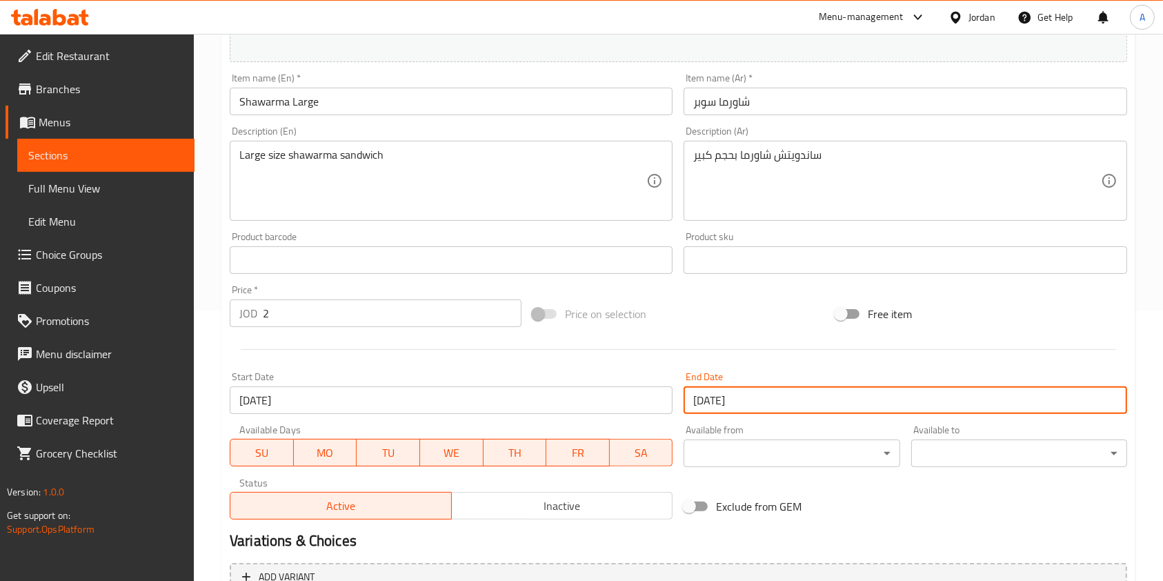
click at [328, 442] on button "MO" at bounding box center [325, 453] width 63 height 28
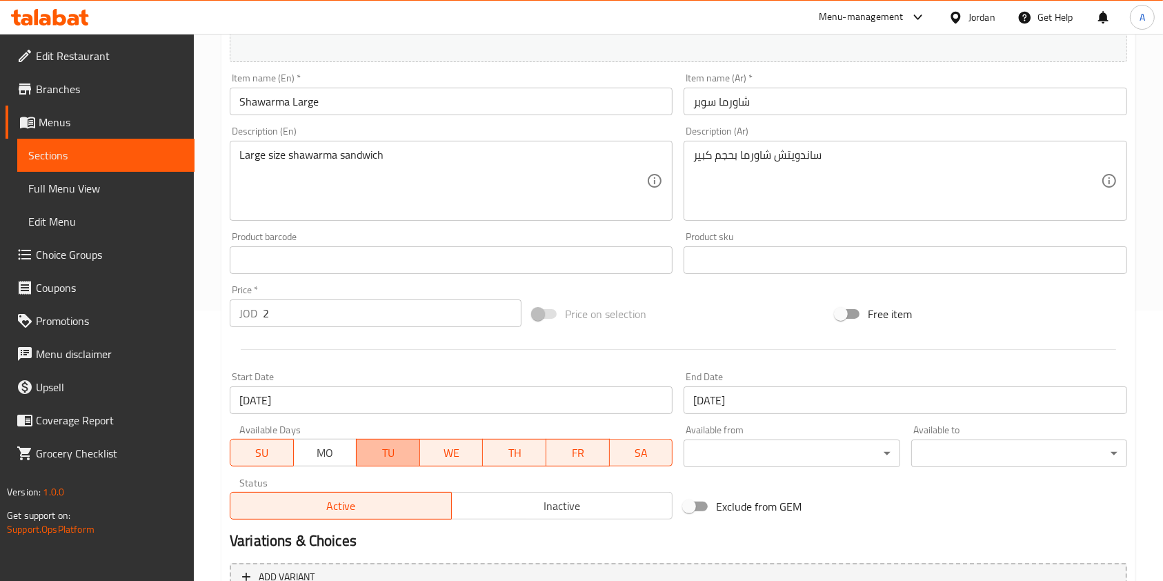
drag, startPoint x: 397, startPoint y: 453, endPoint x: 415, endPoint y: 456, distance: 18.1
click at [399, 453] on span "TU" at bounding box center [388, 453] width 52 height 20
drag, startPoint x: 453, startPoint y: 457, endPoint x: 464, endPoint y: 461, distance: 11.8
click at [456, 458] on span "WE" at bounding box center [452, 453] width 52 height 20
drag, startPoint x: 502, startPoint y: 470, endPoint x: 516, endPoint y: 473, distance: 14.7
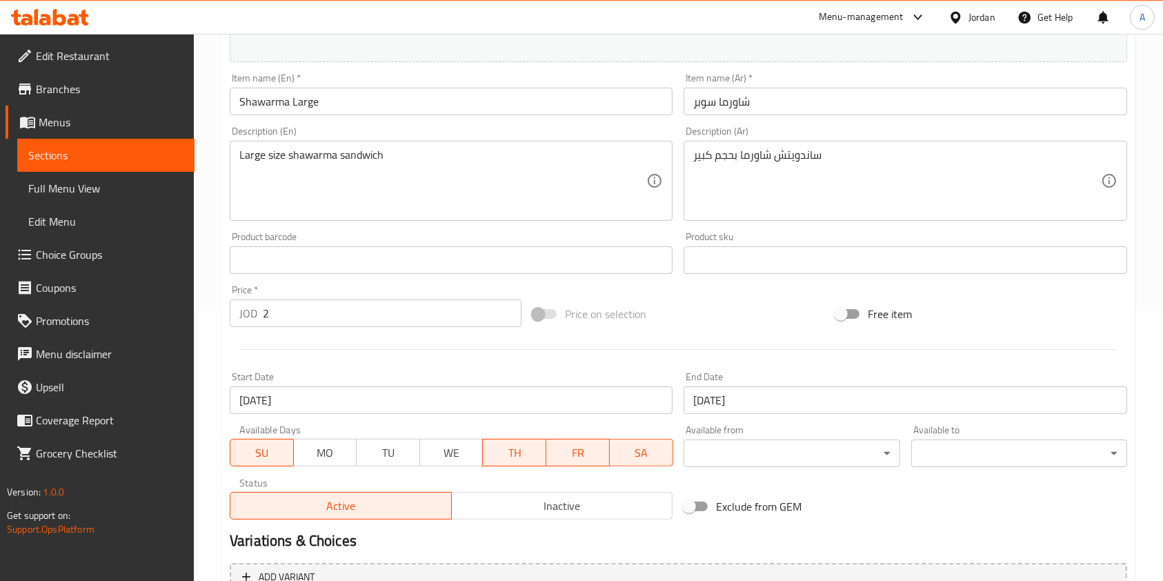
click at [513, 472] on div "Change Image Size: 1200 x 800 px / Image formats: jpg, png / 5MB Max. Item name…" at bounding box center [678, 217] width 909 height 615
click at [560, 450] on span "FR" at bounding box center [578, 453] width 52 height 20
click at [506, 455] on span "TH" at bounding box center [515, 453] width 52 height 20
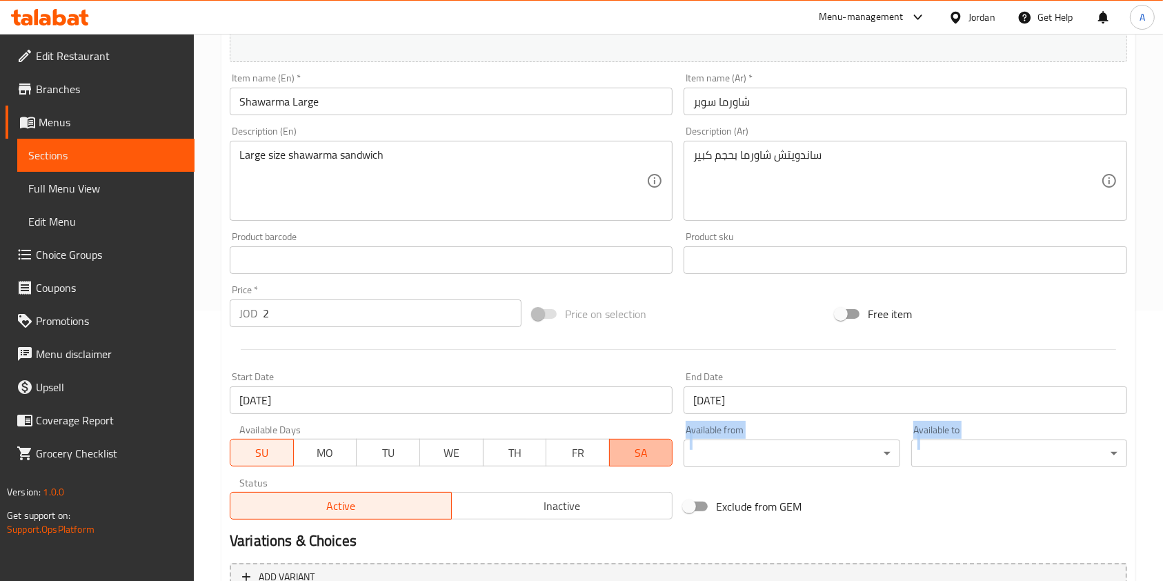
click at [660, 455] on span "SA" at bounding box center [641, 453] width 52 height 20
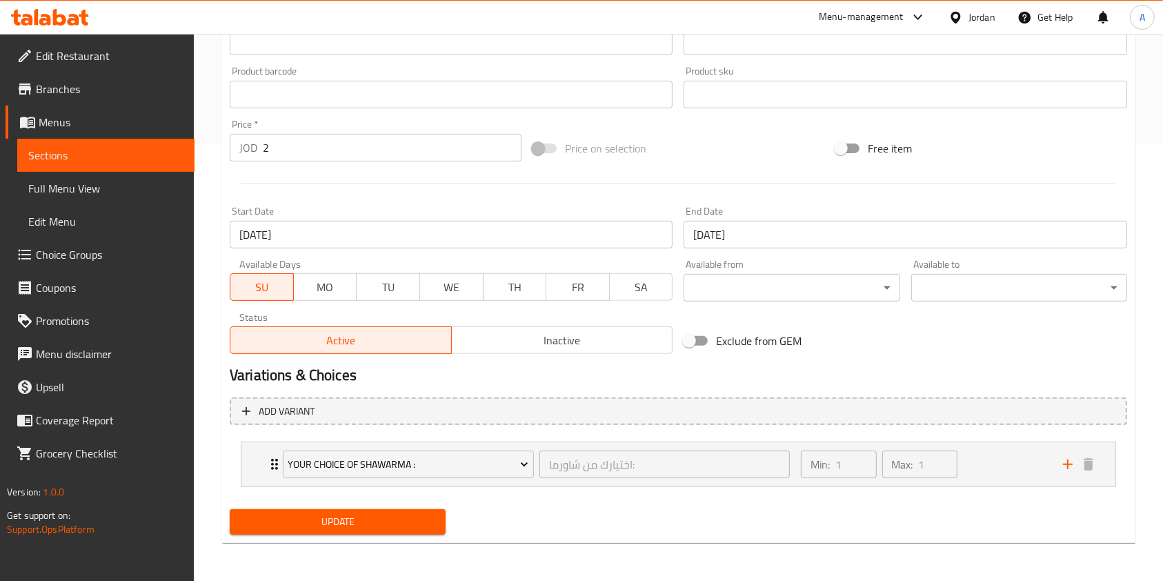
click at [524, 367] on h2 "Variations & Choices" at bounding box center [679, 375] width 898 height 21
click at [326, 522] on span "Update" at bounding box center [338, 521] width 194 height 17
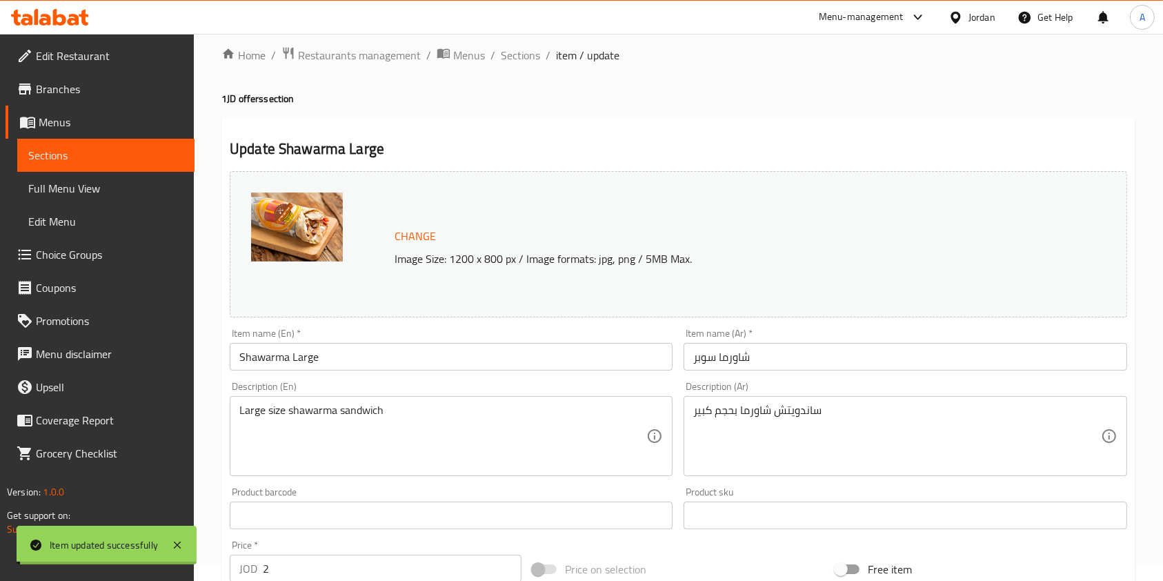
scroll to position [0, 0]
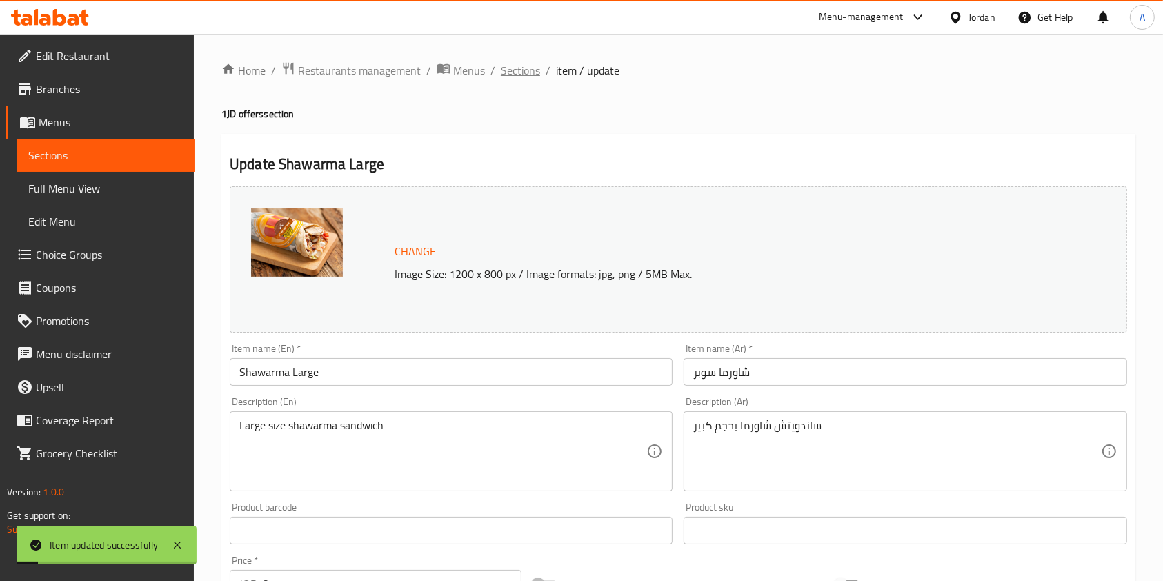
click at [525, 77] on span "Sections" at bounding box center [520, 70] width 39 height 17
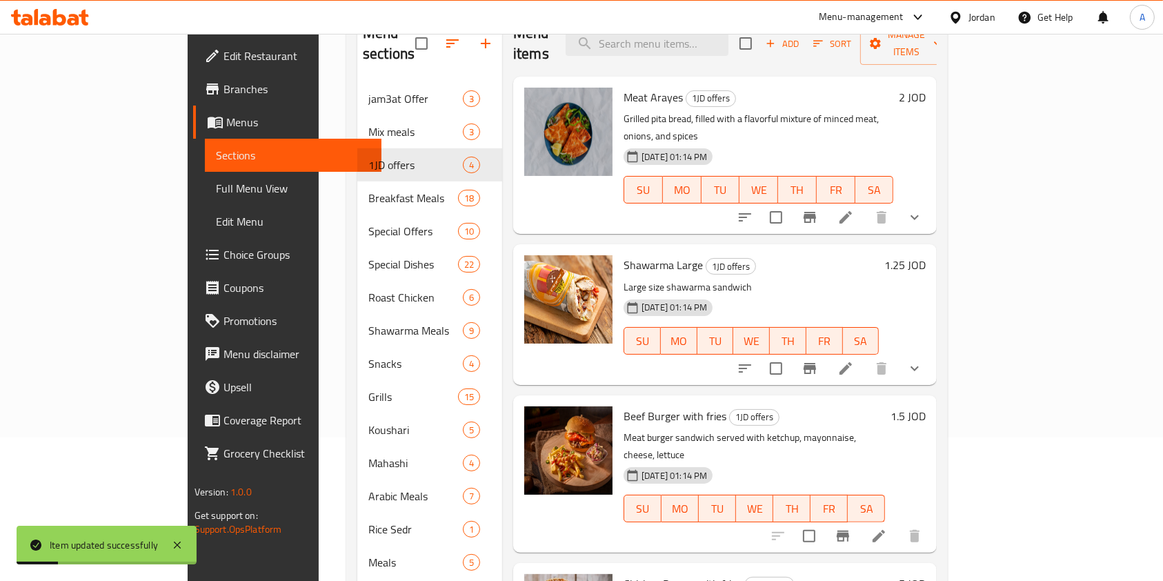
scroll to position [150, 0]
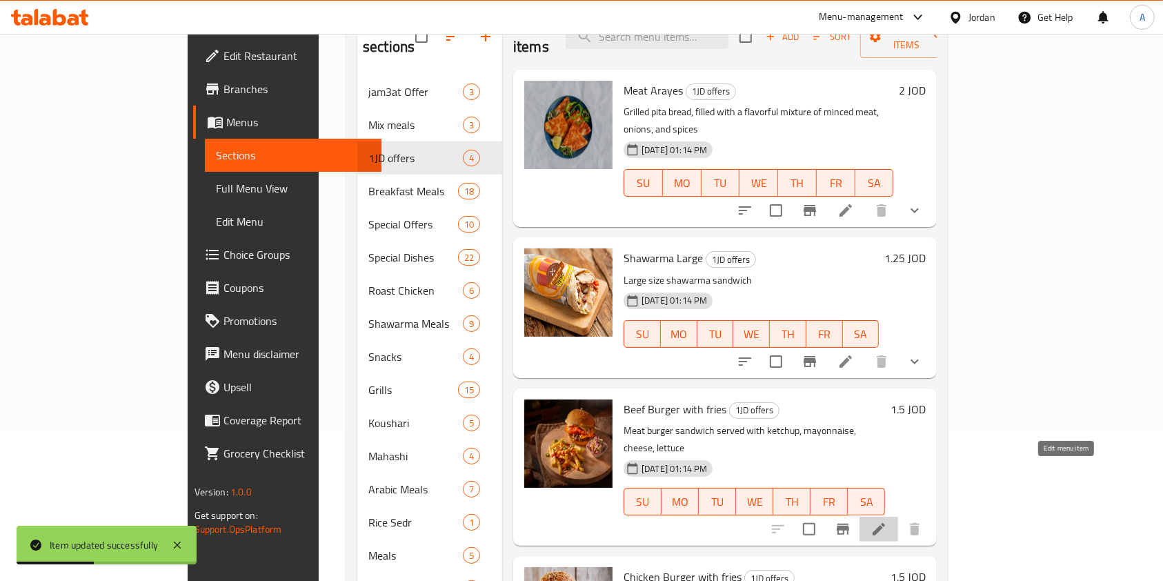
click at [885, 523] on icon at bounding box center [879, 529] width 12 height 12
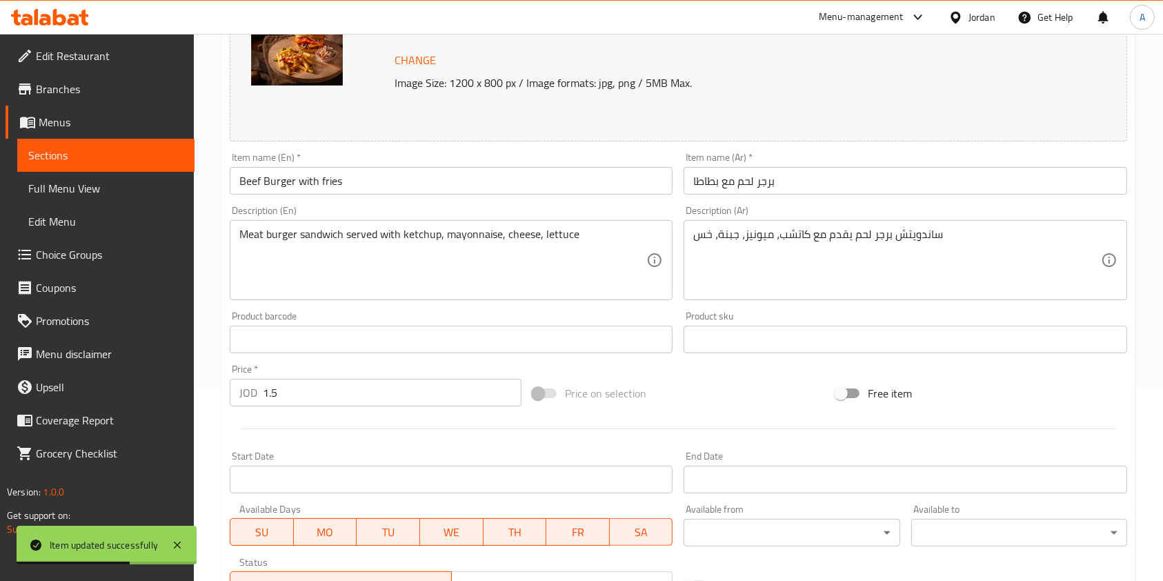
scroll to position [197, 0]
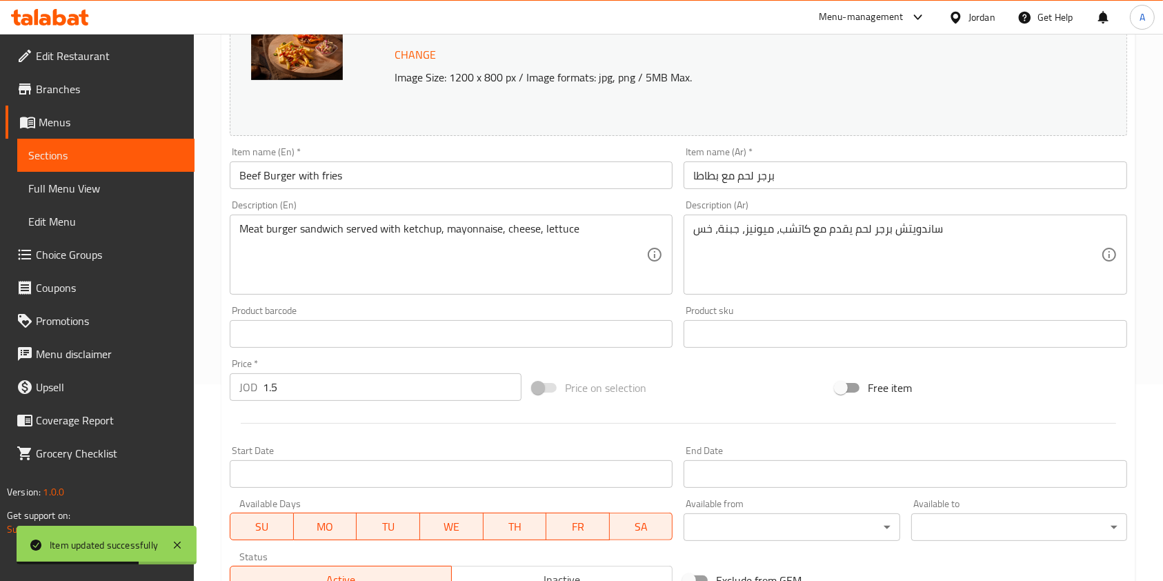
click at [378, 392] on input "1.5" at bounding box center [392, 387] width 259 height 28
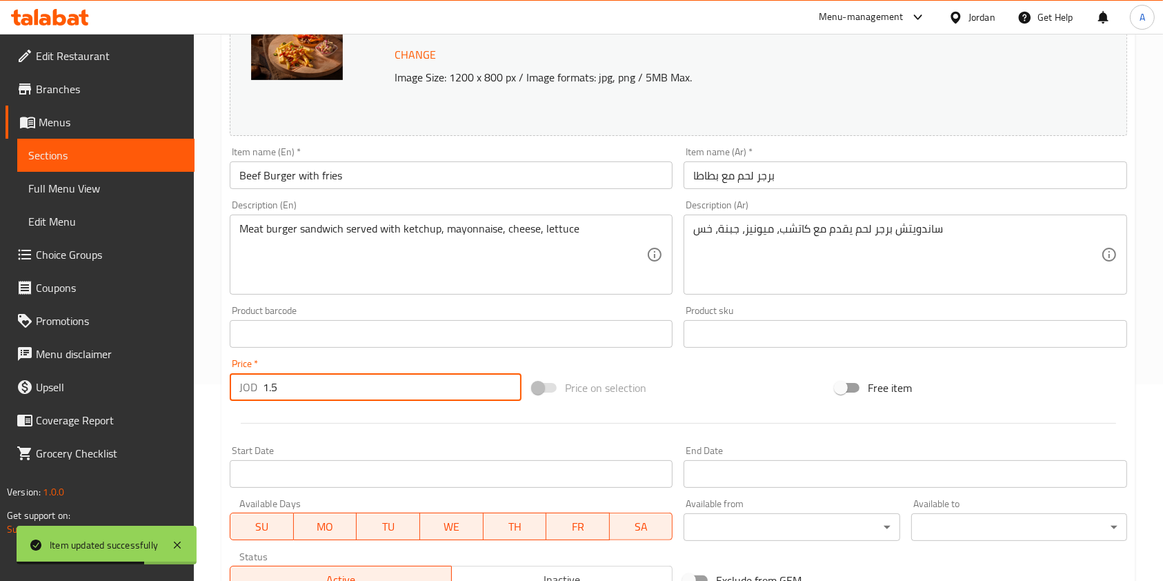
click at [378, 392] on input "1.5" at bounding box center [392, 387] width 259 height 28
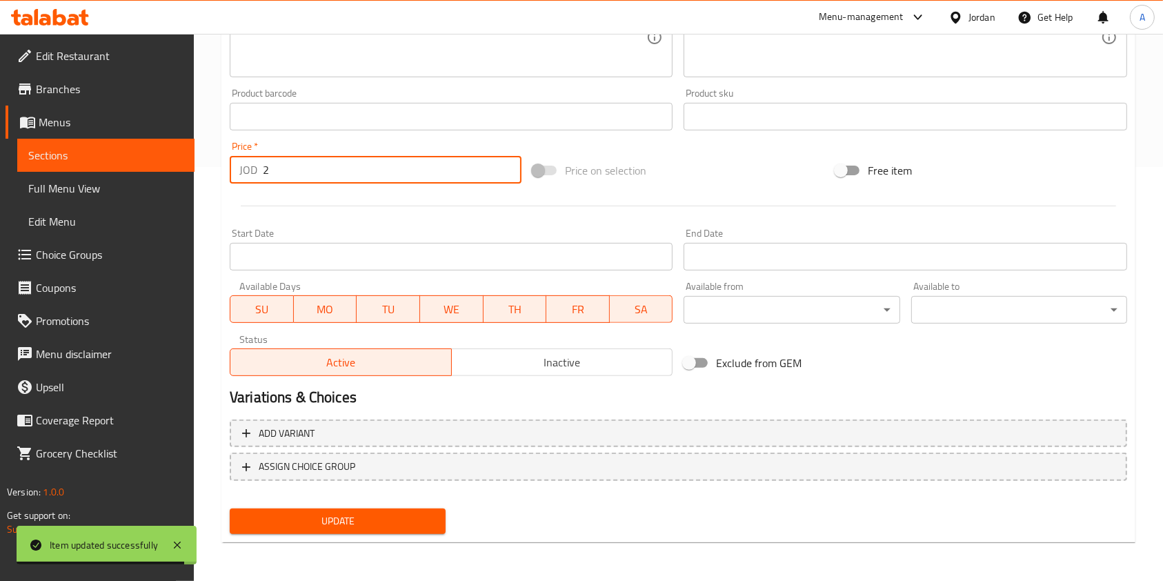
type input "2"
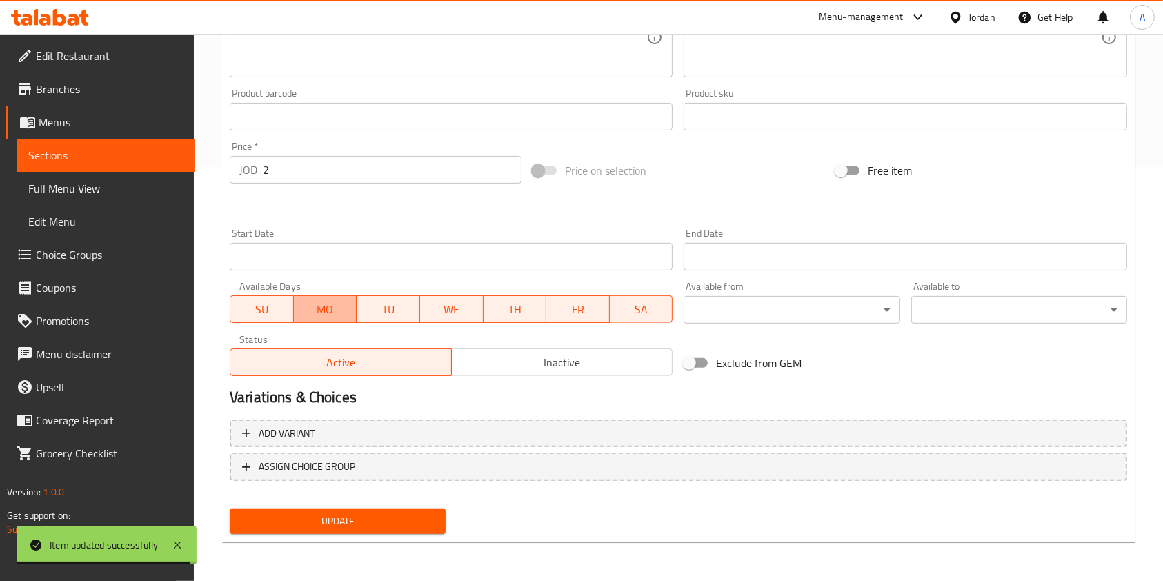
click at [331, 300] on span "MO" at bounding box center [325, 309] width 52 height 20
click at [377, 321] on button "TU" at bounding box center [388, 309] width 64 height 28
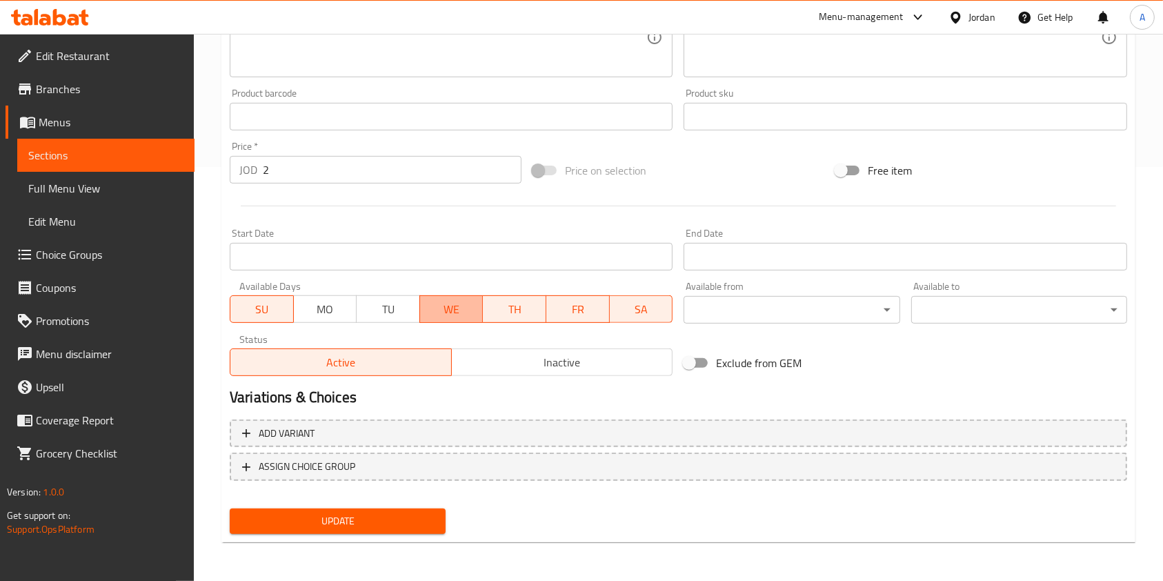
click at [464, 313] on span "WE" at bounding box center [452, 309] width 52 height 20
click at [521, 317] on span "TH" at bounding box center [514, 309] width 52 height 20
click at [572, 320] on button "FR" at bounding box center [578, 309] width 64 height 28
click at [651, 303] on span "SA" at bounding box center [641, 309] width 52 height 20
click at [468, 262] on input "Start Date" at bounding box center [451, 257] width 443 height 28
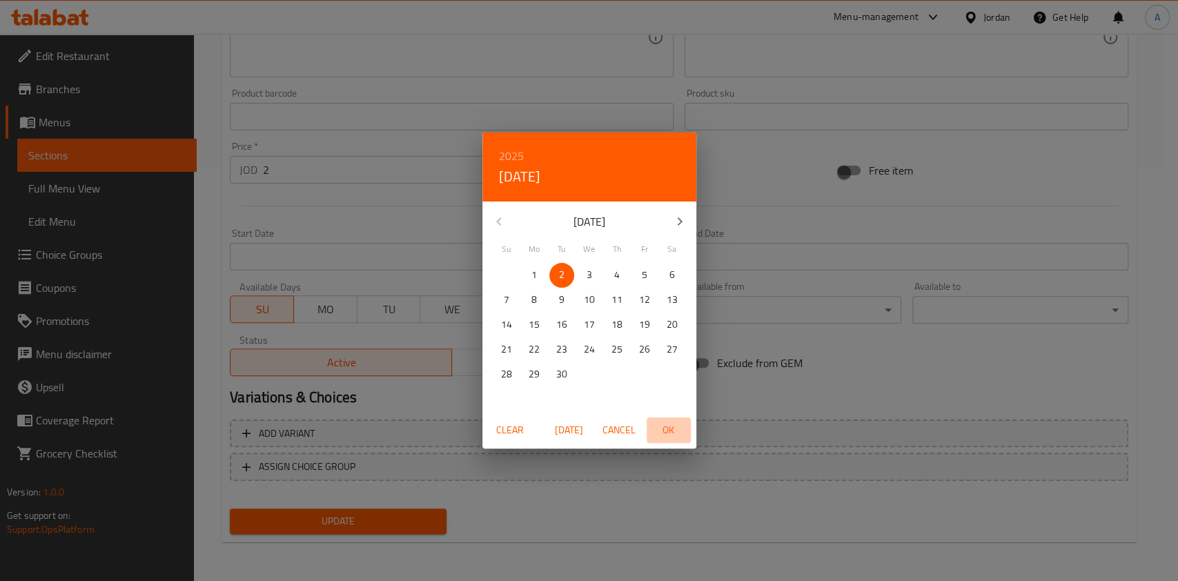
click at [671, 434] on span "OK" at bounding box center [668, 430] width 33 height 17
type input "[DATE]"
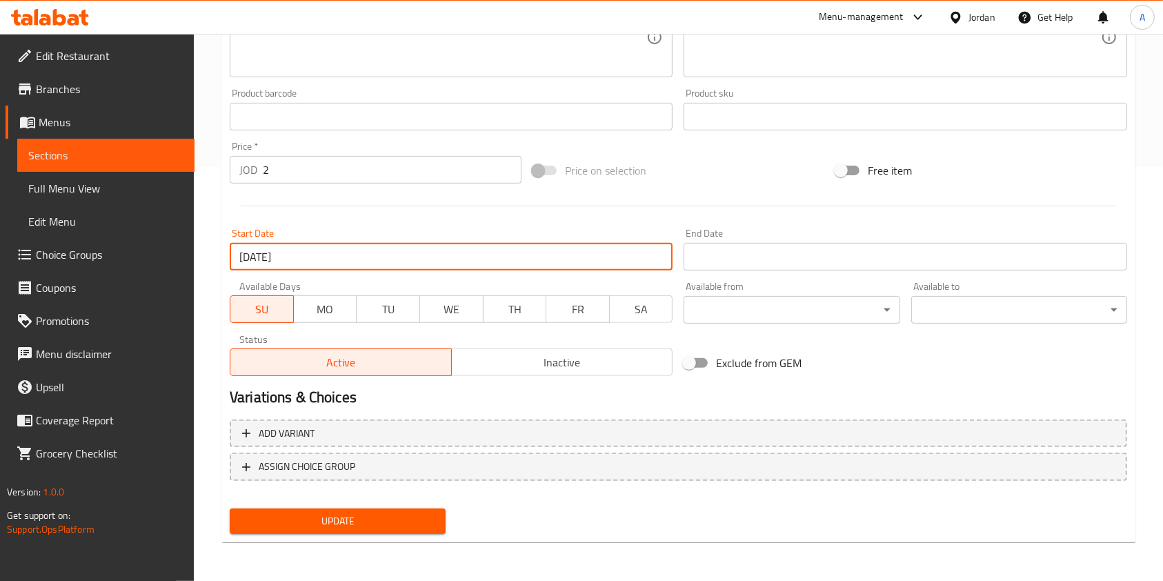
click at [745, 246] on input "Start Date" at bounding box center [905, 257] width 443 height 28
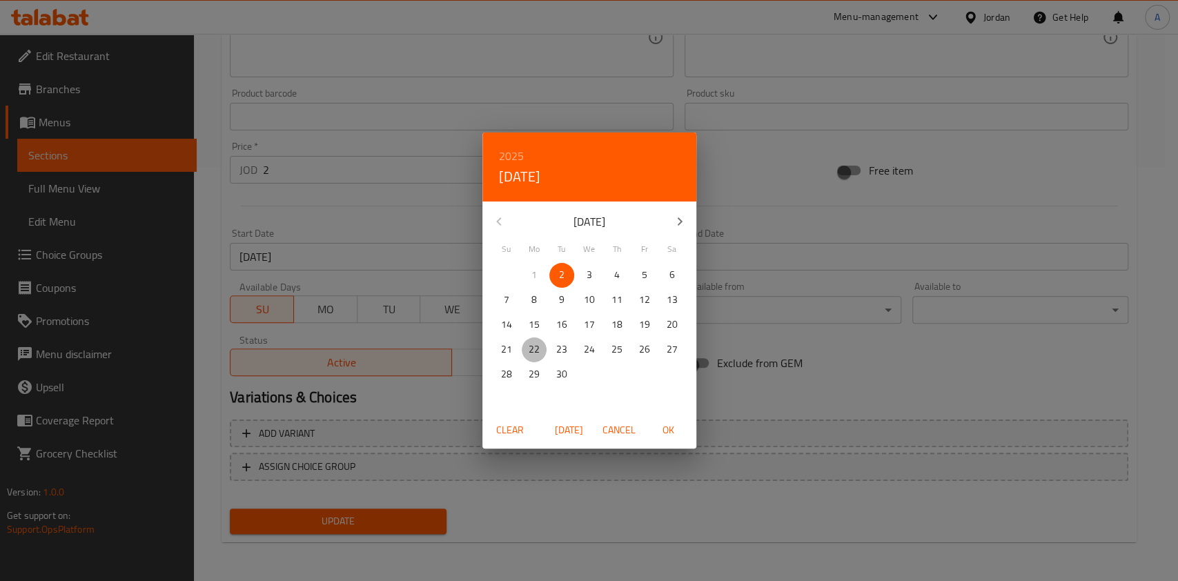
click at [528, 353] on p "22" at bounding box center [533, 349] width 11 height 17
click at [671, 435] on span "OK" at bounding box center [668, 430] width 33 height 17
type input "[DATE]"
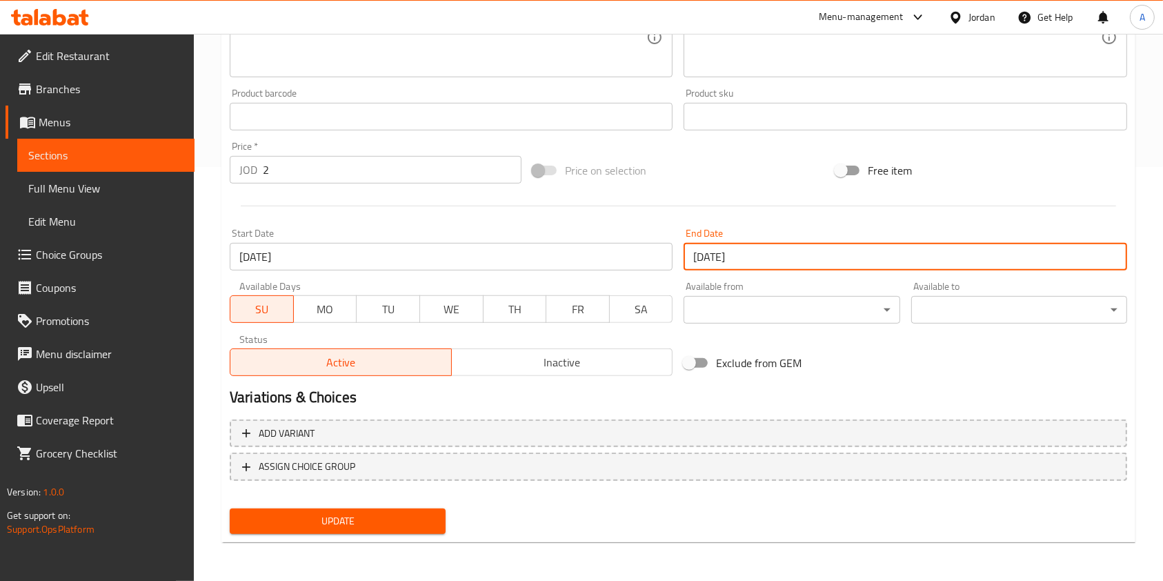
click at [340, 533] on button "Update" at bounding box center [338, 521] width 216 height 26
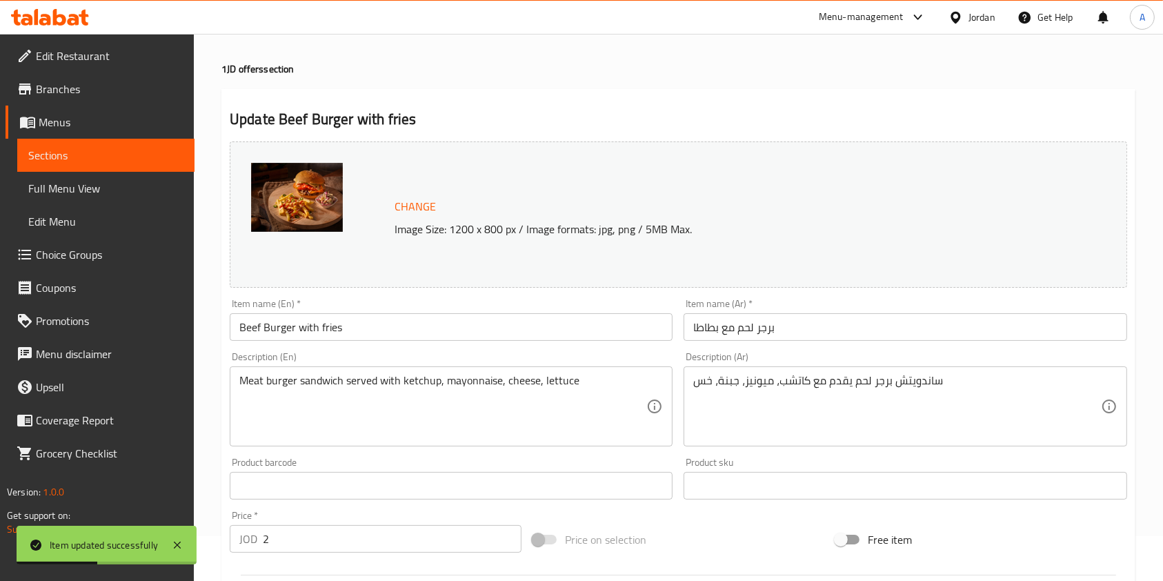
scroll to position [0, 0]
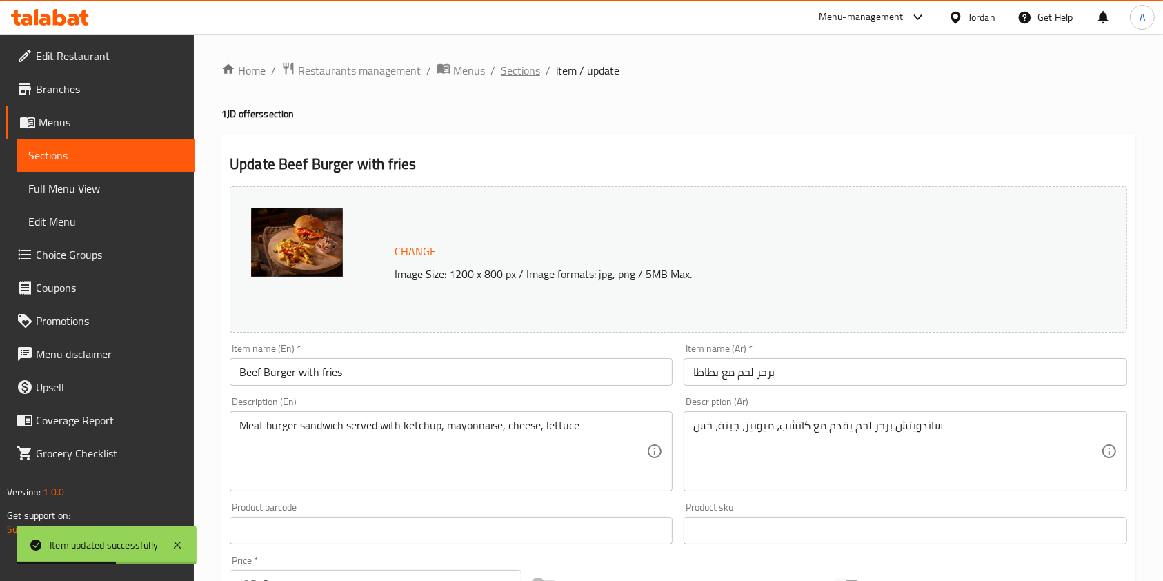
click at [530, 71] on span "Sections" at bounding box center [520, 70] width 39 height 17
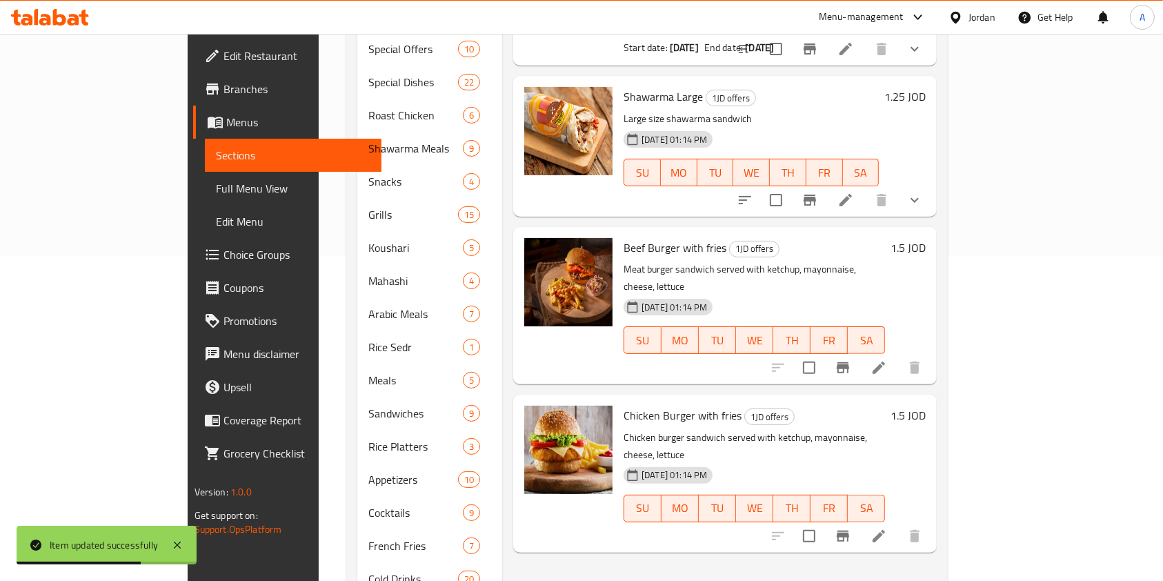
scroll to position [397, 0]
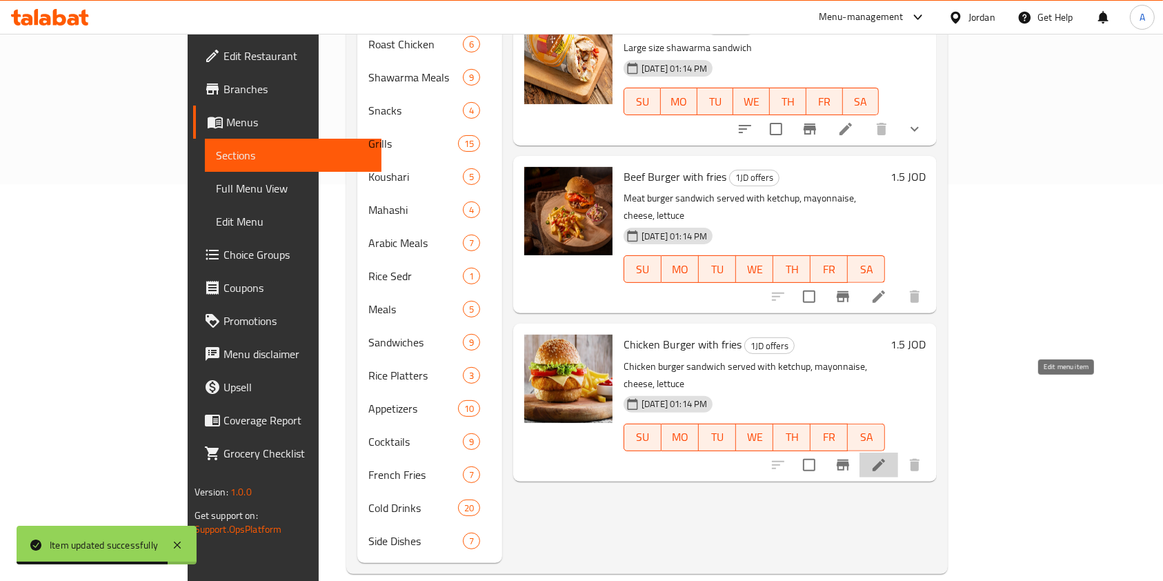
click at [885, 459] on icon at bounding box center [879, 465] width 12 height 12
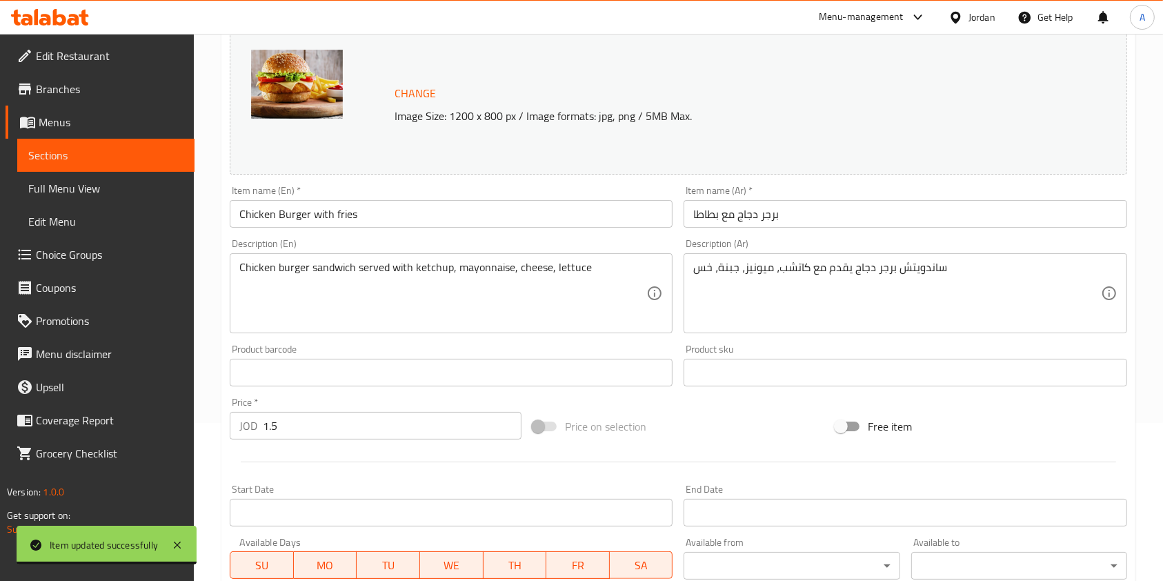
scroll to position [169, 0]
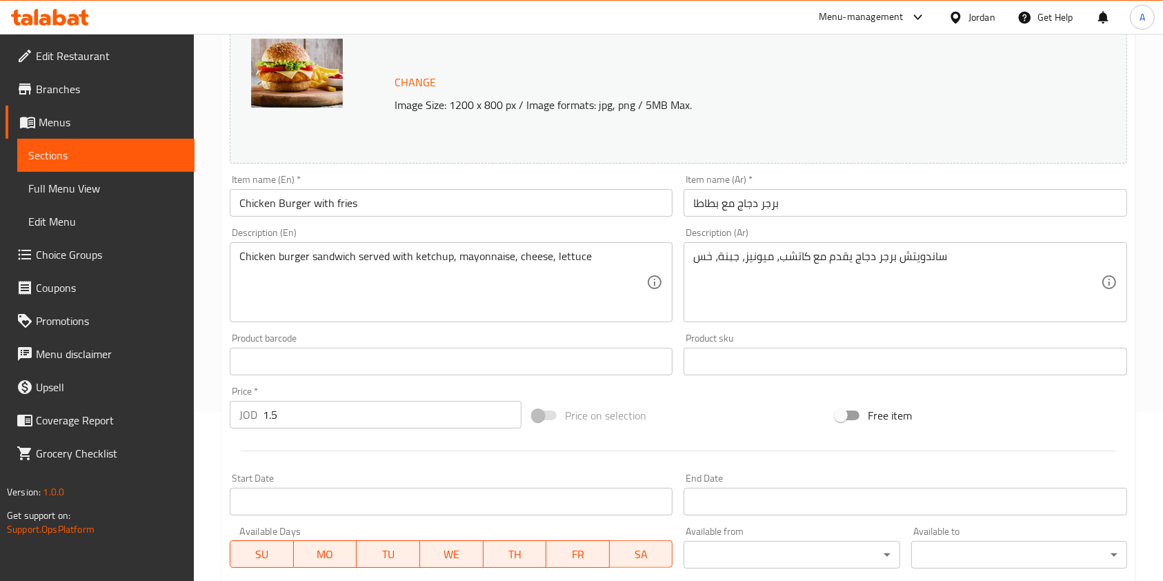
click at [437, 434] on div at bounding box center [678, 451] width 909 height 34
click at [426, 426] on input "1.5" at bounding box center [392, 415] width 259 height 28
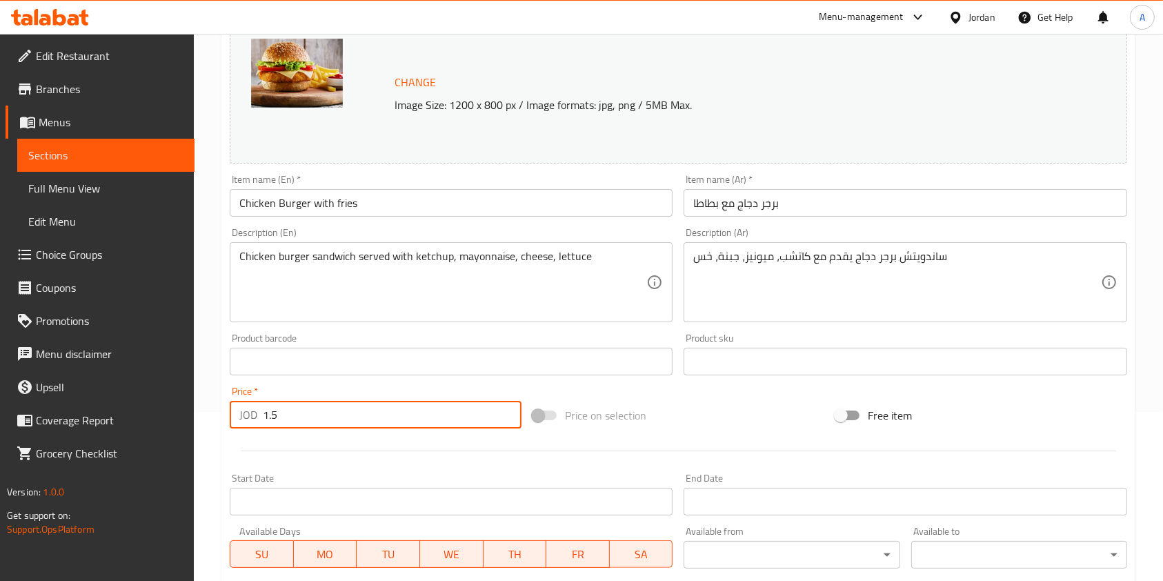
click at [426, 426] on input "1.5" at bounding box center [392, 415] width 259 height 28
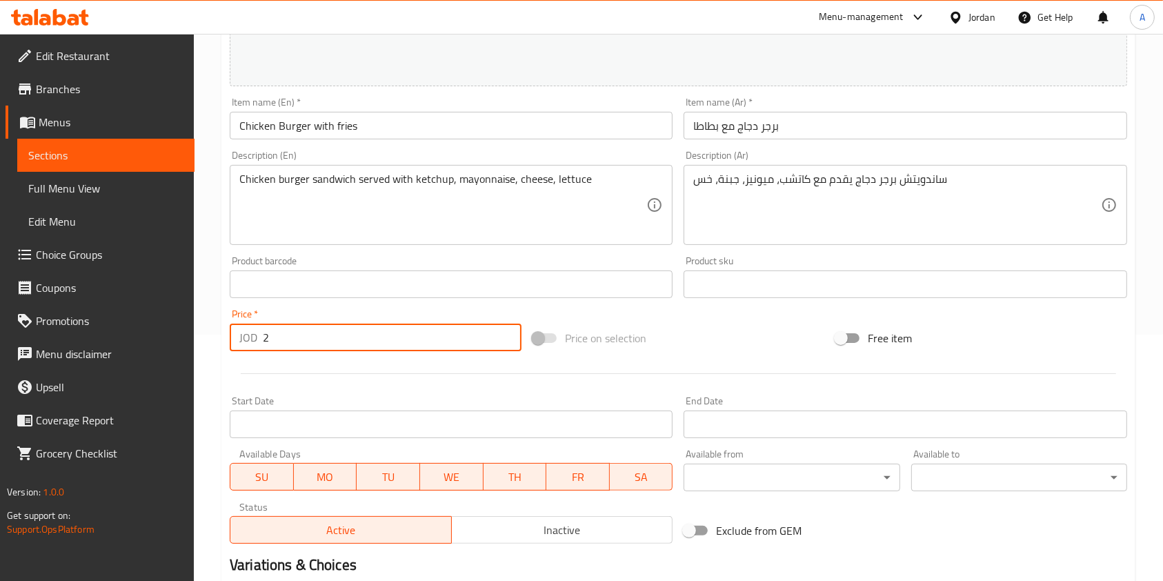
scroll to position [248, 0]
type input "2"
click at [315, 468] on span "MO" at bounding box center [325, 475] width 52 height 20
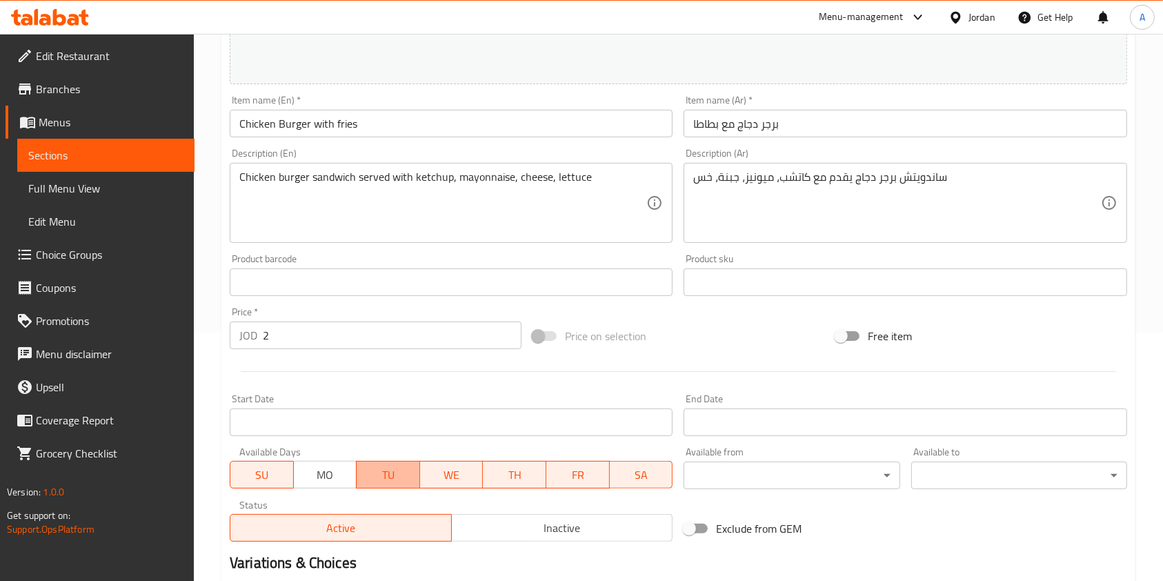
click at [389, 473] on span "TU" at bounding box center [388, 475] width 52 height 20
click at [457, 475] on span "WE" at bounding box center [452, 475] width 52 height 20
click at [528, 476] on span "TH" at bounding box center [514, 475] width 52 height 20
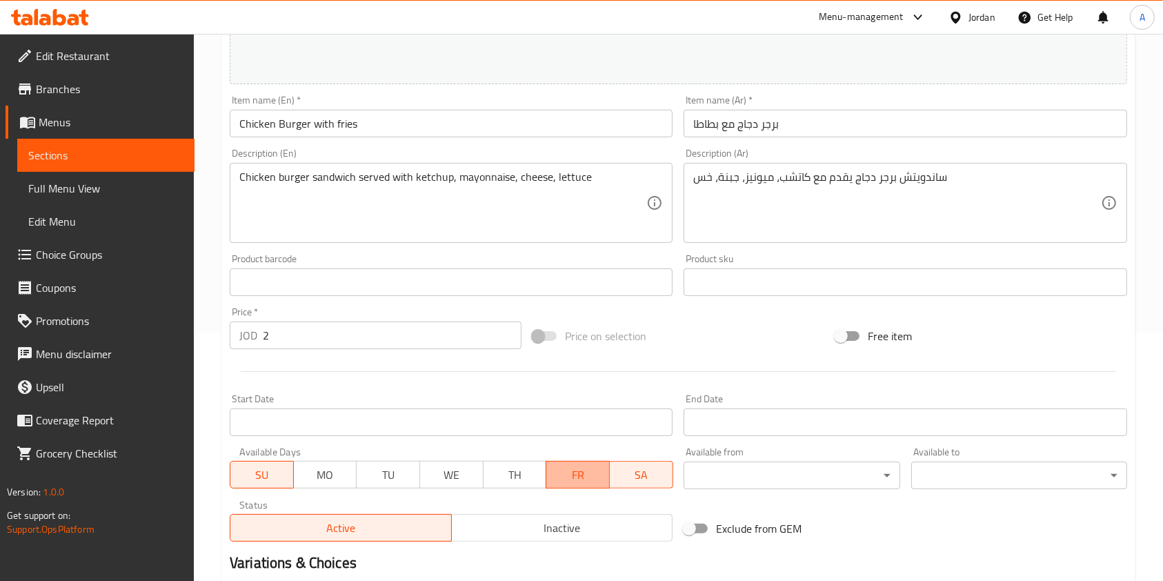
click at [574, 477] on span "FR" at bounding box center [578, 475] width 52 height 20
click at [646, 475] on span "SA" at bounding box center [641, 475] width 52 height 20
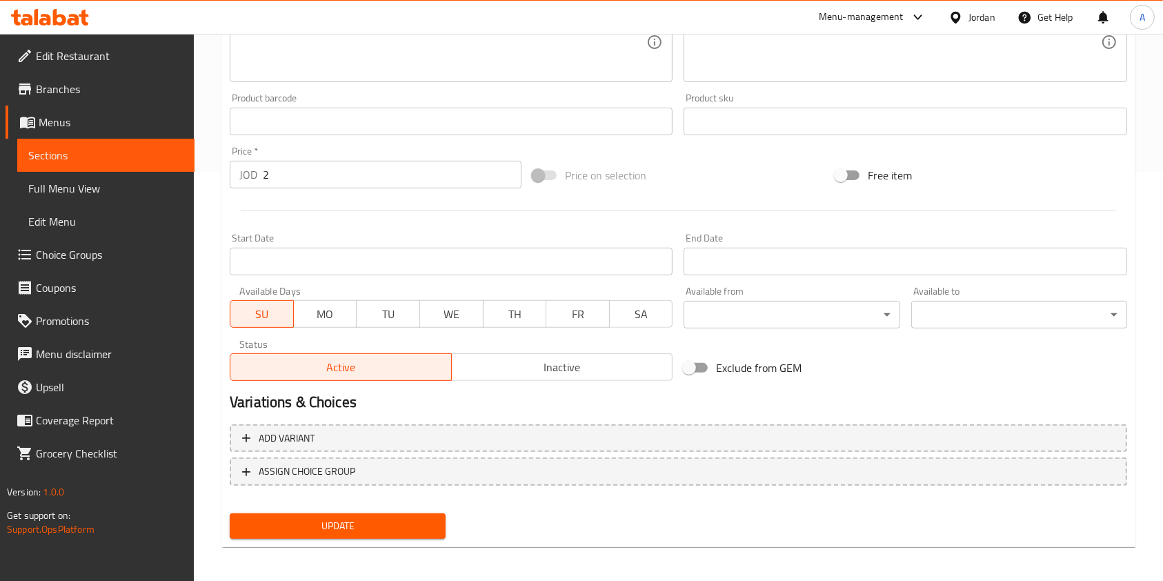
scroll to position [414, 0]
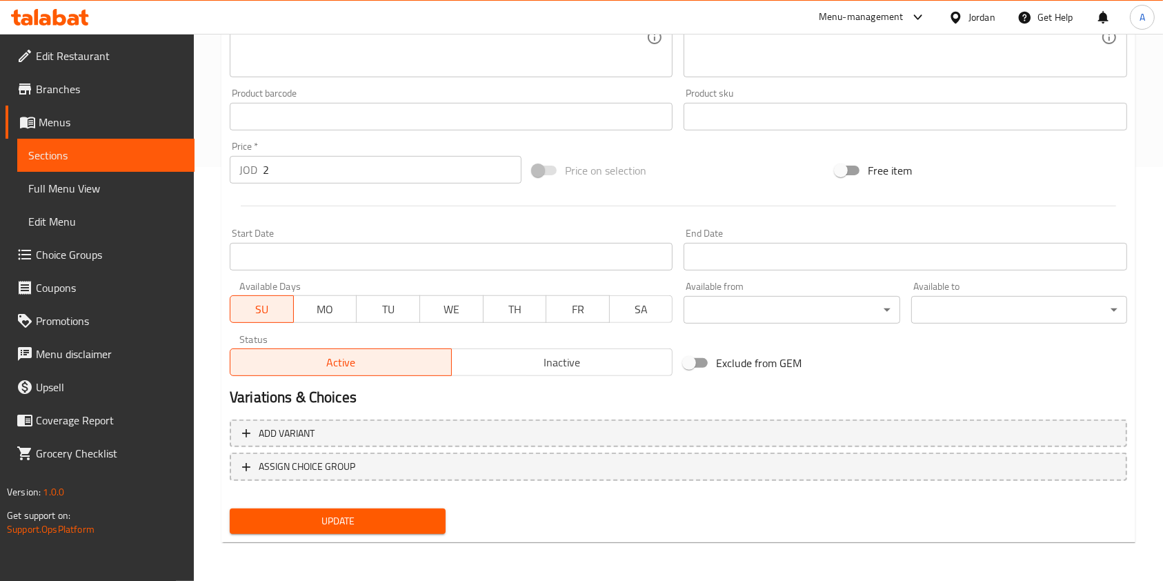
click at [505, 257] on input "Start Date" at bounding box center [451, 257] width 443 height 28
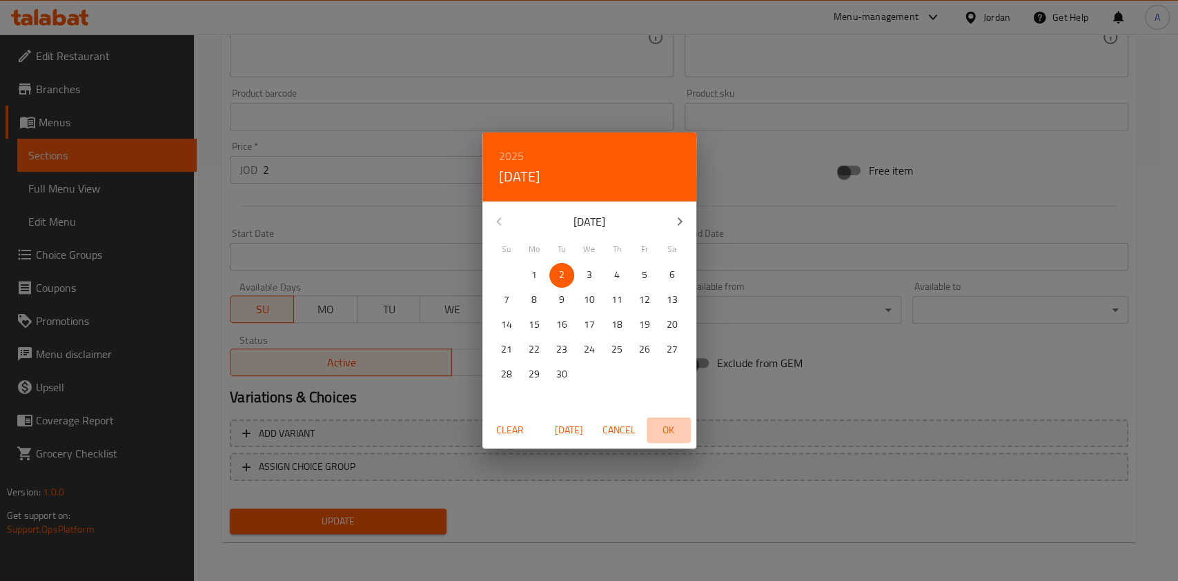
click at [668, 428] on span "OK" at bounding box center [668, 430] width 33 height 17
type input "[DATE]"
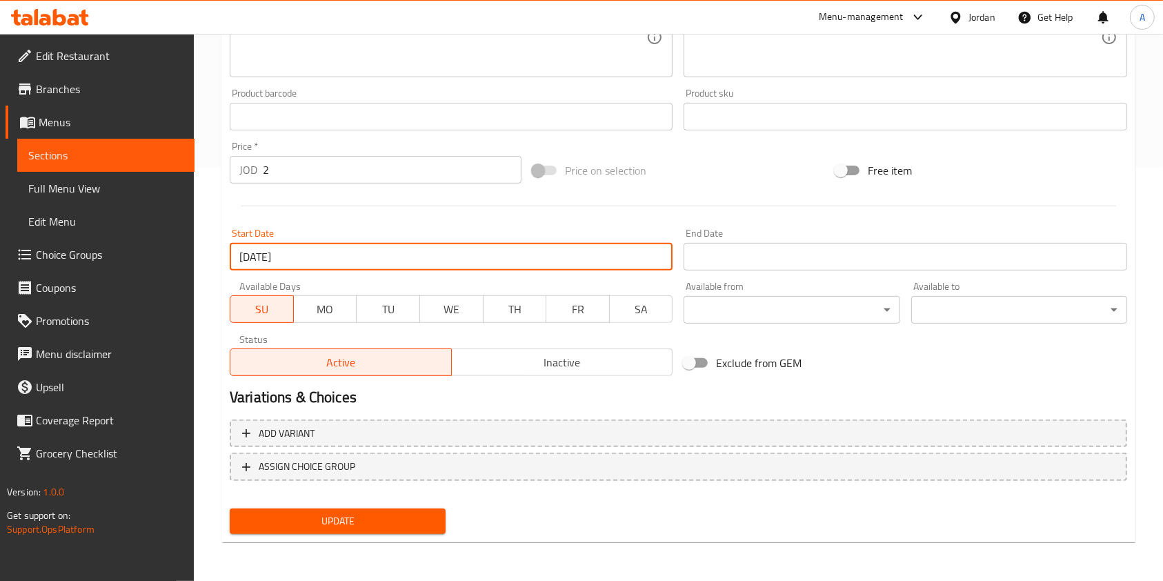
click at [748, 251] on input "Start Date" at bounding box center [905, 257] width 443 height 28
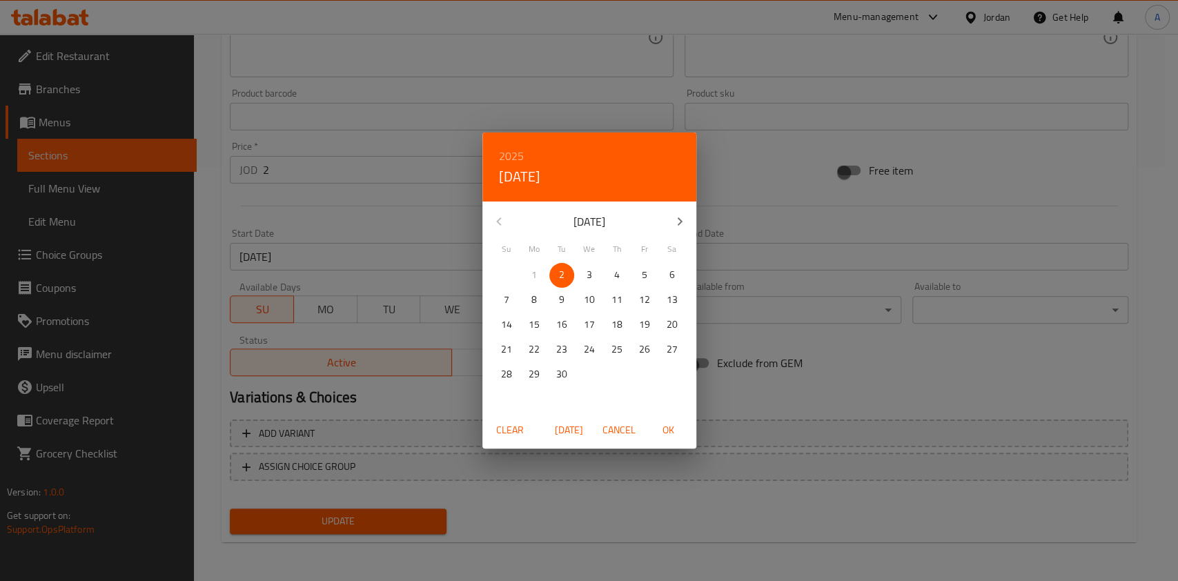
click at [535, 350] on p "22" at bounding box center [533, 349] width 11 height 17
click at [668, 430] on span "OK" at bounding box center [668, 430] width 33 height 17
type input "[DATE]"
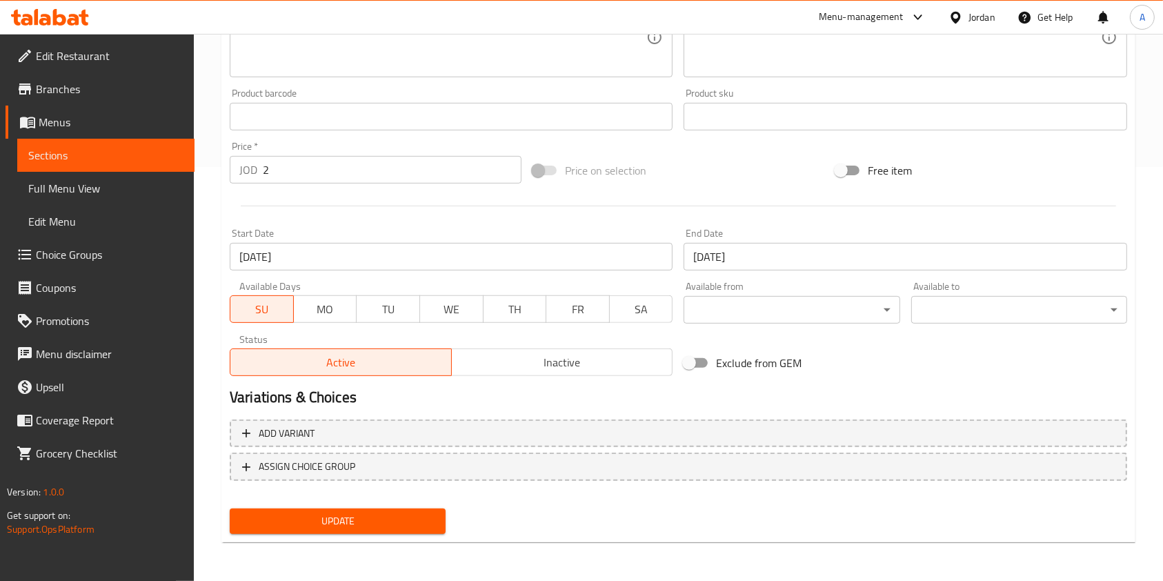
click at [355, 533] on div "Update" at bounding box center [337, 521] width 227 height 37
click at [344, 527] on span "Update" at bounding box center [338, 521] width 194 height 17
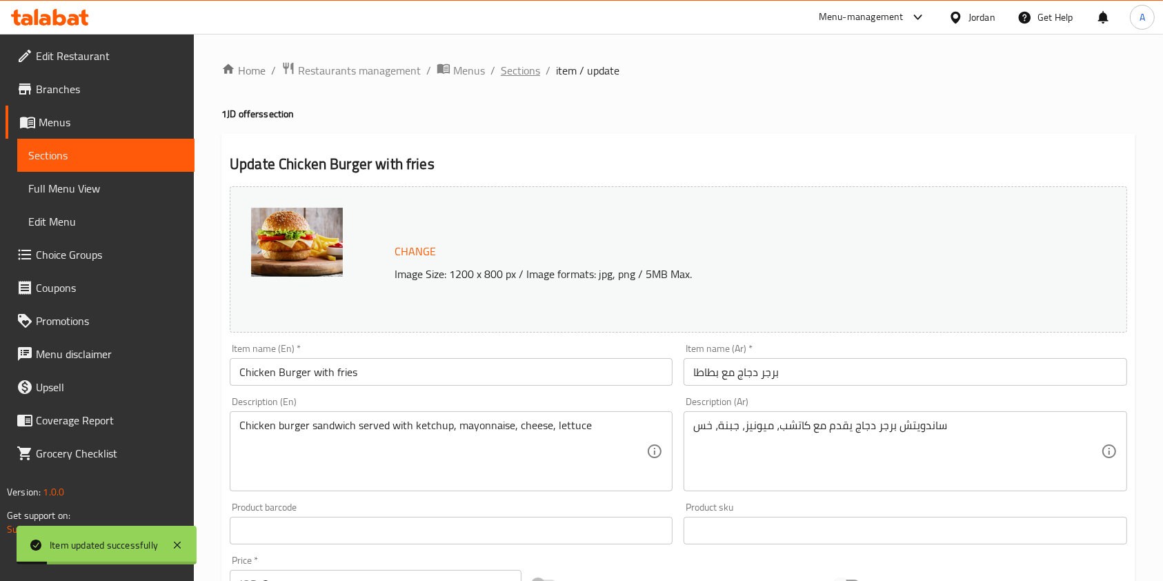
click at [527, 72] on span "Sections" at bounding box center [520, 70] width 39 height 17
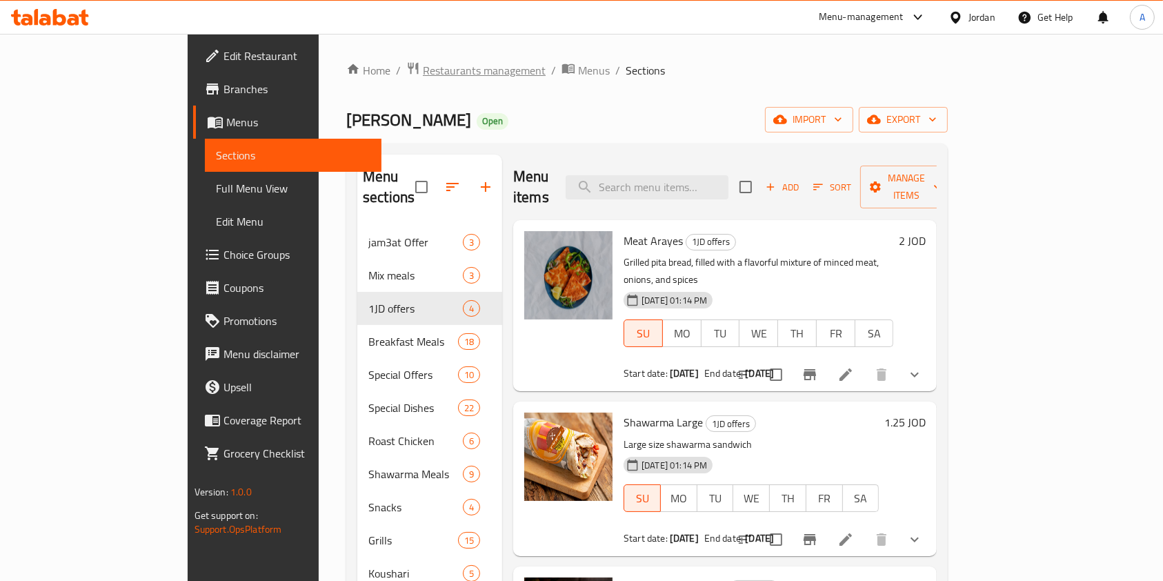
click at [423, 69] on span "Restaurants management" at bounding box center [484, 70] width 123 height 17
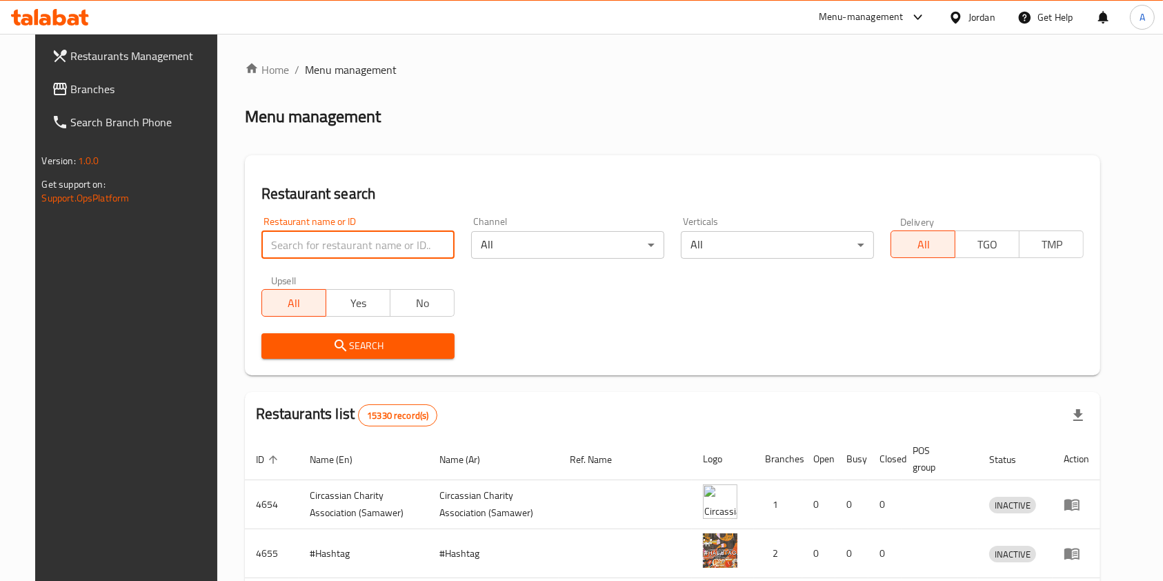
click at [315, 247] on input "search" at bounding box center [357, 245] width 193 height 28
type input ";"
type input "كلاج سرايا"
click button "Search" at bounding box center [357, 346] width 193 height 26
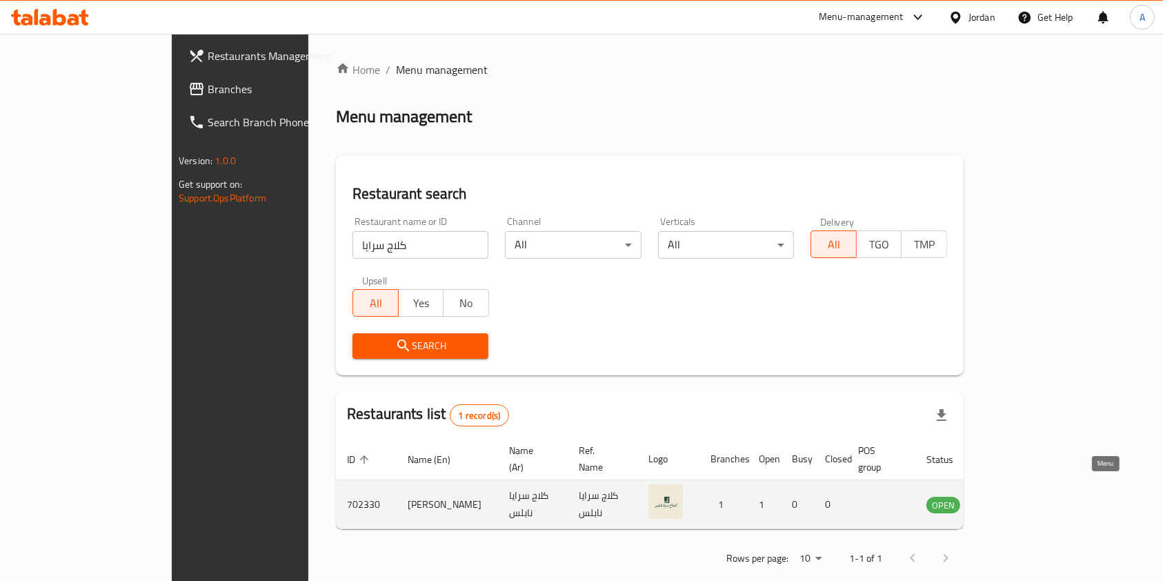
click at [1015, 496] on icon "enhanced table" at bounding box center [1007, 504] width 17 height 17
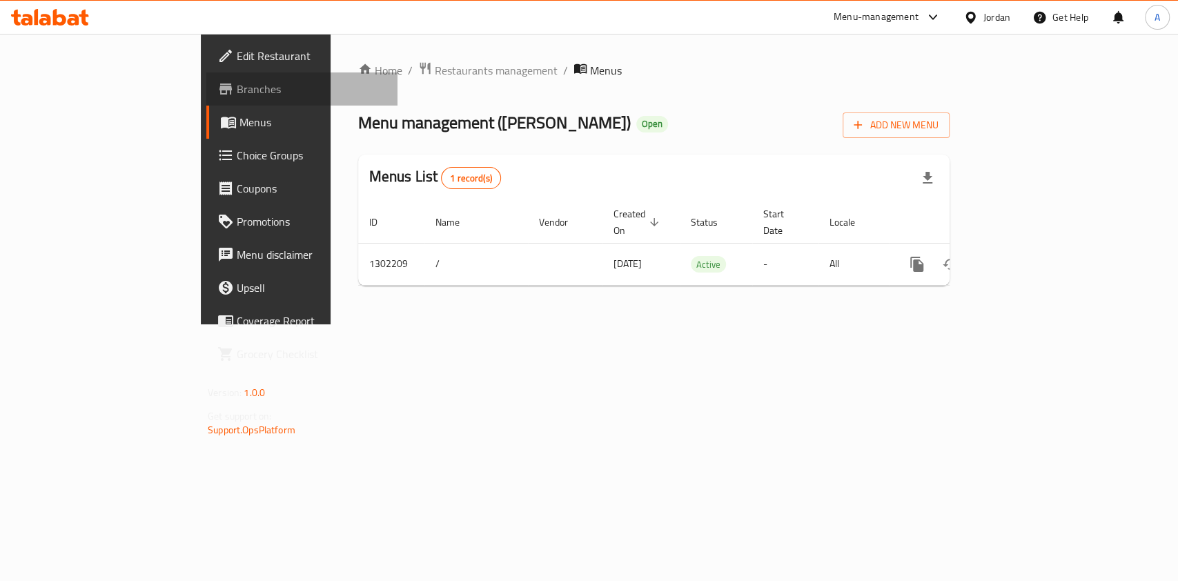
click at [237, 93] on span "Branches" at bounding box center [312, 89] width 150 height 17
